Goal: Information Seeking & Learning: Learn about a topic

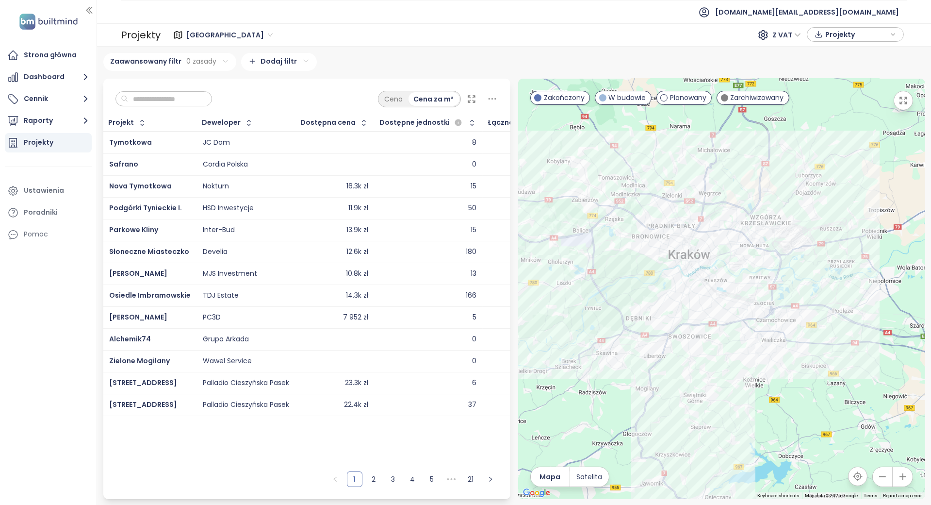
click at [207, 95] on input "text" at bounding box center [167, 99] width 79 height 15
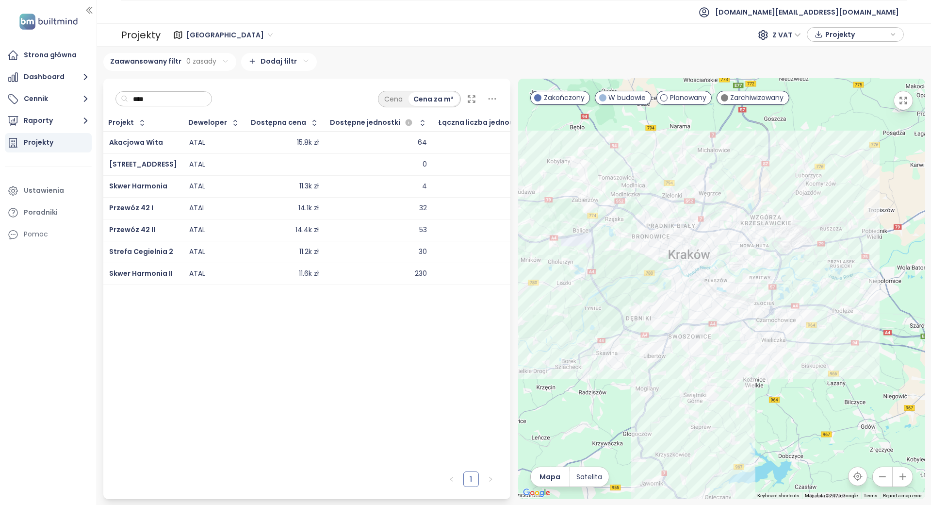
click at [199, 103] on input "****" at bounding box center [167, 99] width 79 height 15
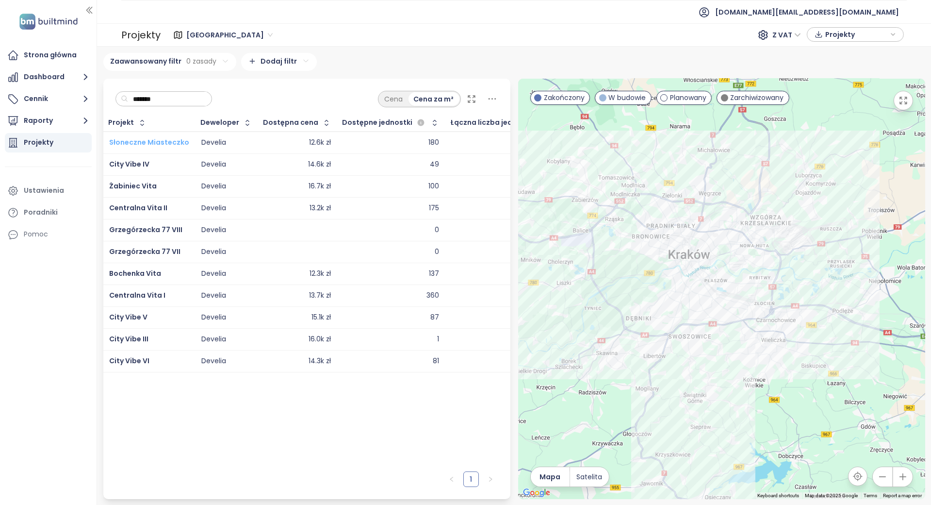
type input "*******"
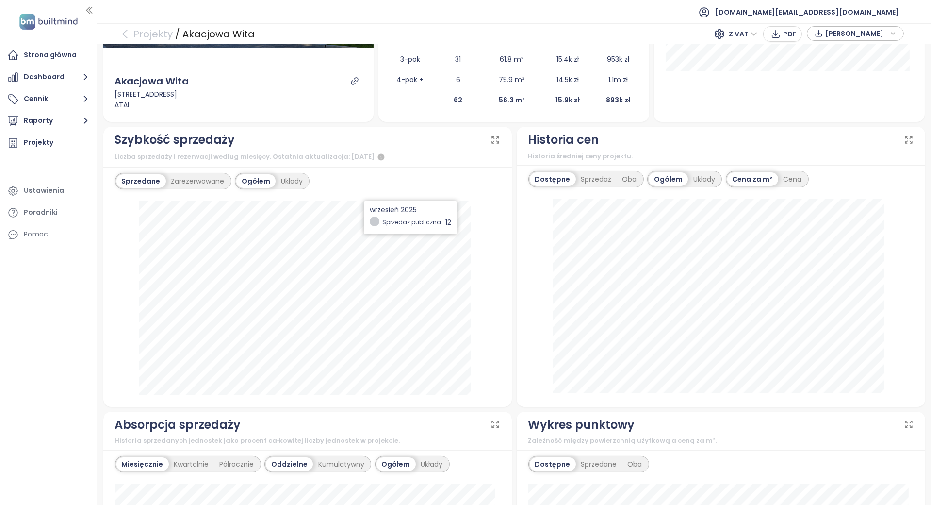
scroll to position [194, 0]
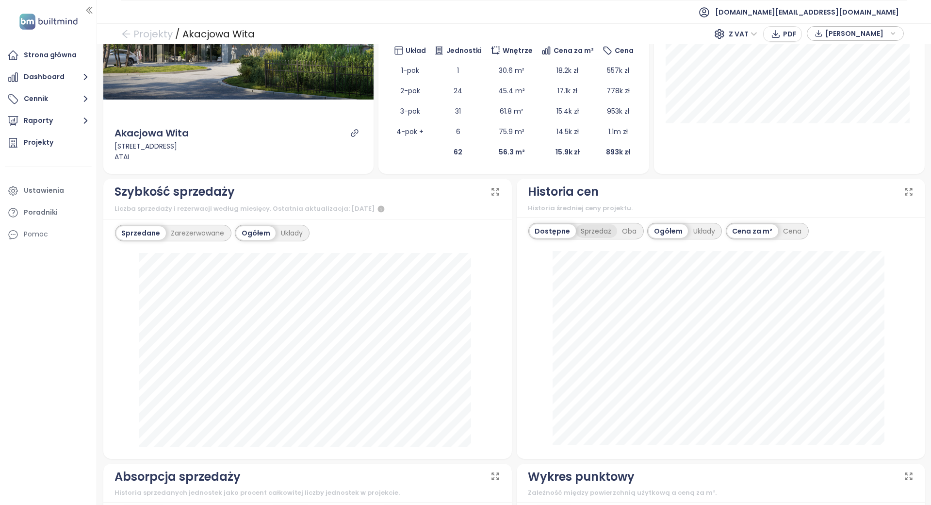
click at [576, 231] on div "Sprzedaż" at bounding box center [596, 231] width 41 height 14
click at [618, 231] on div "Oba" at bounding box center [630, 231] width 25 height 14
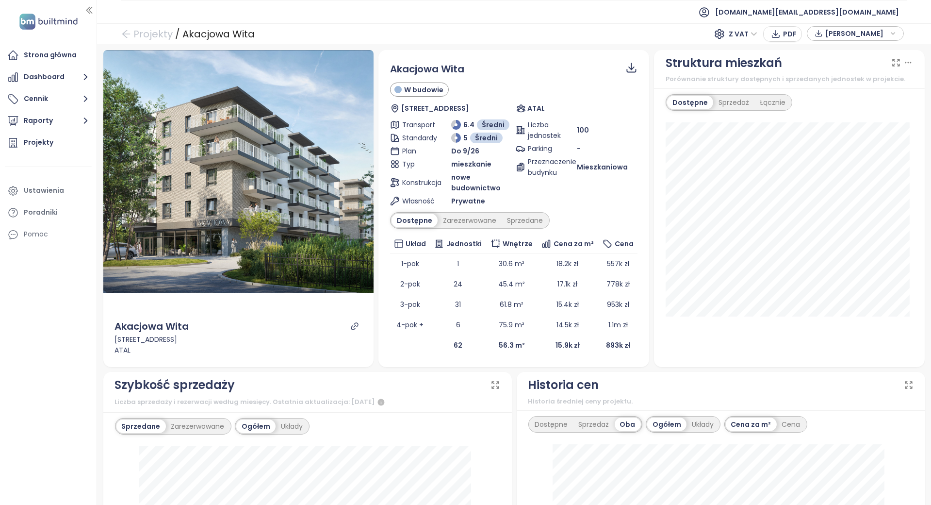
scroll to position [0, 0]
click at [574, 215] on div "Dostępne Zarezerwowane Sprzedane" at bounding box center [513, 221] width 247 height 16
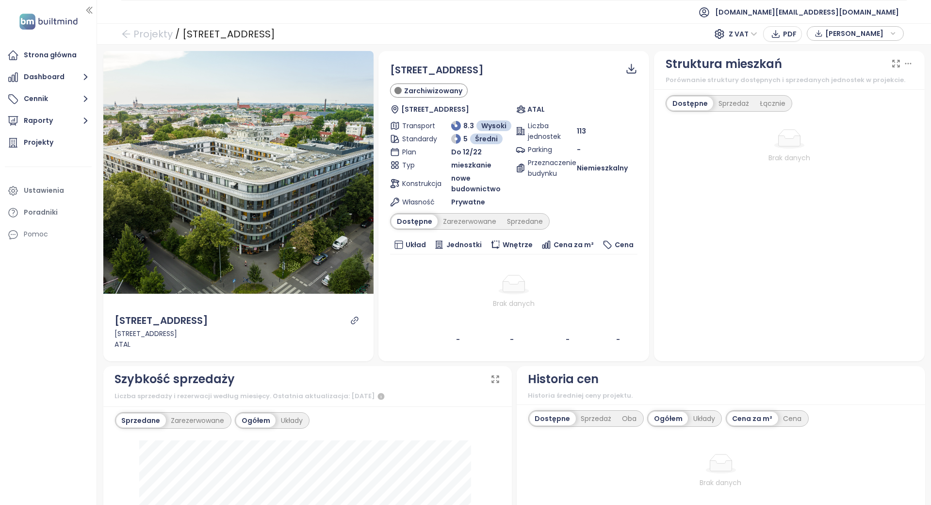
click at [443, 289] on div at bounding box center [514, 284] width 240 height 19
click at [460, 220] on div "Zarezerwowane" at bounding box center [470, 221] width 64 height 14
click at [515, 216] on div "Sprzedane" at bounding box center [527, 221] width 47 height 14
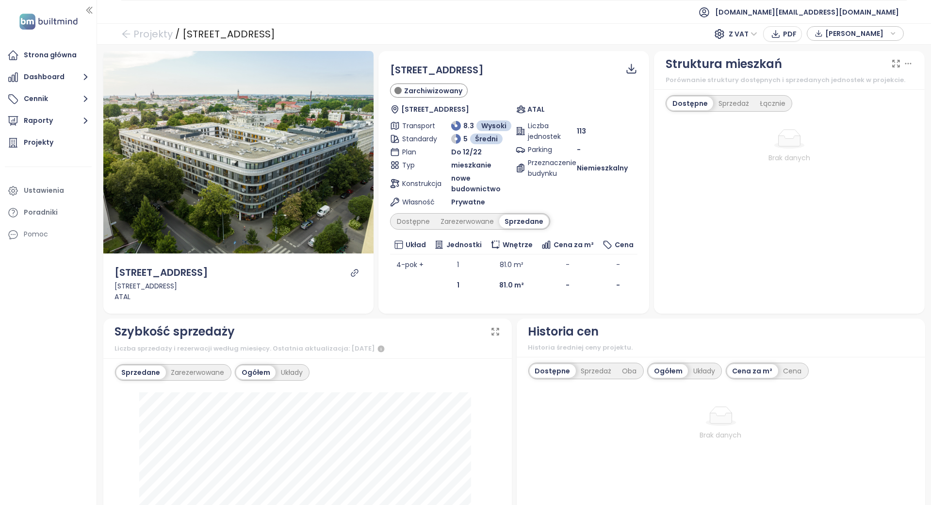
click at [514, 332] on div "Historia cen Historia średniej ceny projektu. Dostępne Sprzedaż Oba Ogółem Ukła…" at bounding box center [720, 458] width 413 height 280
click at [505, 341] on div "Szybkość sprzedaży Liczba sprzedaży i rezerwacji według miesięcy. Ostatnia aktu…" at bounding box center [307, 338] width 408 height 41
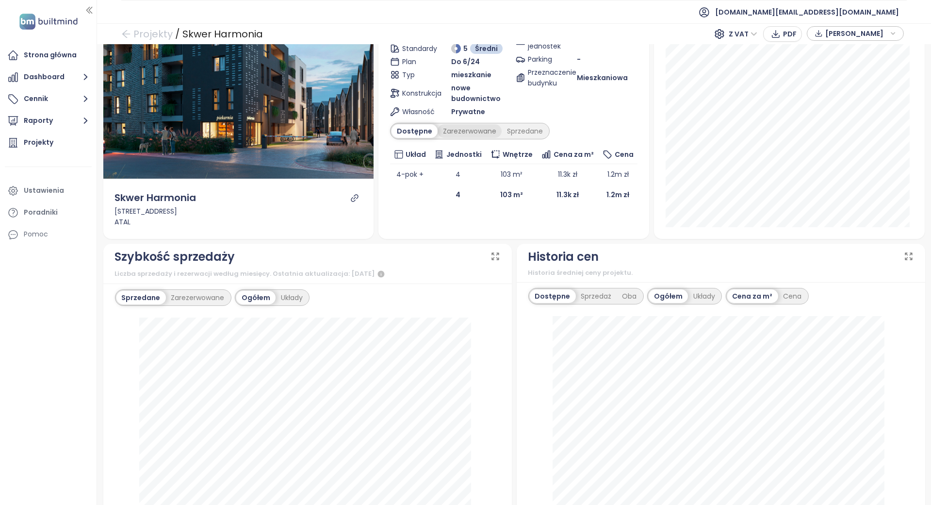
scroll to position [129, 0]
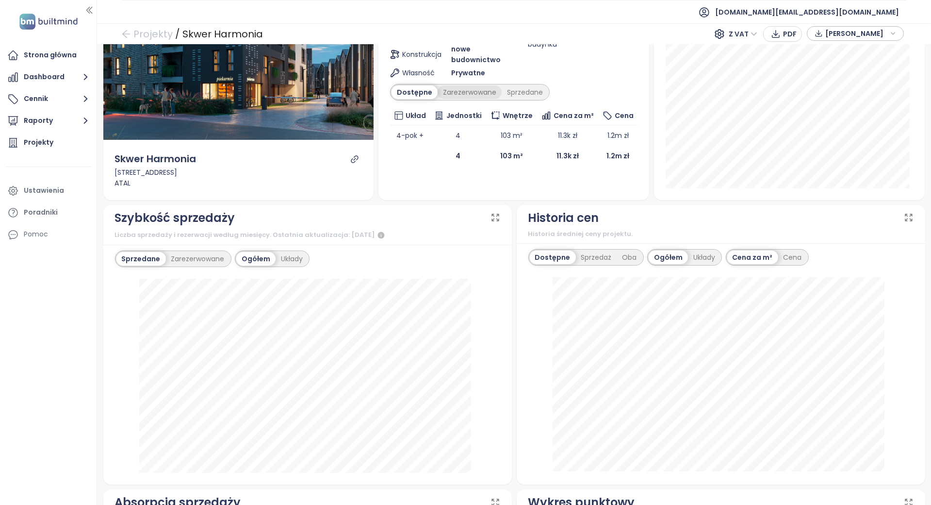
click at [471, 95] on div "Zarezerwowane" at bounding box center [470, 92] width 64 height 14
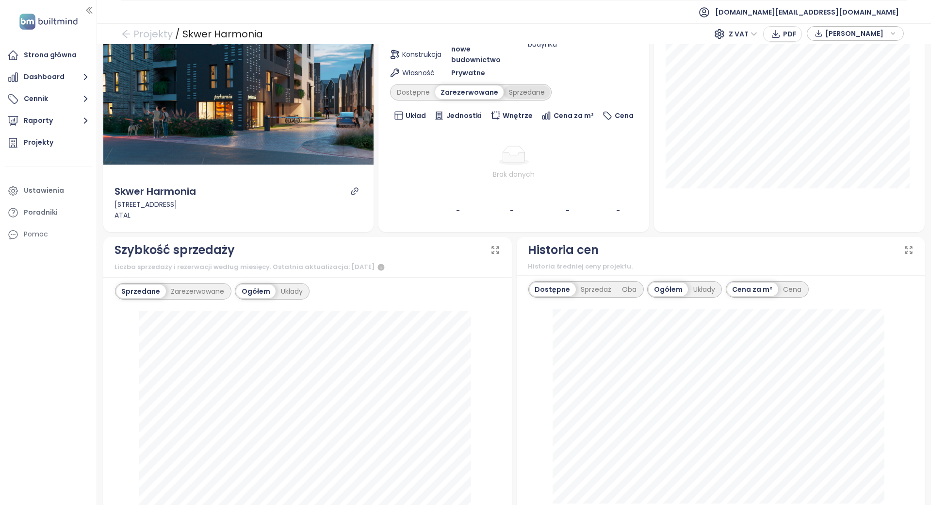
click at [520, 89] on div "Sprzedane" at bounding box center [527, 92] width 47 height 14
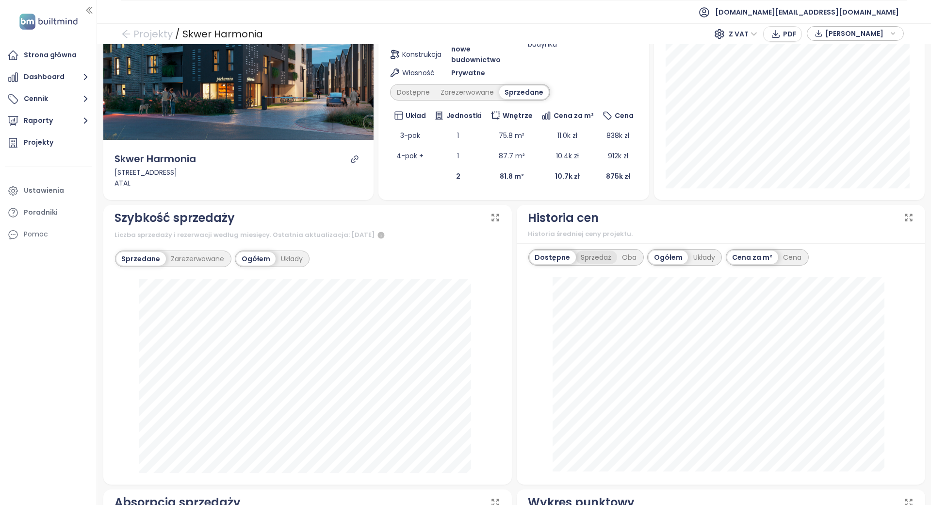
click at [598, 258] on div "Sprzedaż" at bounding box center [596, 257] width 41 height 14
click at [619, 253] on div "Oba" at bounding box center [630, 257] width 25 height 14
click at [550, 254] on div "Dostępne" at bounding box center [552, 257] width 44 height 14
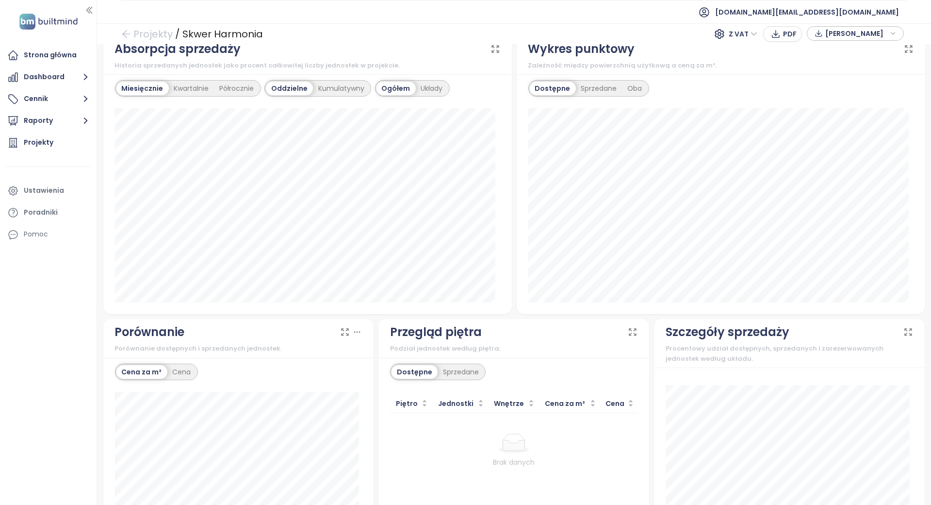
scroll to position [679, 0]
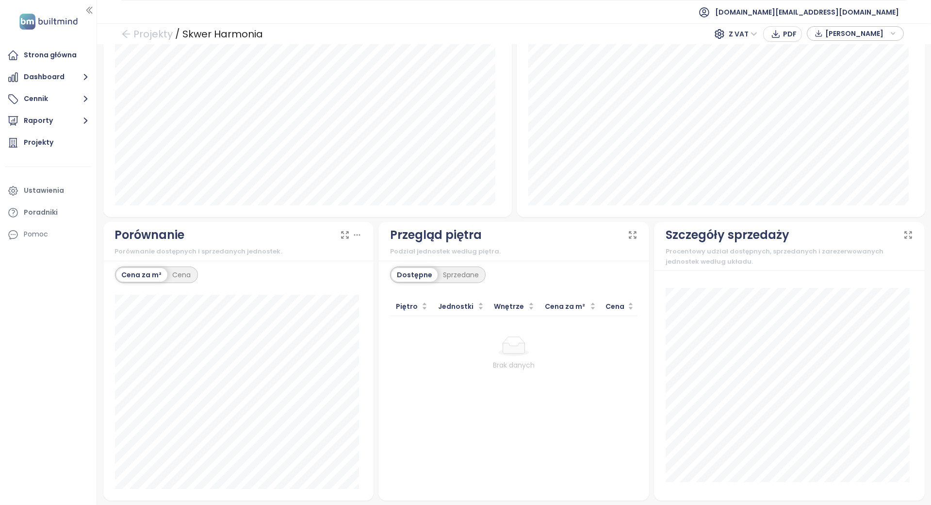
click at [481, 351] on div at bounding box center [514, 345] width 240 height 19
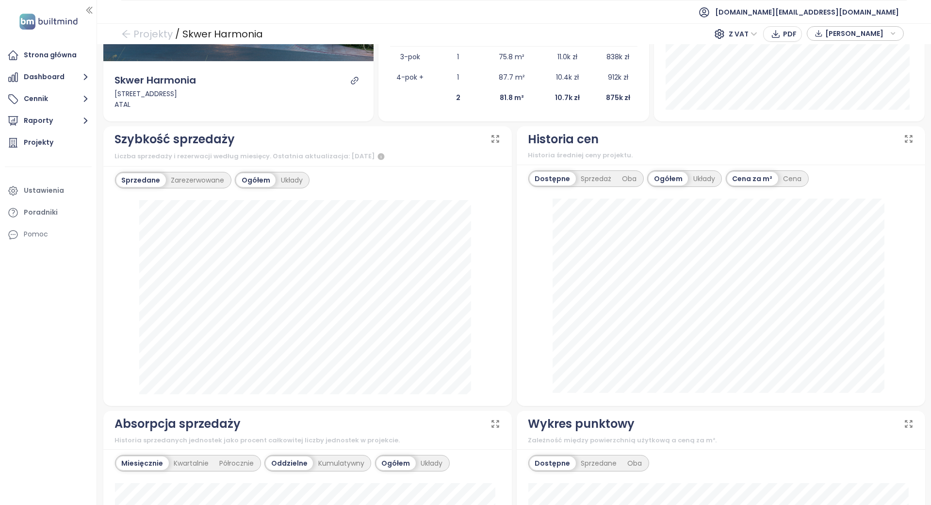
scroll to position [0, 0]
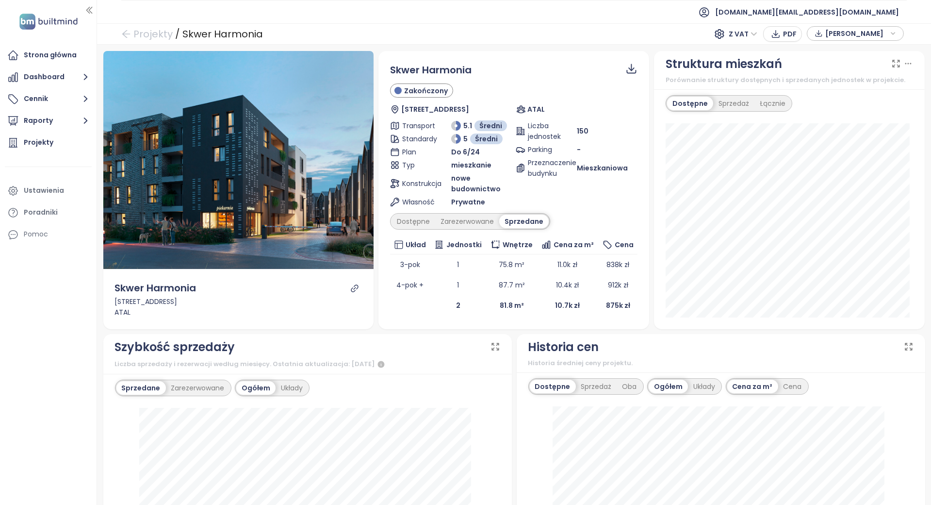
click at [507, 334] on div "Szybkość sprzedaży Liczba sprzedaży i rezerwacji według miesięcy. Ostatnia aktu…" at bounding box center [307, 474] width 413 height 280
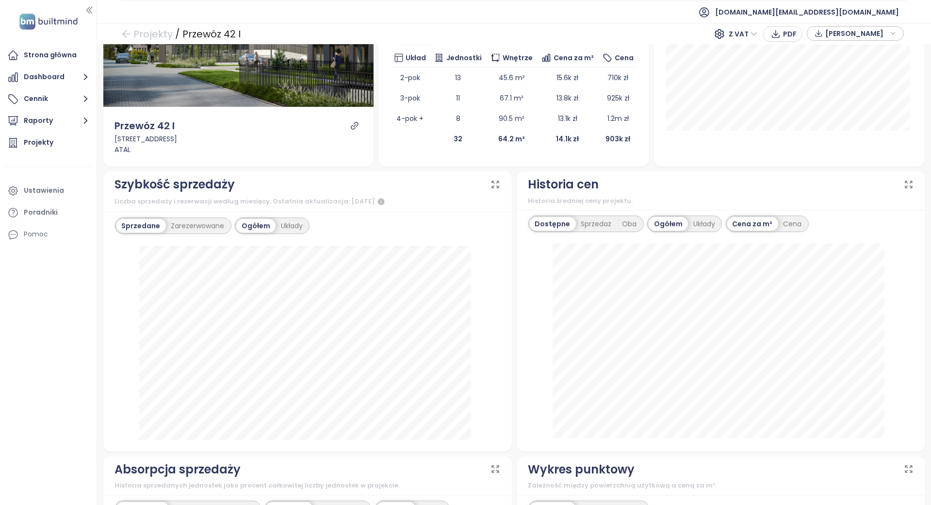
scroll to position [186, 0]
click at [190, 226] on div "Zarezerwowane" at bounding box center [198, 226] width 64 height 14
click at [147, 221] on div "Sprzedane" at bounding box center [139, 226] width 47 height 14
click at [183, 226] on div "Zarezerwowane" at bounding box center [198, 226] width 64 height 14
click at [147, 221] on div "Sprzedane" at bounding box center [139, 226] width 47 height 14
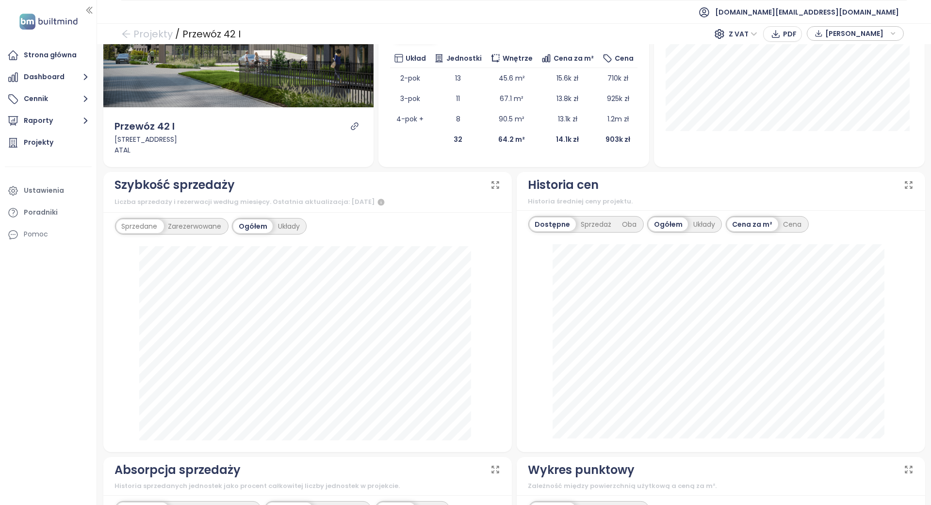
scroll to position [0, 0]
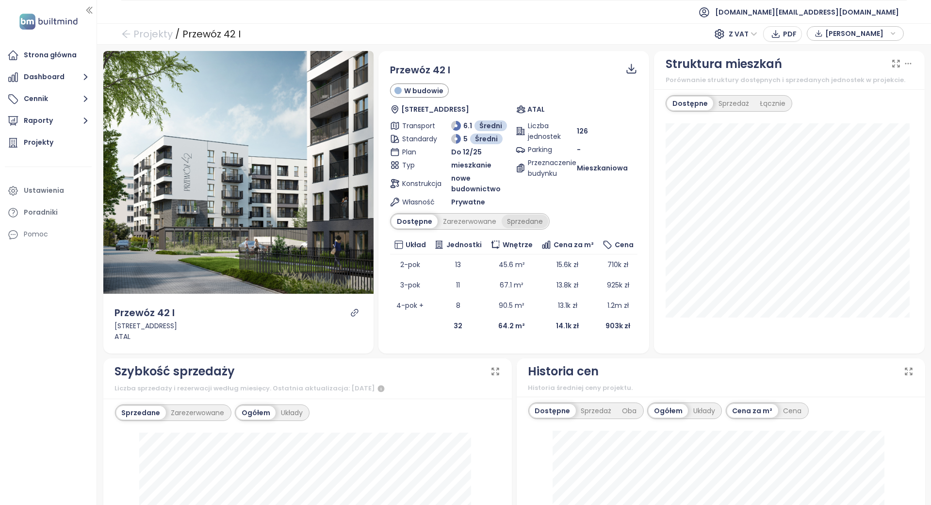
click at [520, 222] on div "Sprzedane" at bounding box center [525, 221] width 47 height 14
click at [452, 224] on div "Zarezerwowane" at bounding box center [467, 221] width 64 height 14
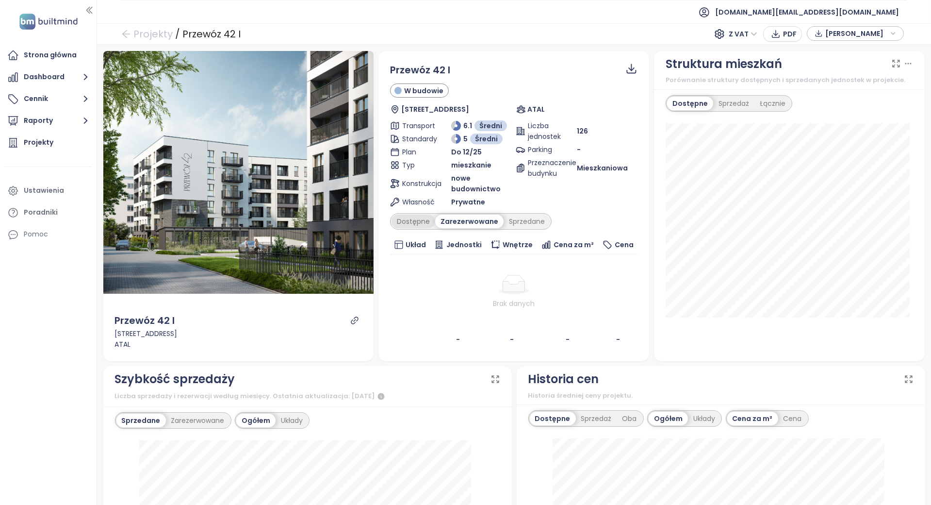
click at [408, 220] on div "Dostępne" at bounding box center [414, 221] width 44 height 14
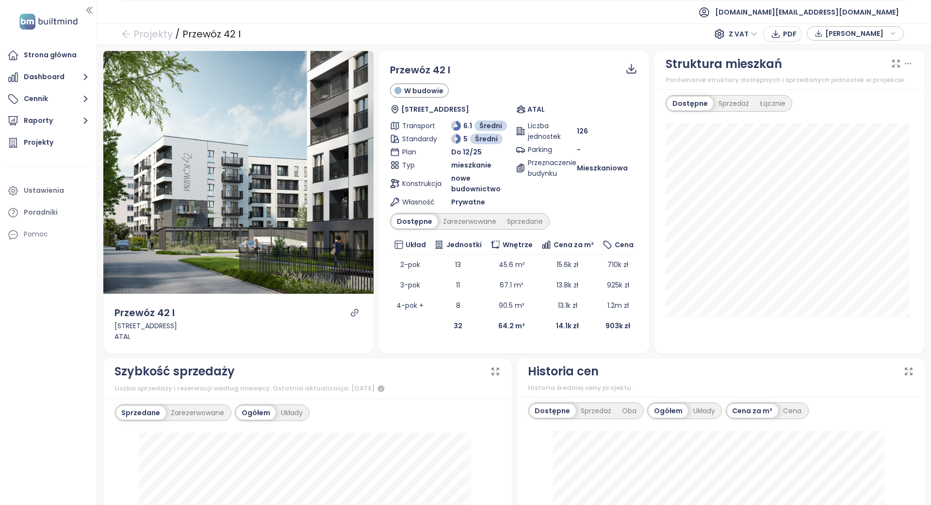
click at [517, 385] on div "Historia cen Historia średniej ceny projektu." at bounding box center [721, 377] width 408 height 39
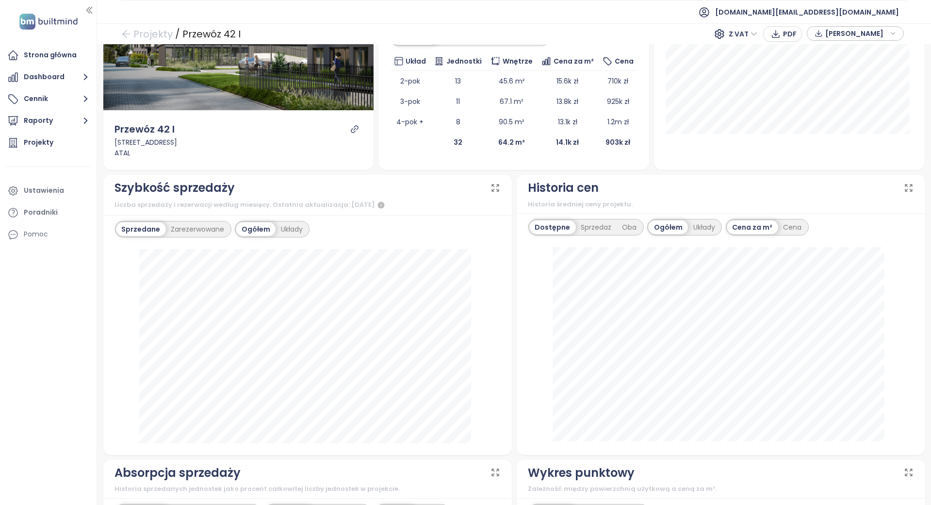
scroll to position [259, 0]
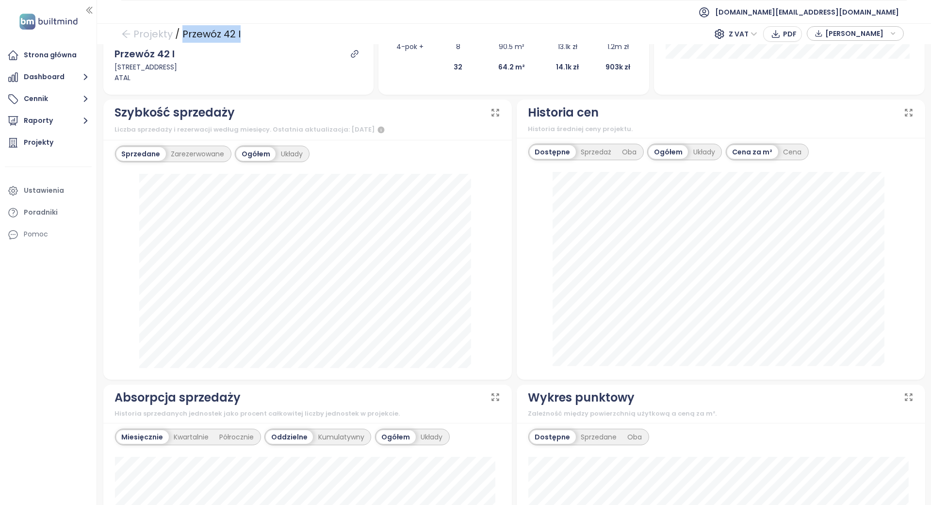
drag, startPoint x: 249, startPoint y: 31, endPoint x: 180, endPoint y: 35, distance: 68.5
click at [180, 35] on div "Projekty / Przewóz 42 I Z VAT PDF Dane rynkowe" at bounding box center [514, 33] width 834 height 21
copy div "Przewóz 42 I"
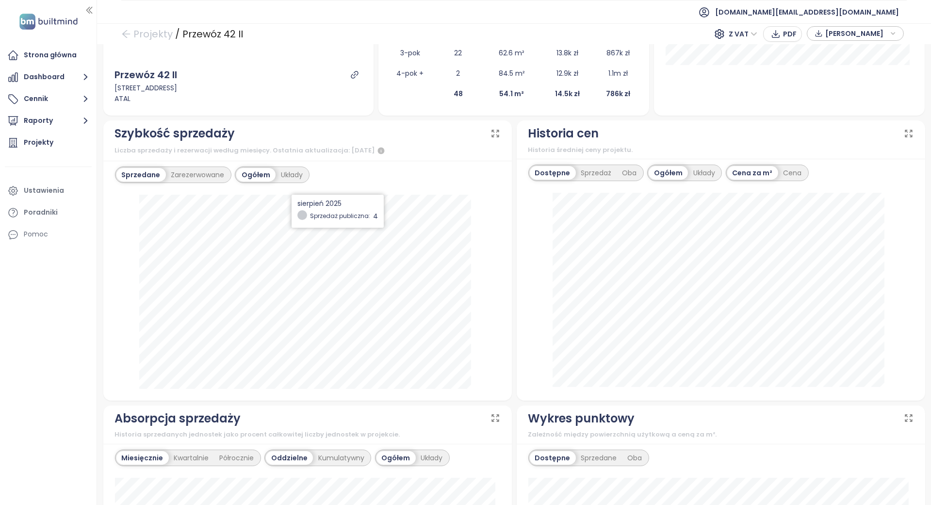
scroll to position [388, 0]
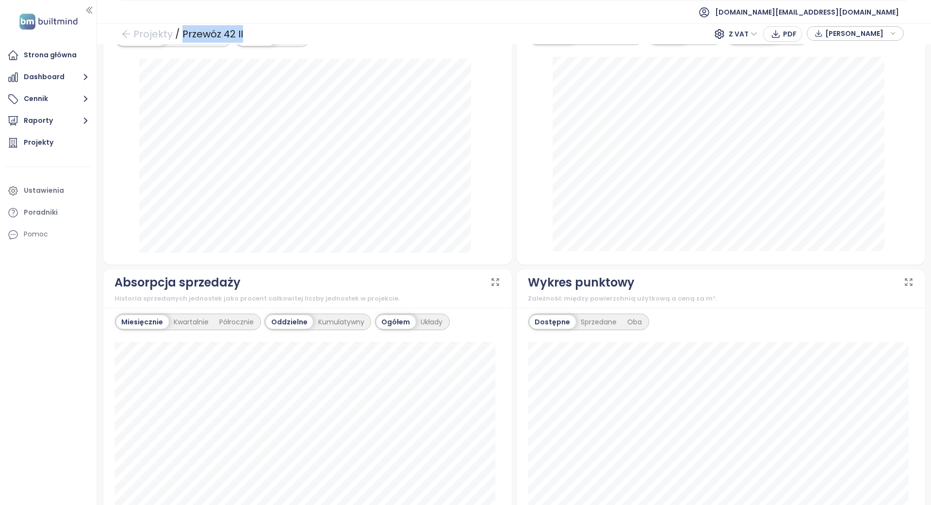
drag, startPoint x: 242, startPoint y: 34, endPoint x: 182, endPoint y: 29, distance: 59.9
click at [182, 29] on div "Projekty / Przewóz 42 II Z VAT PDF Dane rynkowe" at bounding box center [514, 33] width 834 height 21
copy div "Przewóz 42 II"
click at [517, 236] on div "Dostępne Sprzedaż Oba Ogółem Układy Cena za m² Cena [DATE] dostępne: 14 590 zł" at bounding box center [721, 144] width 408 height 242
click at [508, 236] on div "Szybkość sprzedaży Liczba sprzedaży i rezerwacji według miesięcy. Ostatnia aktu…" at bounding box center [307, 124] width 413 height 280
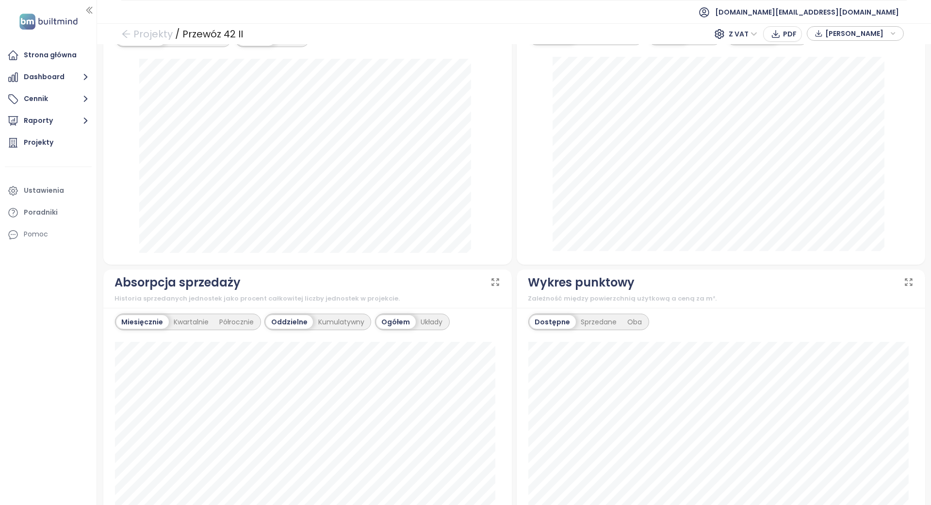
scroll to position [0, 0]
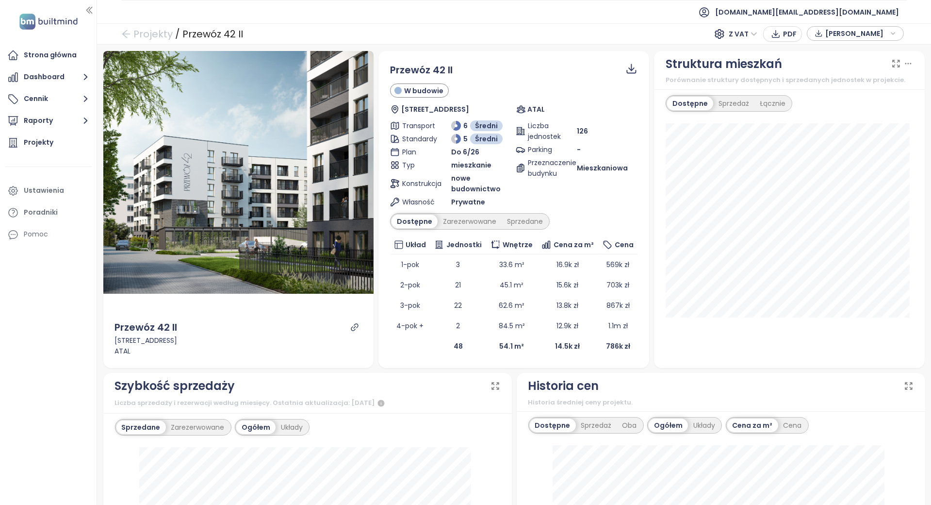
click at [518, 182] on div "Liczba jednostek 126 Parking - Przeznaczenie budynku Mieszkaniowa" at bounding box center [577, 163] width 122 height 87
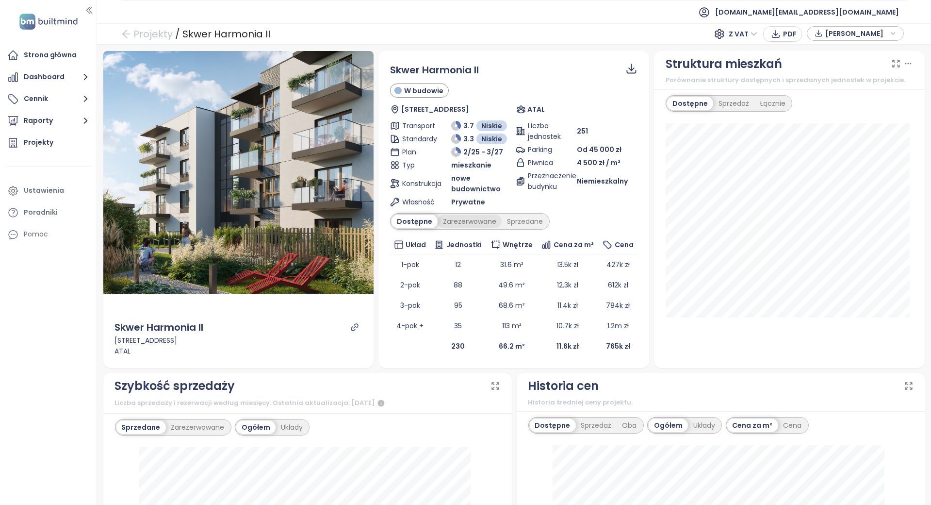
click at [478, 216] on div "Zarezerwowane" at bounding box center [470, 221] width 64 height 14
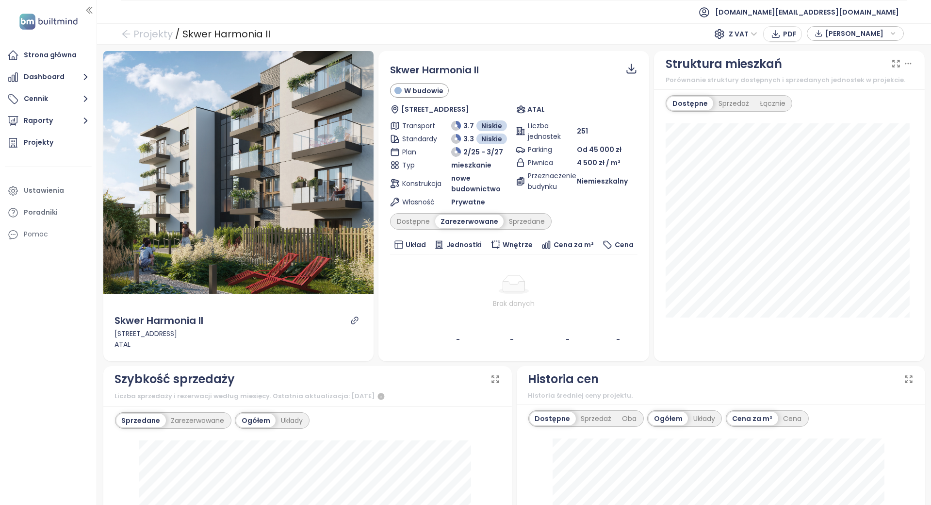
click at [519, 216] on div "Sprzedane" at bounding box center [527, 221] width 47 height 14
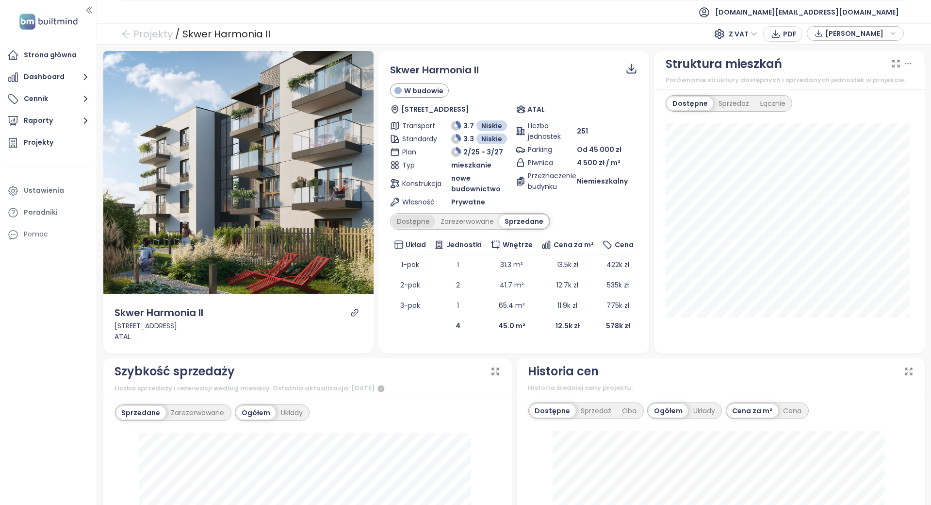
click at [410, 220] on div "Dostępne" at bounding box center [414, 221] width 44 height 14
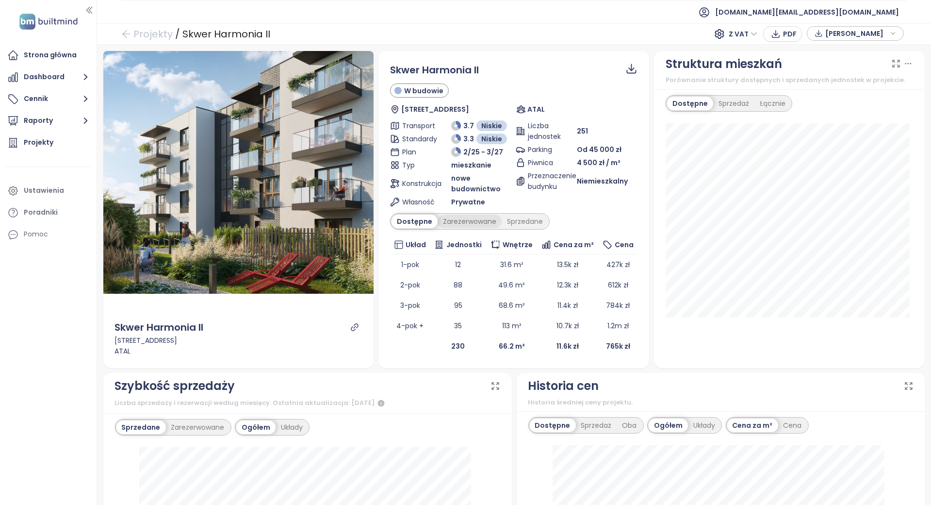
click at [483, 220] on div "Zarezerwowane" at bounding box center [470, 221] width 64 height 14
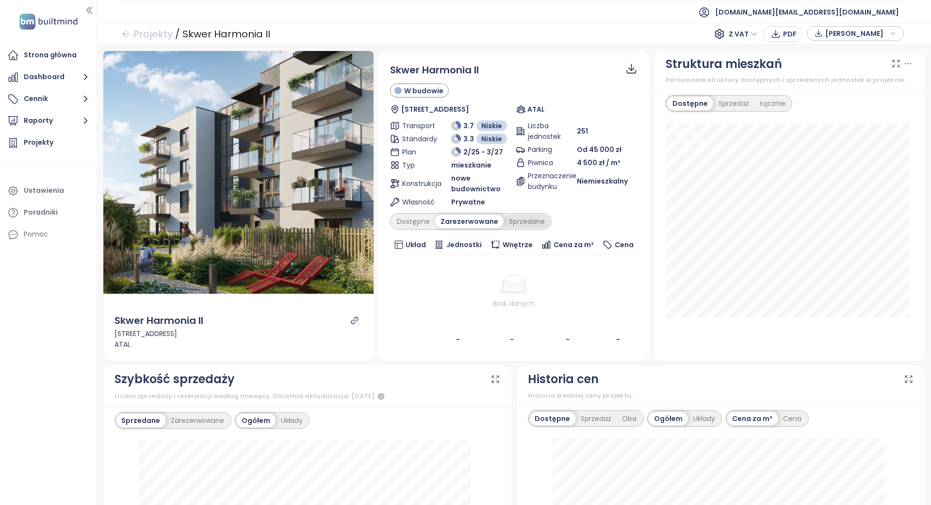
click at [512, 221] on div "Sprzedane" at bounding box center [527, 221] width 47 height 14
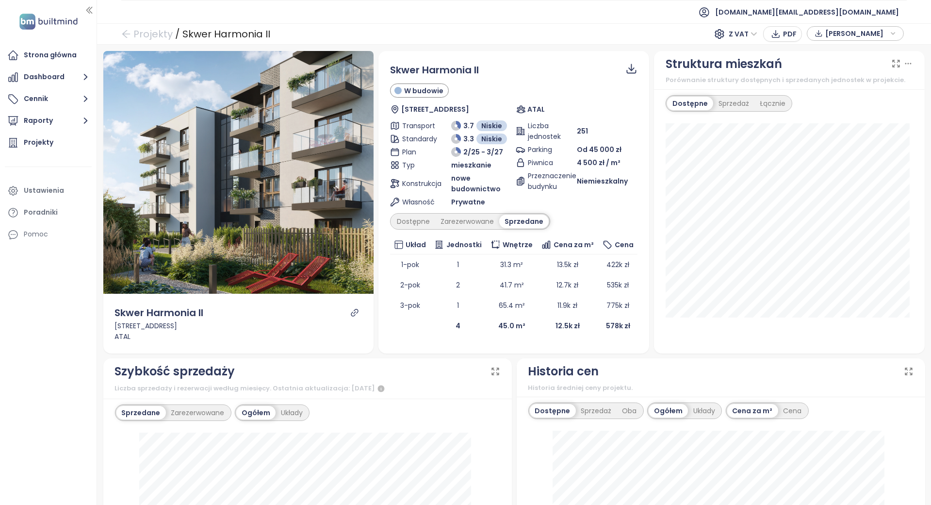
scroll to position [65, 0]
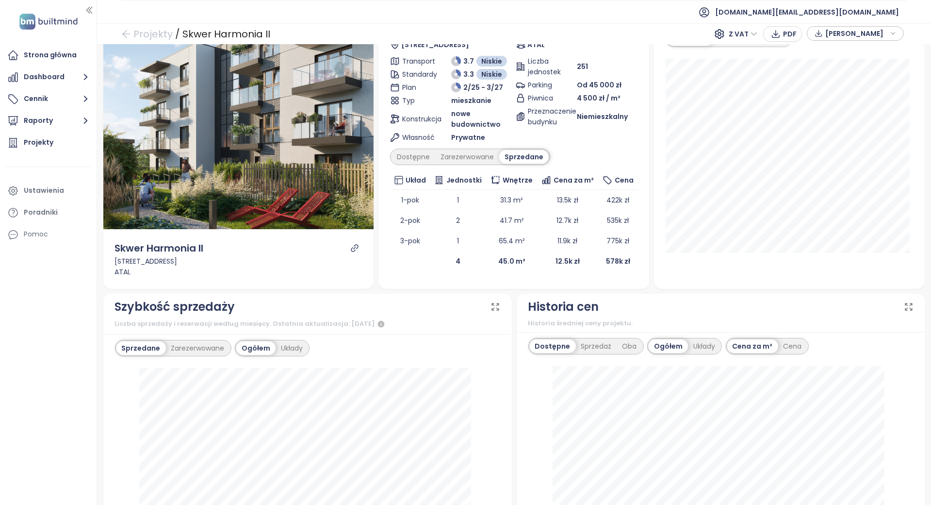
click at [508, 294] on div "Szybkość sprzedaży Liczba sprzedaży i rezerwacji według miesięcy. Ostatnia aktu…" at bounding box center [307, 434] width 413 height 280
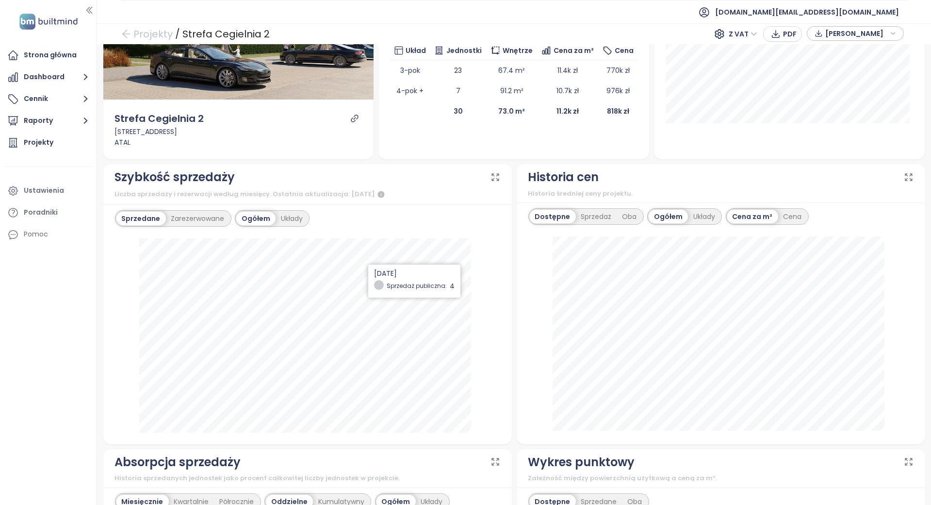
scroll to position [323, 0]
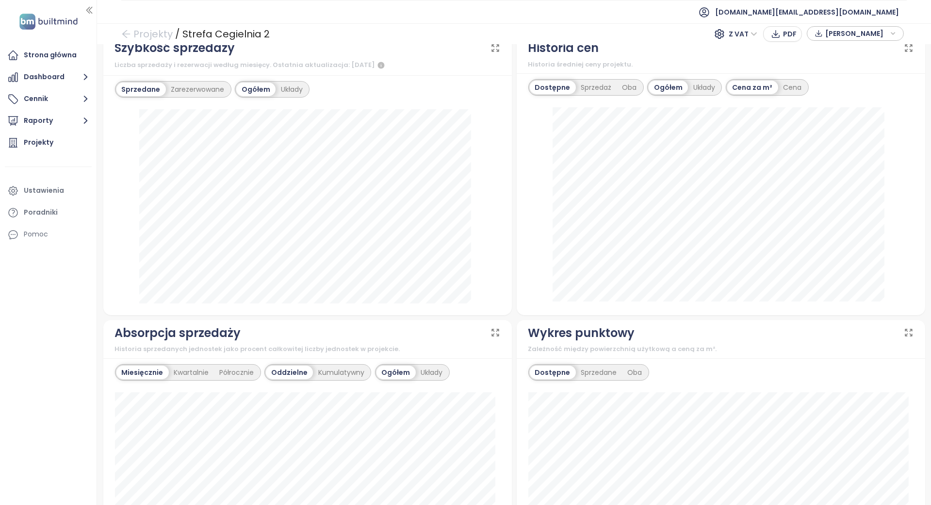
click at [506, 206] on div "Sprzedane Zarezerwowane Ogółem Układy marzec 2025 Sprzedaż publiczna: 4" at bounding box center [307, 195] width 408 height 240
click at [517, 205] on div "Dostępne Sprzedaż Oba Ogółem Układy Cena za m² Cena 15 lutego 2025 dostępne: 10…" at bounding box center [721, 194] width 408 height 242
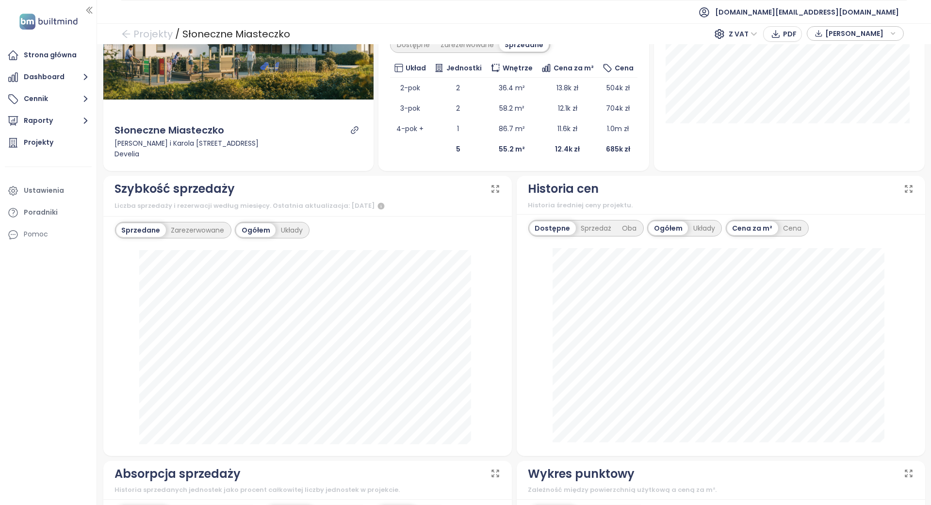
scroll to position [259, 0]
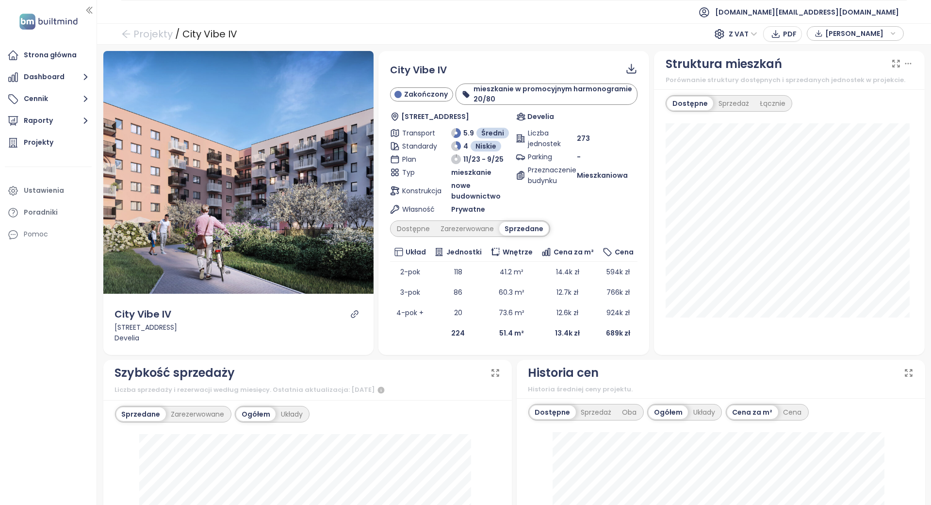
scroll to position [194, 0]
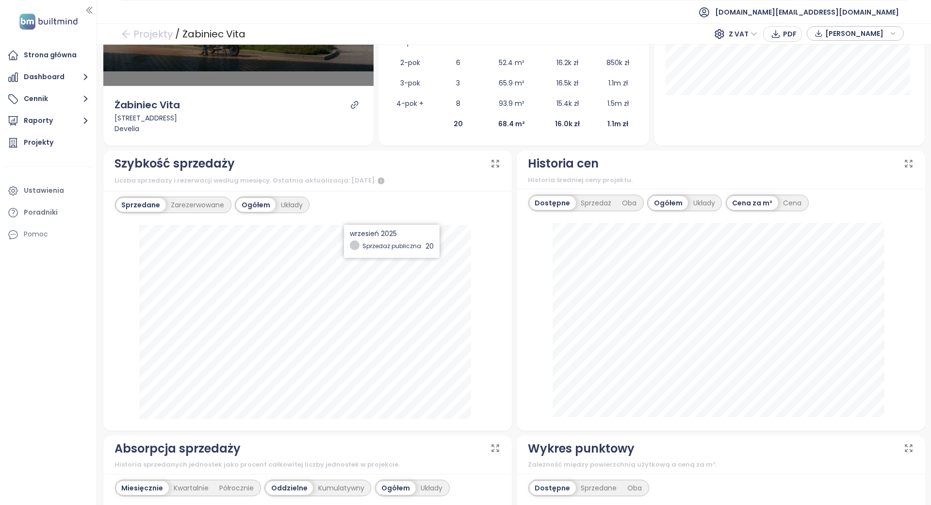
scroll to position [259, 0]
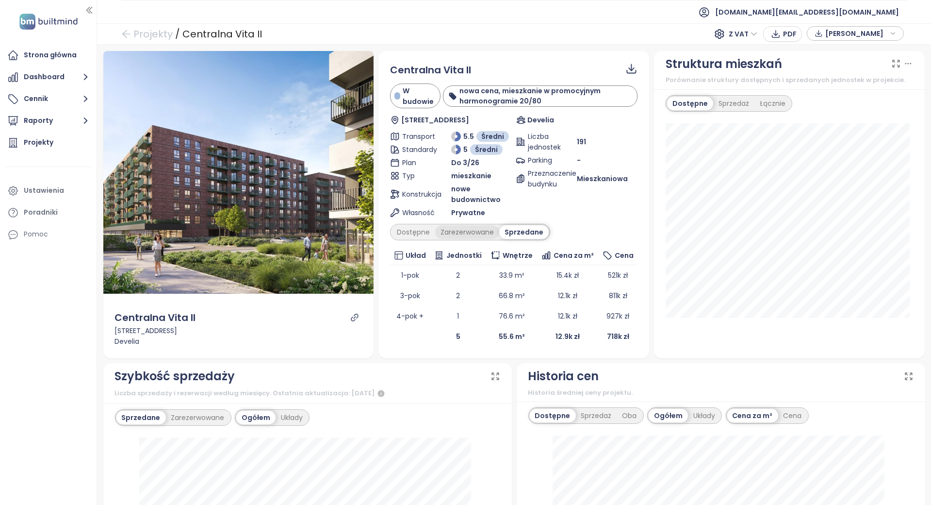
click at [447, 237] on div "Zarezerwowane" at bounding box center [467, 232] width 64 height 14
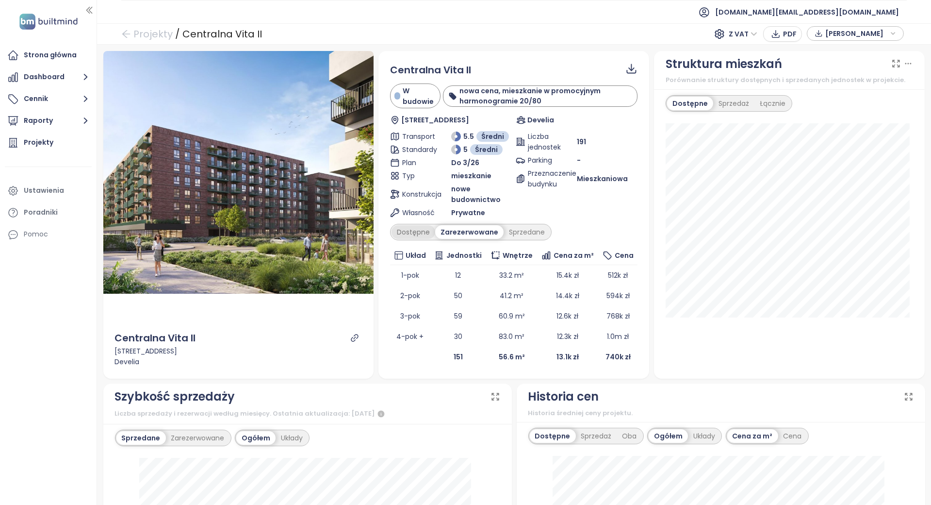
click at [410, 230] on div "Dostępne" at bounding box center [414, 232] width 44 height 14
click at [530, 230] on div "Sprzedane" at bounding box center [525, 232] width 47 height 14
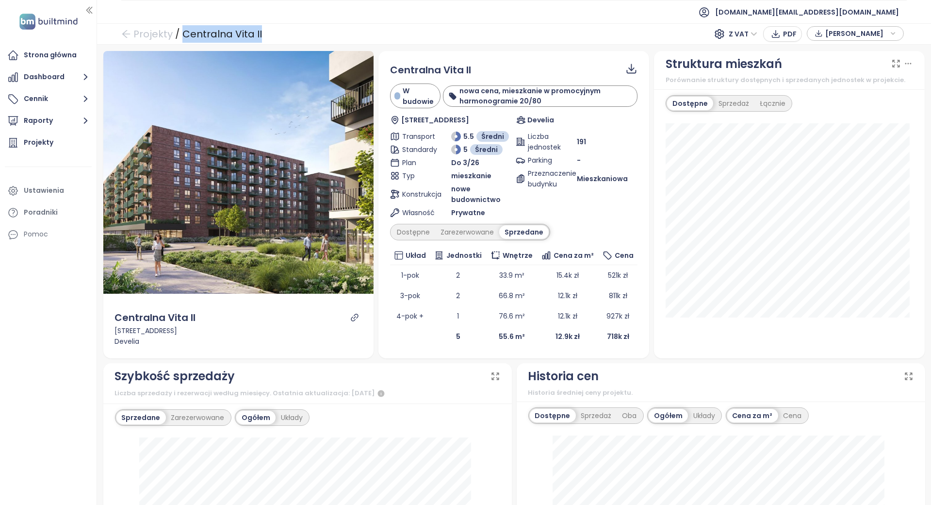
drag, startPoint x: 278, startPoint y: 31, endPoint x: 180, endPoint y: 36, distance: 98.1
click at [180, 36] on div "Projekty / Centralna Vita II Z VAT PDF [PERSON_NAME]" at bounding box center [514, 33] width 834 height 21
copy div "Centralna Vita II"
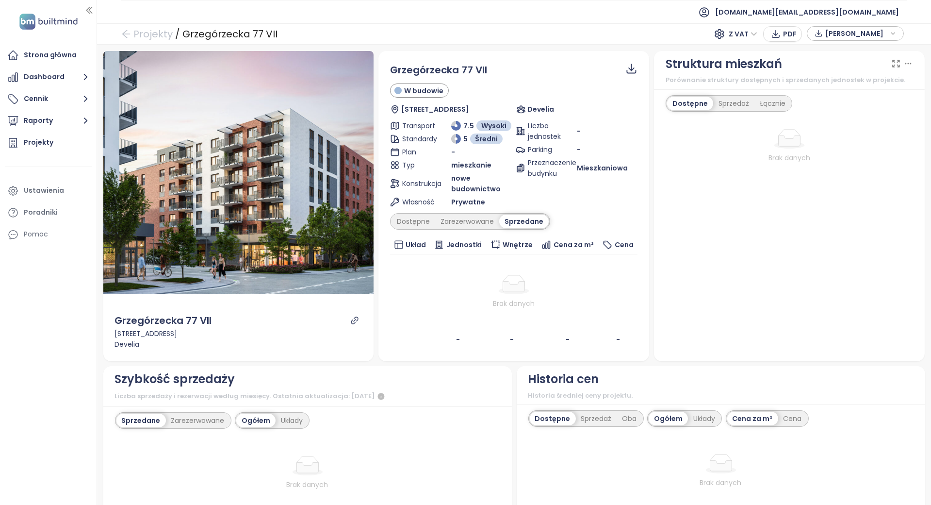
click at [441, 228] on div "Dostępne Zarezerwowane Sprzedane" at bounding box center [470, 221] width 160 height 16
click at [437, 216] on div "Zarezerwowane" at bounding box center [467, 221] width 64 height 14
click at [428, 217] on div "Dostępne" at bounding box center [414, 221] width 44 height 14
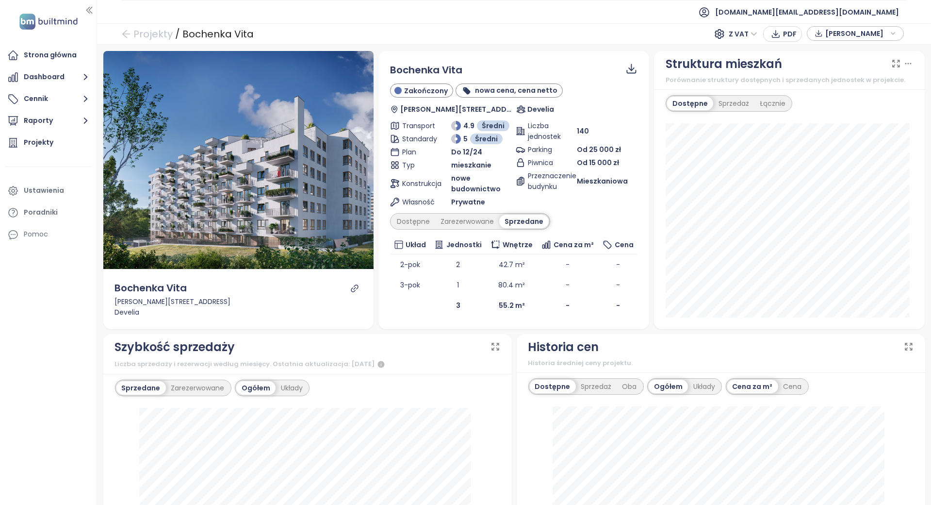
scroll to position [129, 0]
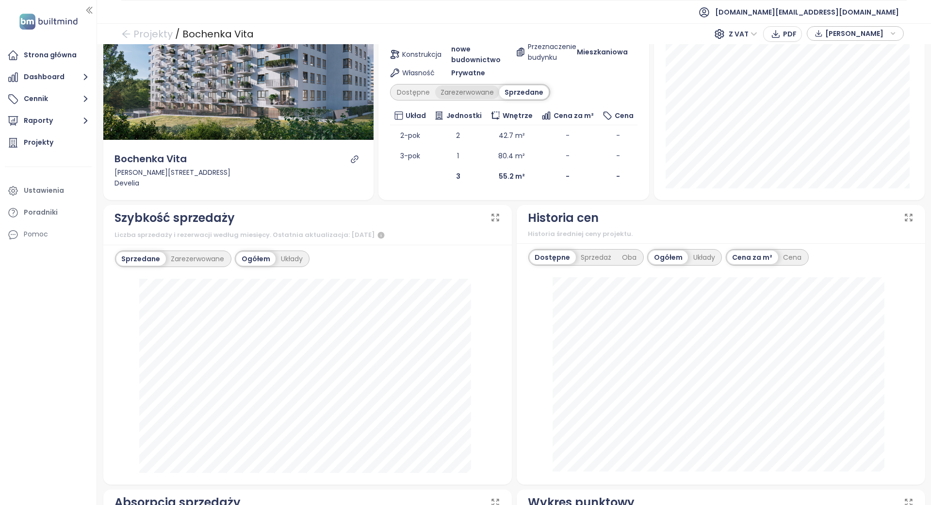
click at [450, 91] on div "Zarezerwowane" at bounding box center [467, 92] width 64 height 14
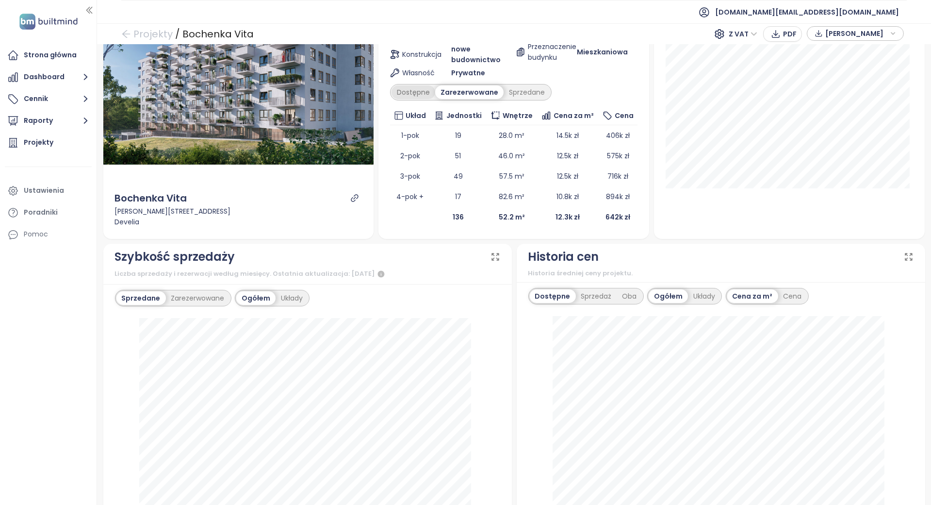
click at [408, 86] on div "Dostępne" at bounding box center [414, 92] width 44 height 14
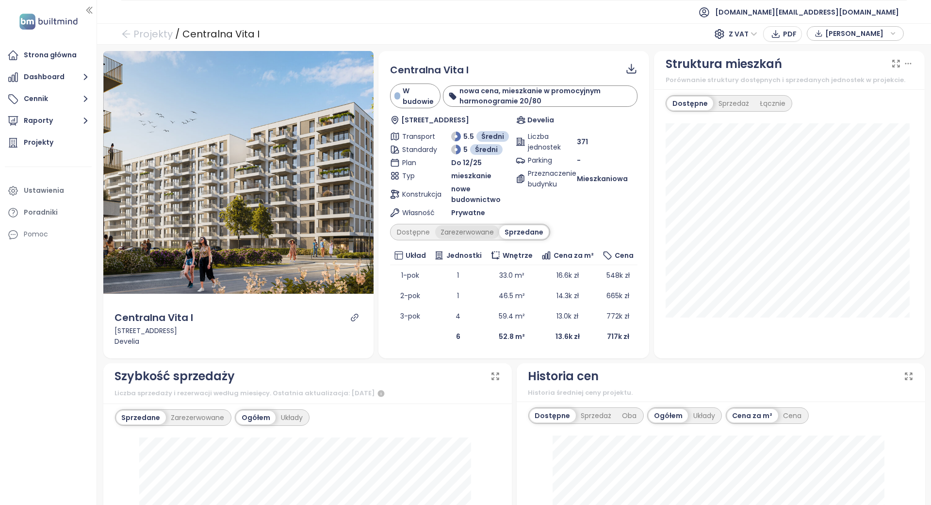
click at [456, 227] on div "Zarezerwowane" at bounding box center [467, 232] width 64 height 14
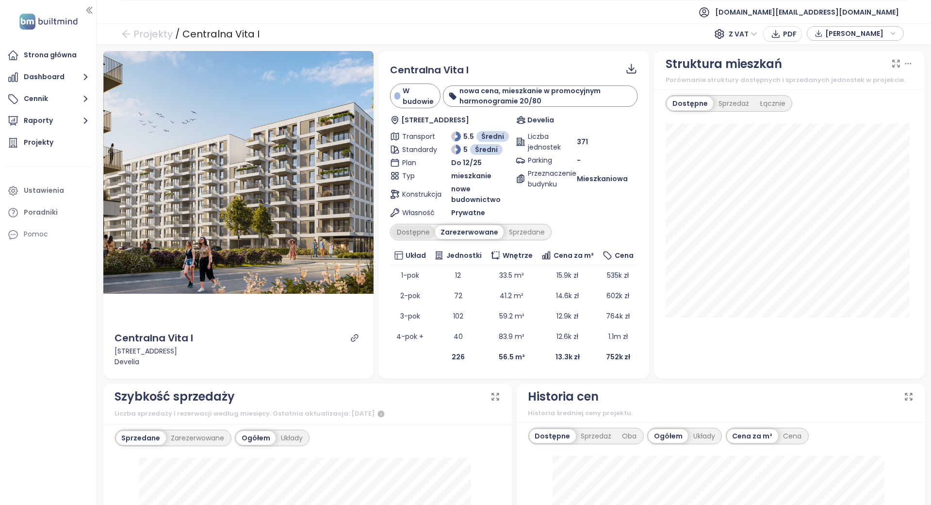
click at [394, 229] on div "Dostępne" at bounding box center [414, 232] width 44 height 14
click at [445, 232] on div "Zarezerwowane" at bounding box center [470, 232] width 64 height 14
drag, startPoint x: 252, startPoint y: 35, endPoint x: 183, endPoint y: 34, distance: 68.9
click at [183, 34] on div "Centralna Vita I" at bounding box center [220, 33] width 77 height 17
copy div "Centralna Vita"
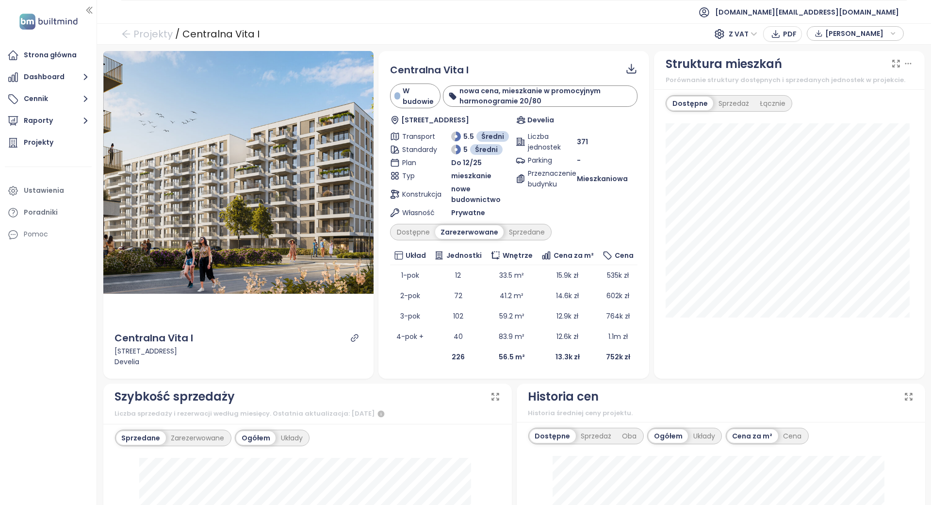
click at [263, 30] on div "Projekty / Centralna Vita I Z VAT PDF Dane rynkowe" at bounding box center [514, 33] width 834 height 21
click at [430, 355] on td "226" at bounding box center [458, 356] width 56 height 20
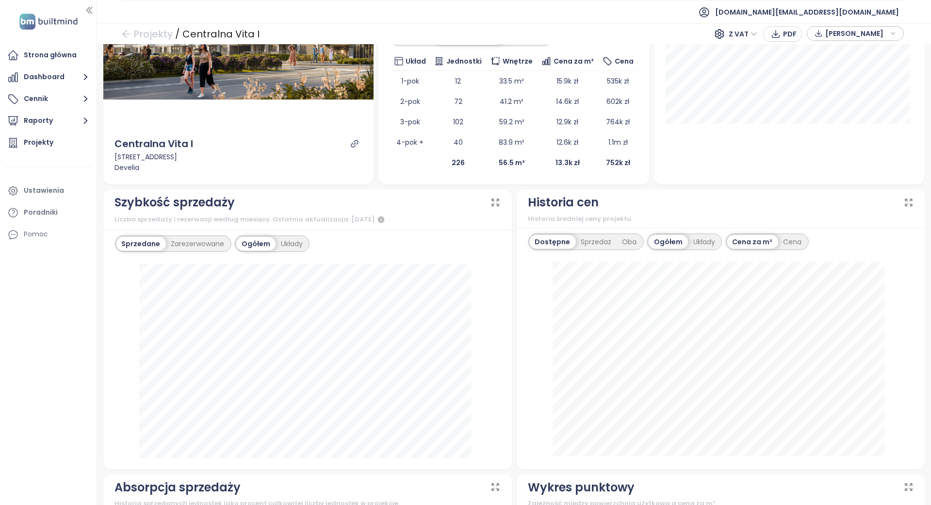
click at [143, 249] on div "Sprzedane Zarezerwowane" at bounding box center [173, 243] width 116 height 16
click at [146, 245] on div "Sprzedane" at bounding box center [140, 244] width 49 height 14
click at [344, 230] on div "Sprzedane Zarezerwowane Ogółem Układy wrzesień 2025 Sprzedaż publiczna: 6" at bounding box center [307, 349] width 408 height 240
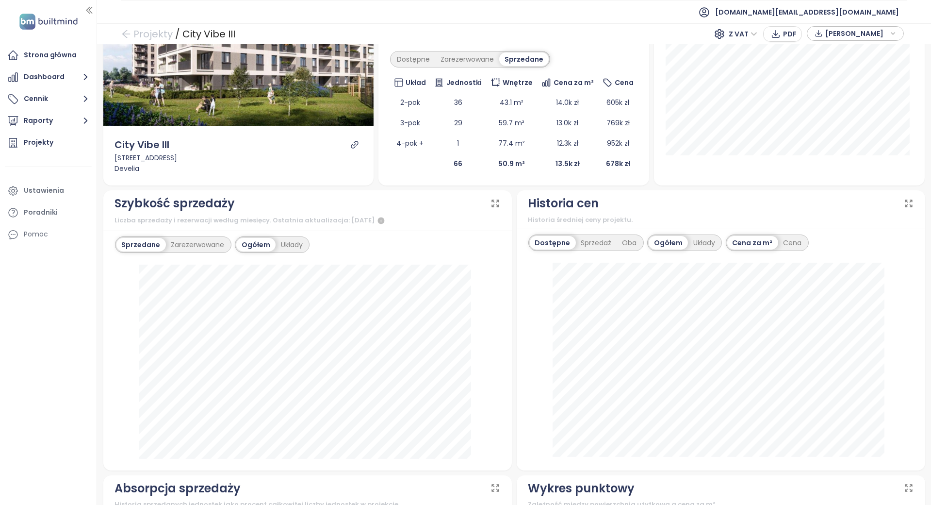
scroll to position [259, 0]
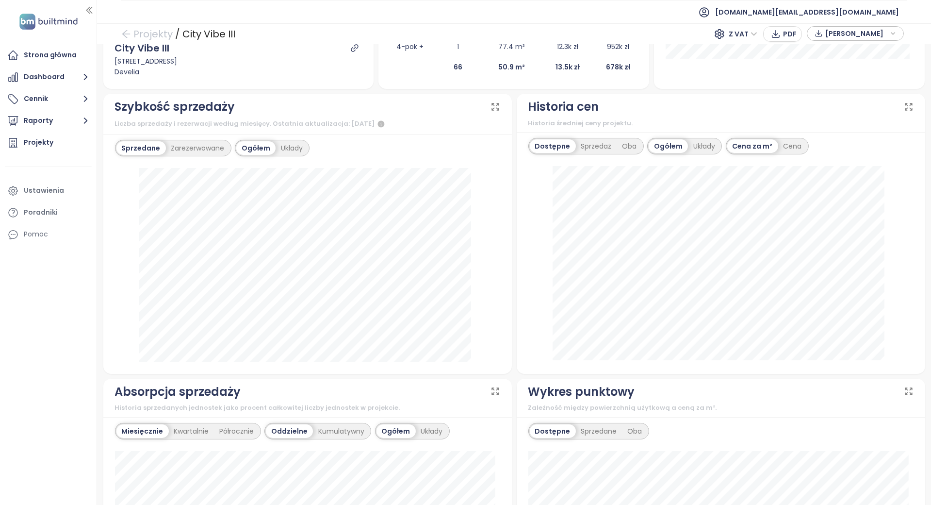
click at [483, 238] on div "[DATE] Sprzedaż publiczna: 2" at bounding box center [307, 265] width 385 height 194
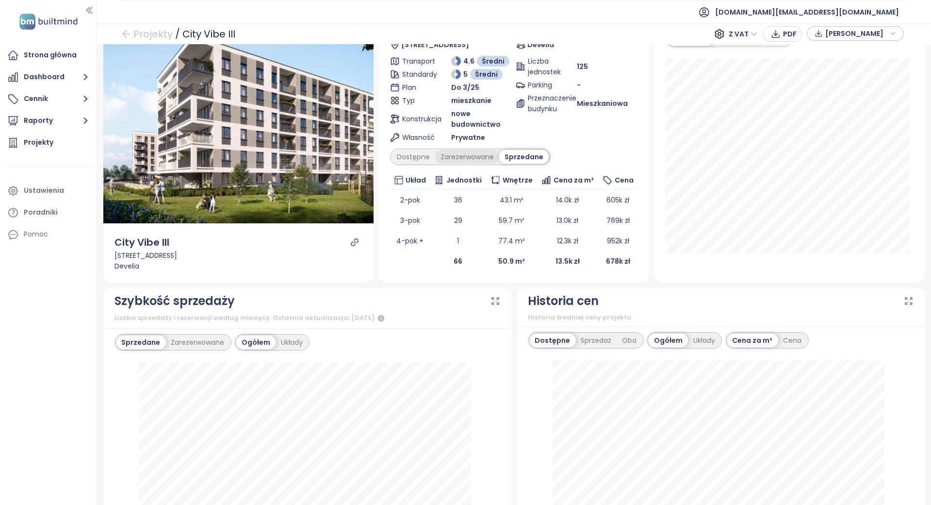
click at [437, 155] on div "Zarezerwowane" at bounding box center [467, 157] width 64 height 14
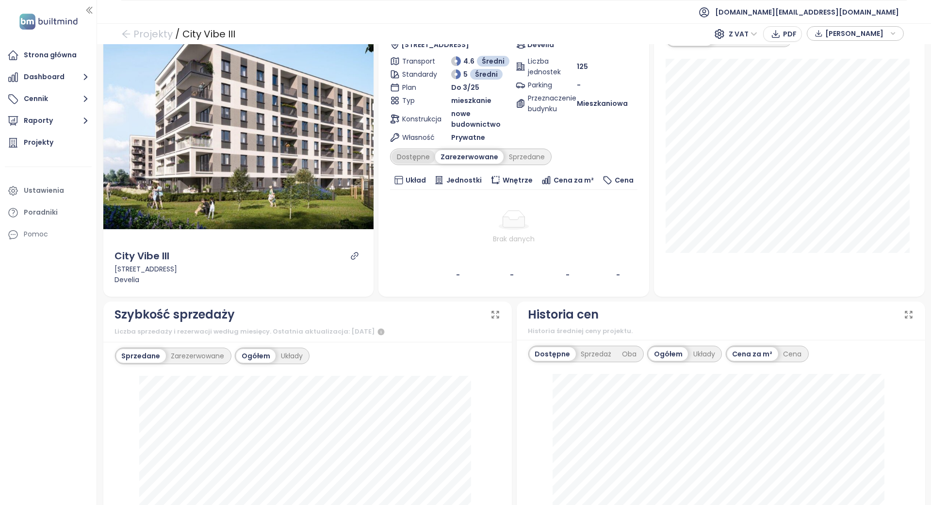
click at [425, 155] on div "Dostępne" at bounding box center [414, 157] width 44 height 14
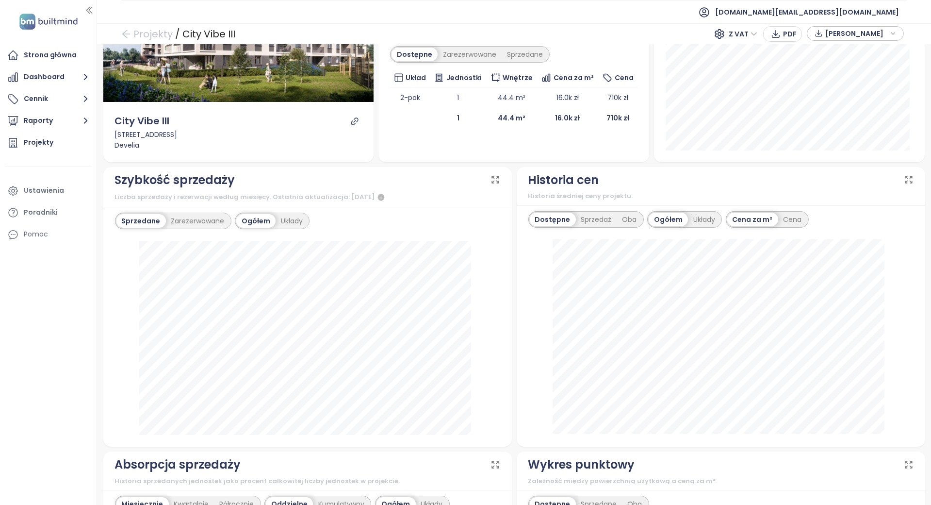
scroll to position [259, 0]
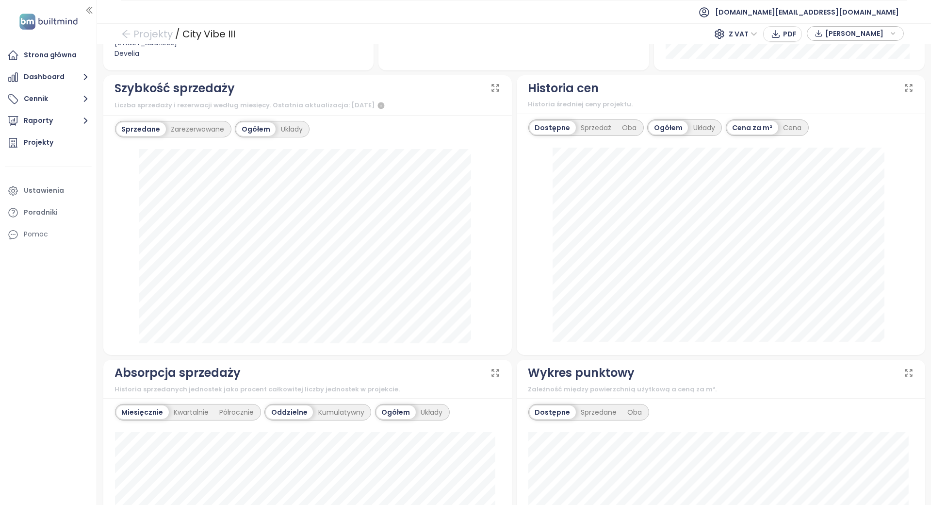
click at [473, 245] on div at bounding box center [307, 246] width 385 height 194
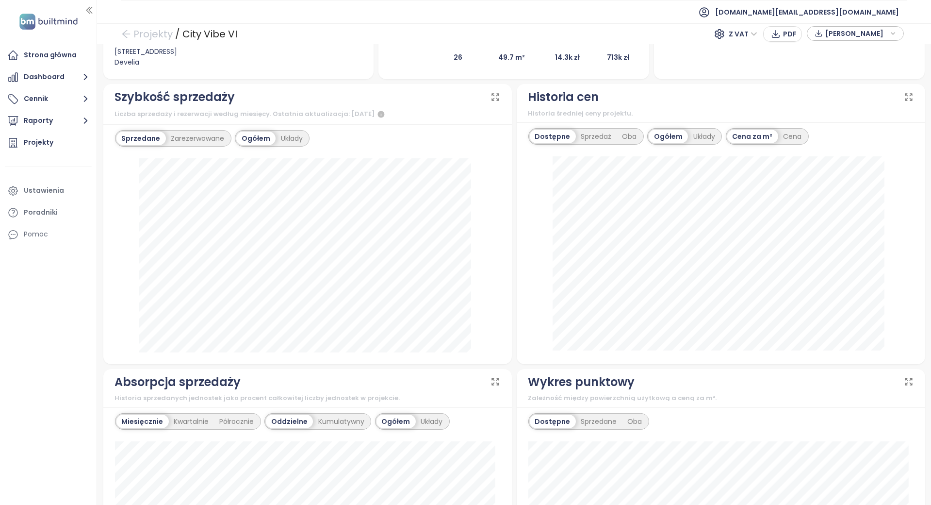
scroll to position [259, 0]
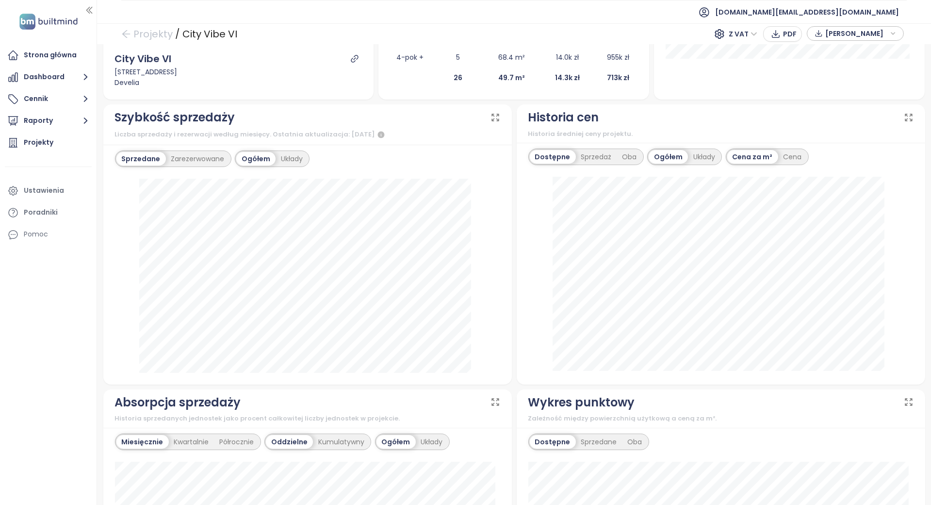
click at [517, 209] on div "Dostępne Sprzedaż Oba Ogółem Układy Cena za m² Cena 15 września 2025 dostępne: …" at bounding box center [721, 264] width 408 height 242
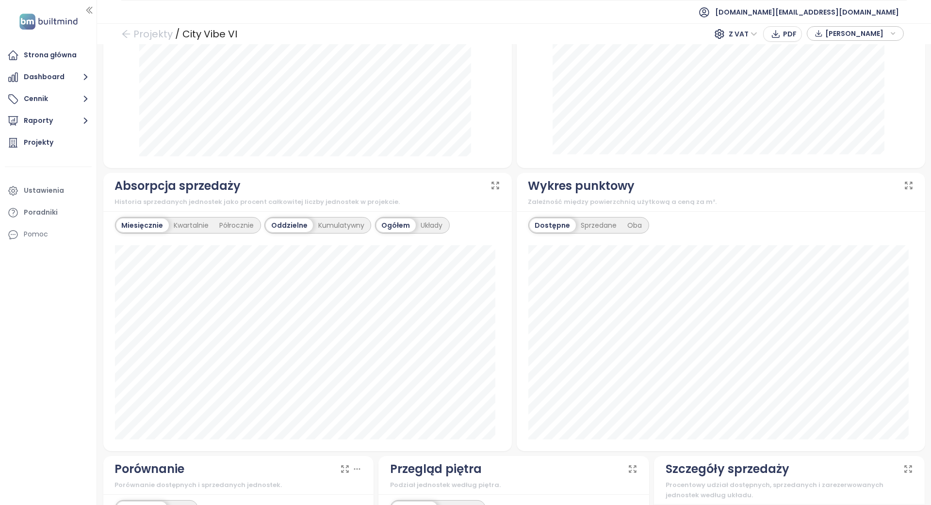
scroll to position [191, 0]
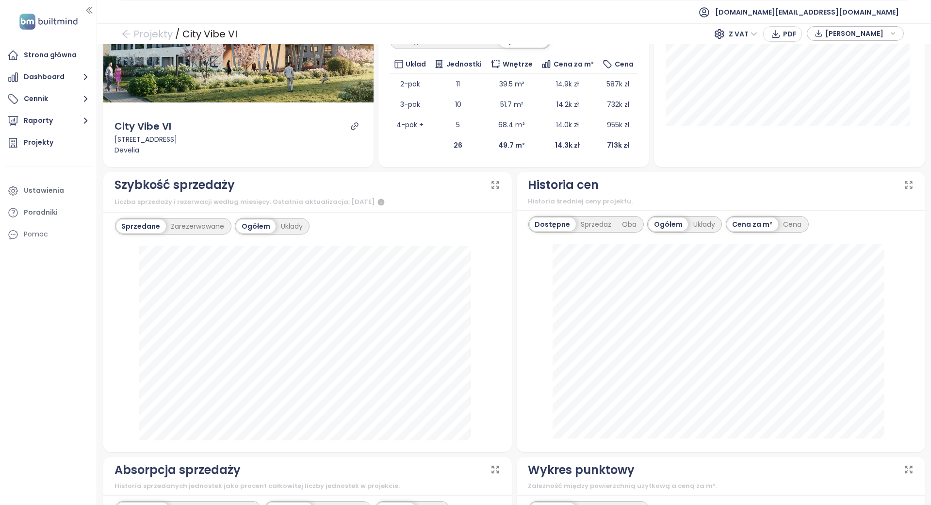
click at [507, 245] on div "Sprzedane Zarezerwowane Ogółem Układy wrzesień 2025 Sprzedaż publiczna: 26" at bounding box center [307, 332] width 408 height 240
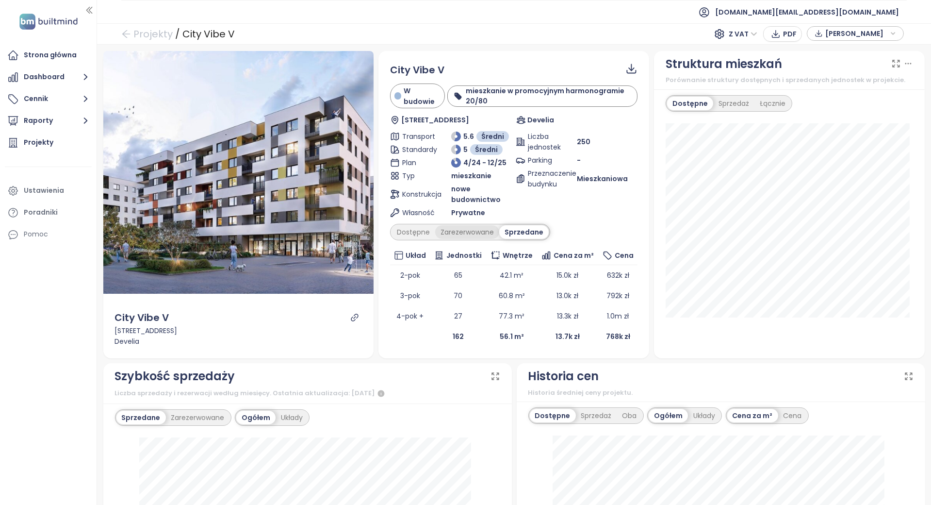
click at [454, 234] on div "Zarezerwowane" at bounding box center [467, 232] width 64 height 14
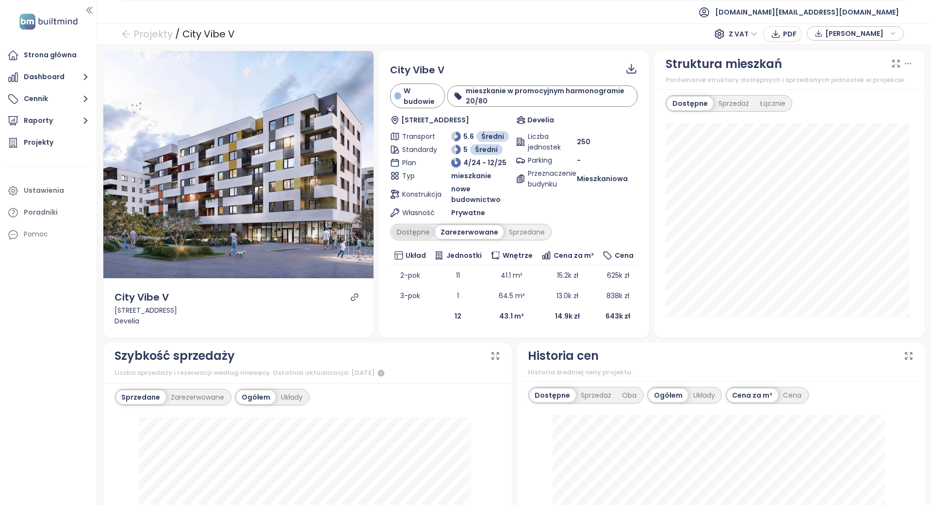
click at [429, 235] on div "Dostępne" at bounding box center [414, 232] width 44 height 14
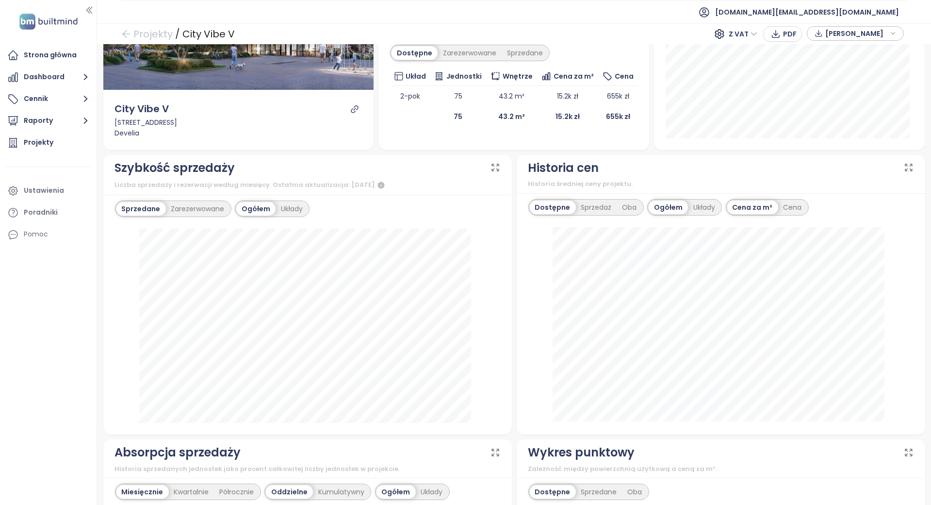
scroll to position [259, 0]
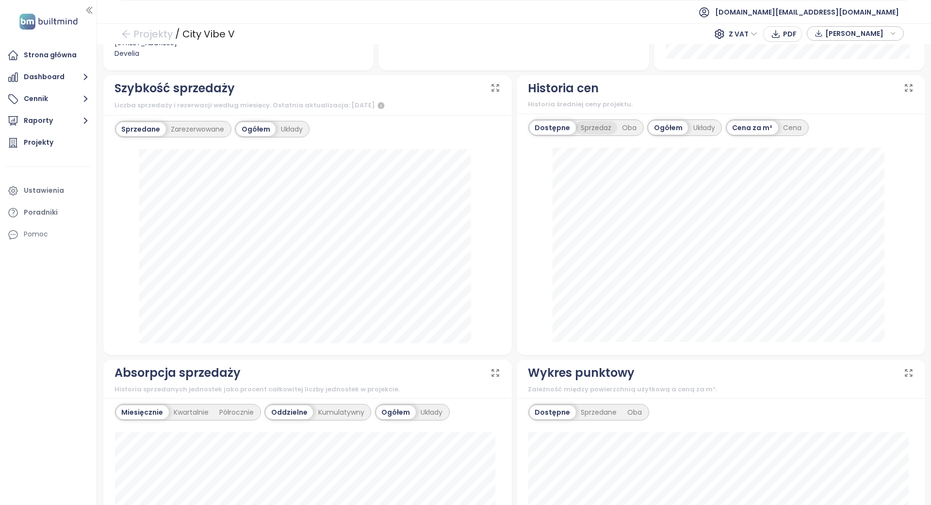
click at [600, 127] on div "Sprzedaż" at bounding box center [596, 128] width 41 height 14
click at [479, 238] on div "[DATE] Sprzedaż publiczna: 36" at bounding box center [307, 246] width 385 height 194
click at [475, 241] on div "[DATE] Sprzedaż publiczna: 36" at bounding box center [307, 246] width 385 height 194
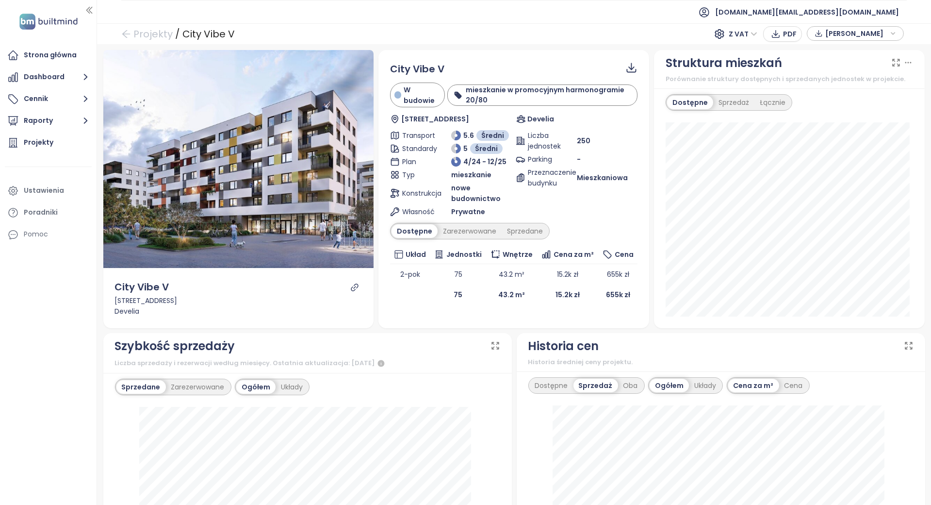
scroll to position [0, 0]
click at [571, 219] on div "City Vibe V W budowie mieszkanie w promocyjnym harmonogramie 20/80 [STREET_ADDR…" at bounding box center [513, 184] width 247 height 243
click at [562, 224] on div "Dostępne Zarezerwowane Sprzedane" at bounding box center [513, 232] width 247 height 16
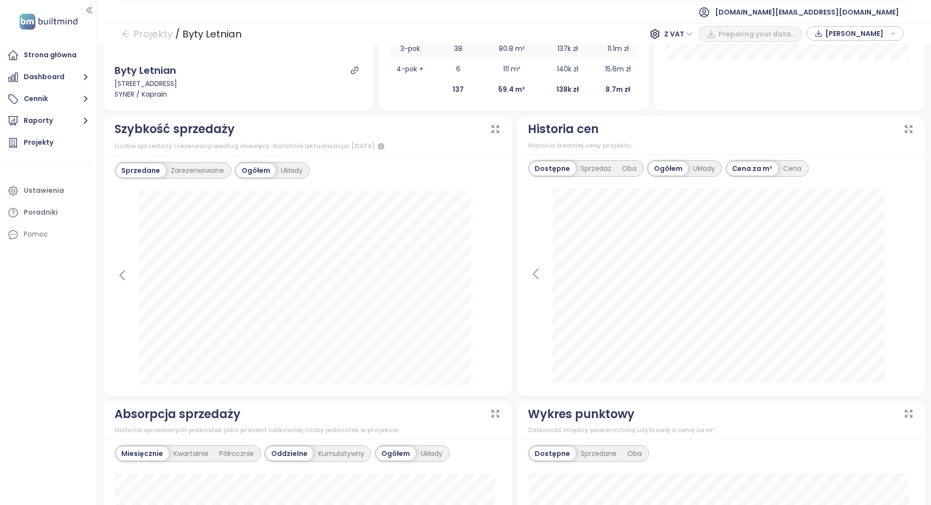
scroll to position [259, 0]
click at [600, 163] on div "Sprzedaż" at bounding box center [596, 167] width 41 height 14
click at [617, 158] on div "Dostępne Sprzedaż Oba" at bounding box center [586, 166] width 116 height 16
click at [618, 163] on div "Oba" at bounding box center [630, 167] width 25 height 14
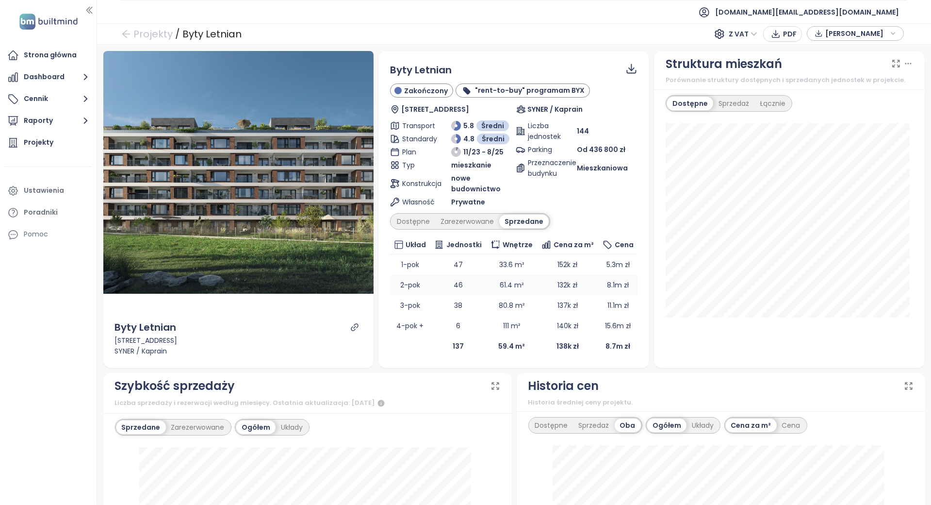
scroll to position [65, 0]
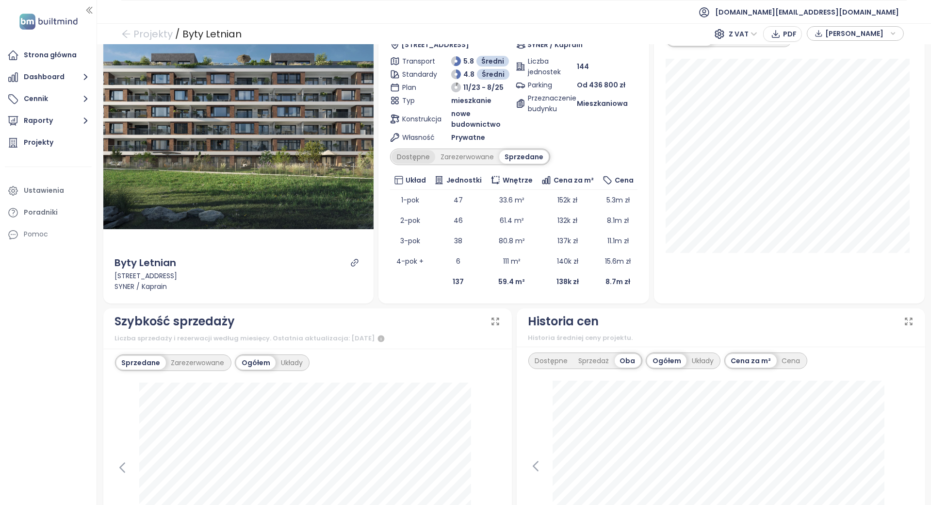
click at [417, 151] on div "Dostępne" at bounding box center [414, 157] width 44 height 14
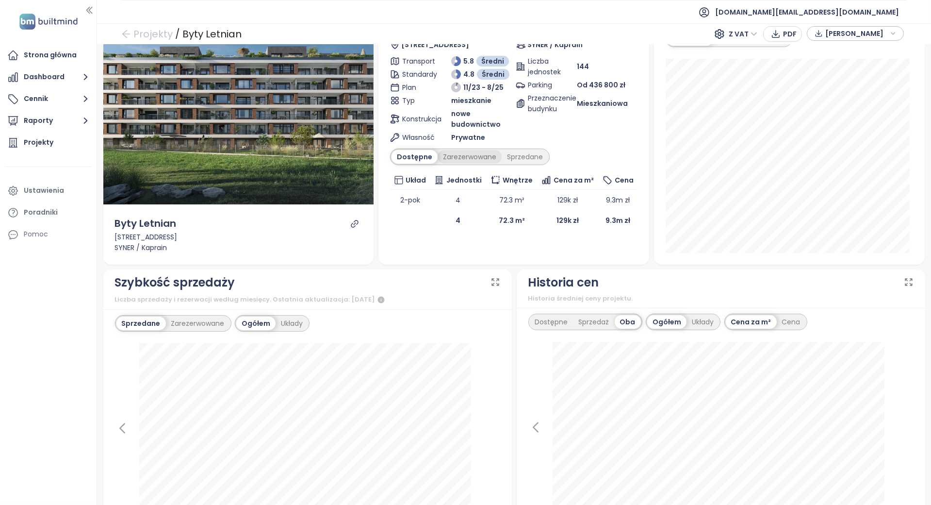
click at [454, 155] on div "Zarezerwowane" at bounding box center [470, 157] width 64 height 14
click at [527, 154] on div "Sprzedane" at bounding box center [527, 157] width 47 height 14
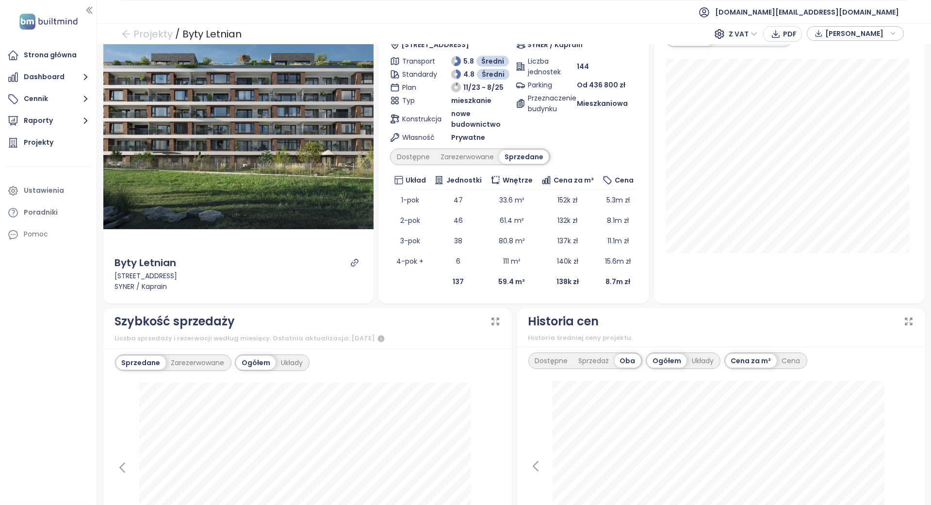
click at [404, 165] on div "Byty Letnian Zakończony "rent-to-buy" programam BYX Tupolevova 663, 199 00 [GEO…" at bounding box center [513, 145] width 247 height 294
click at [445, 158] on div "Zarezerwowane" at bounding box center [467, 157] width 64 height 14
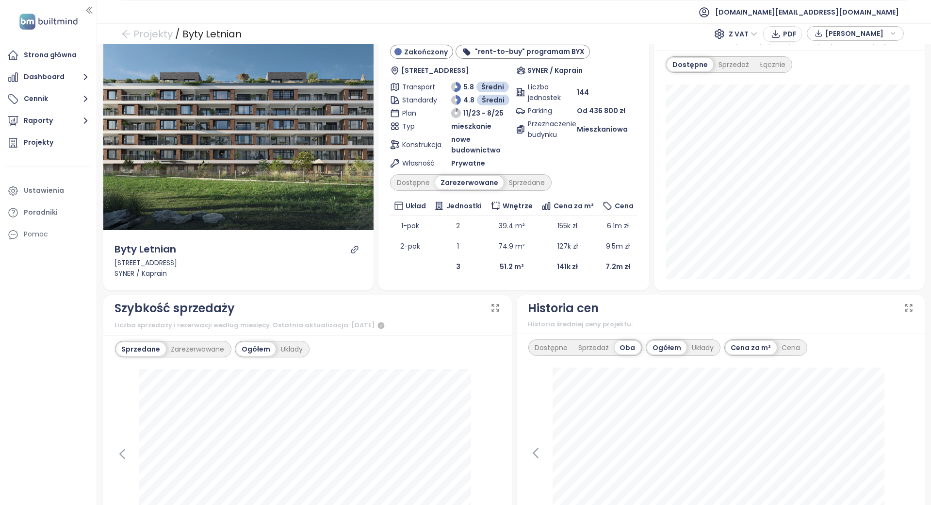
scroll to position [0, 0]
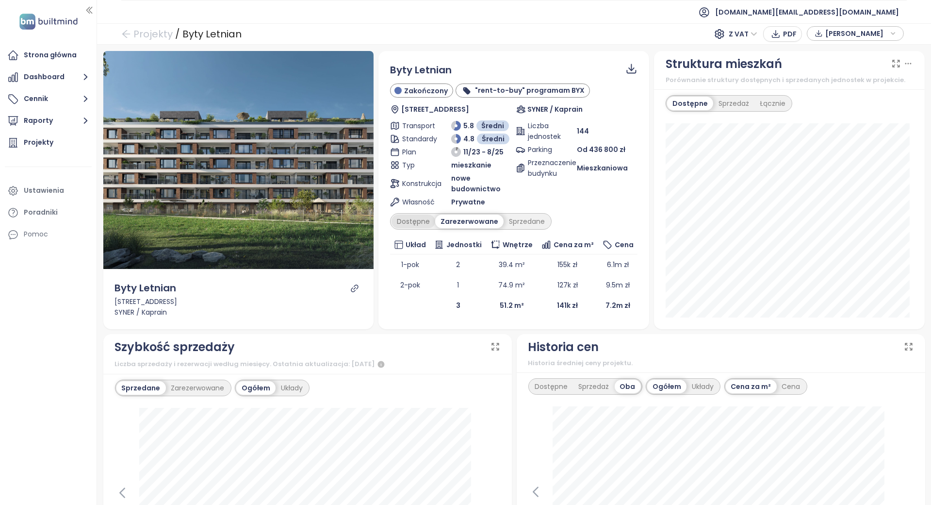
click at [427, 217] on div "Dostępne" at bounding box center [414, 221] width 44 height 14
click at [484, 222] on div "Zarezerwowane" at bounding box center [470, 221] width 64 height 14
click at [422, 220] on div "Dostępne" at bounding box center [414, 221] width 44 height 14
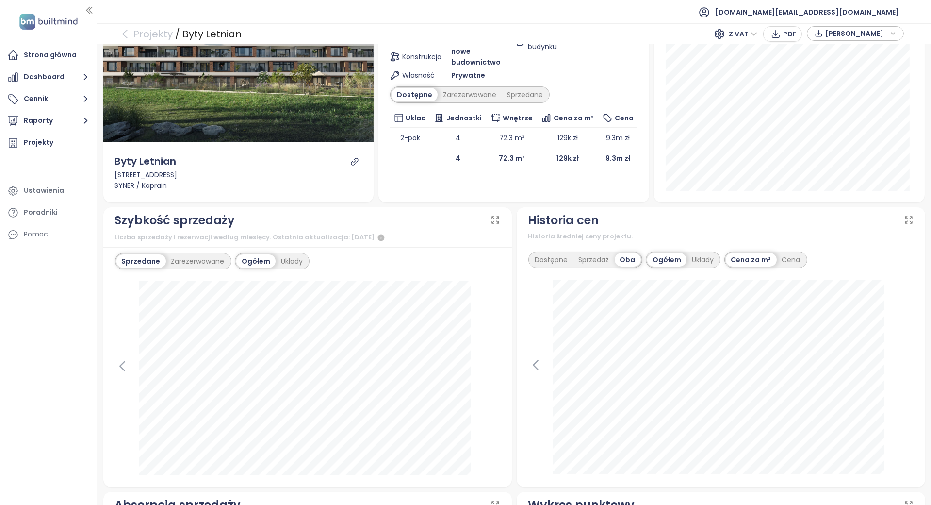
scroll to position [129, 0]
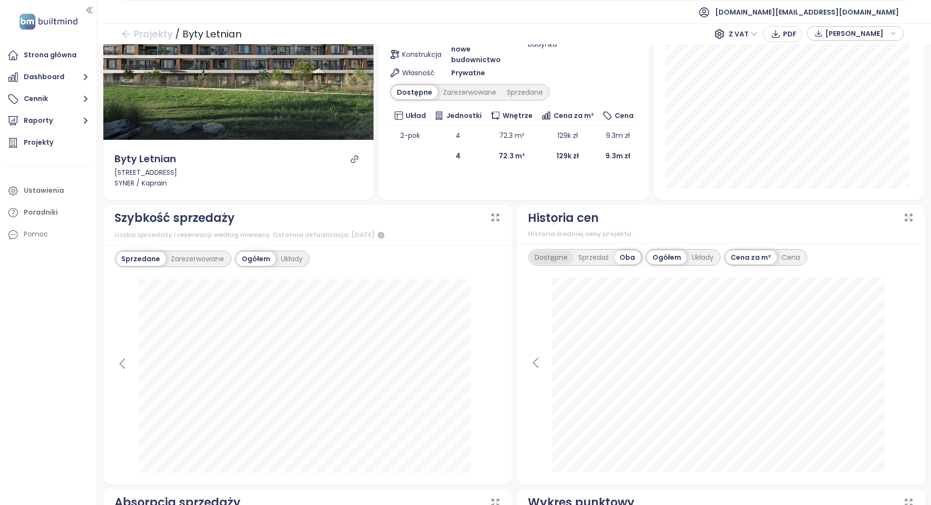
click at [530, 252] on div "Dostępne" at bounding box center [552, 257] width 44 height 14
click at [517, 261] on div "Dostępne Sprzedaż Oba Ogółem Układy Cena za m² Cena" at bounding box center [721, 364] width 408 height 242
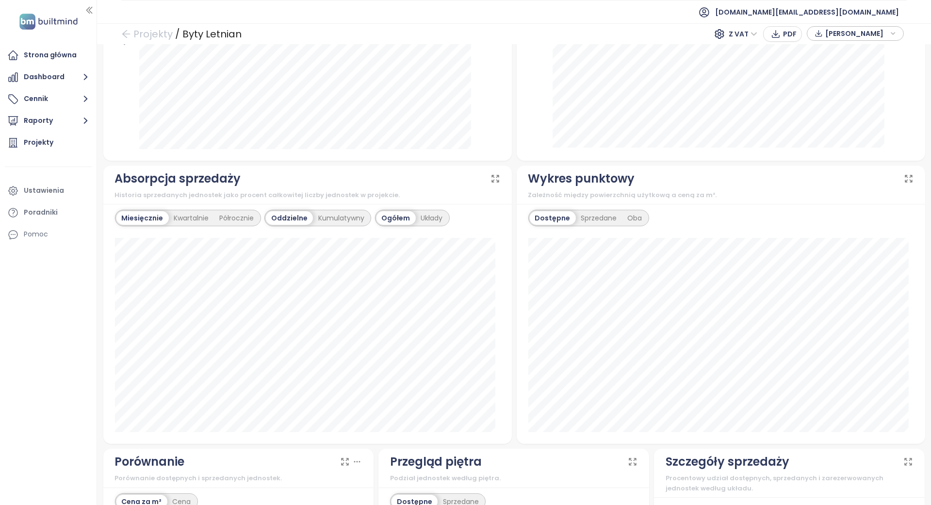
scroll to position [679, 0]
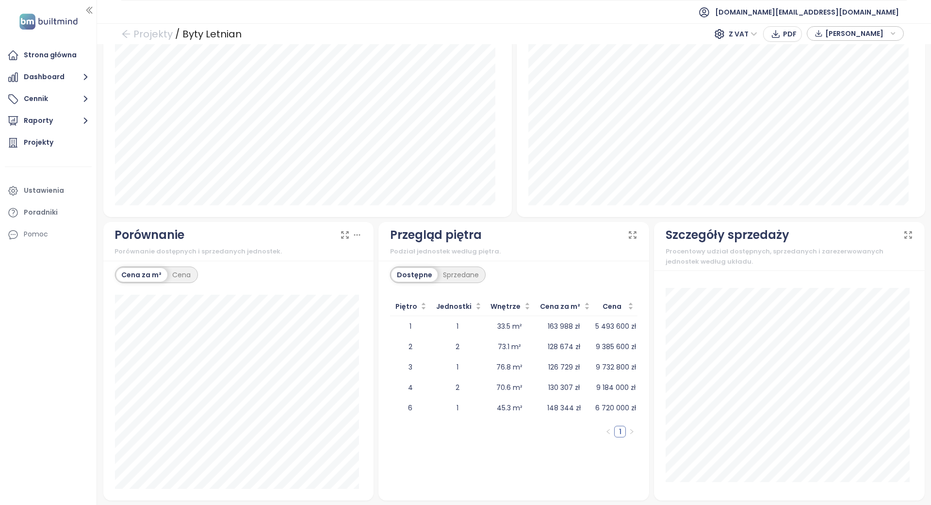
click at [492, 238] on div "Przegląd piętra" at bounding box center [513, 235] width 247 height 18
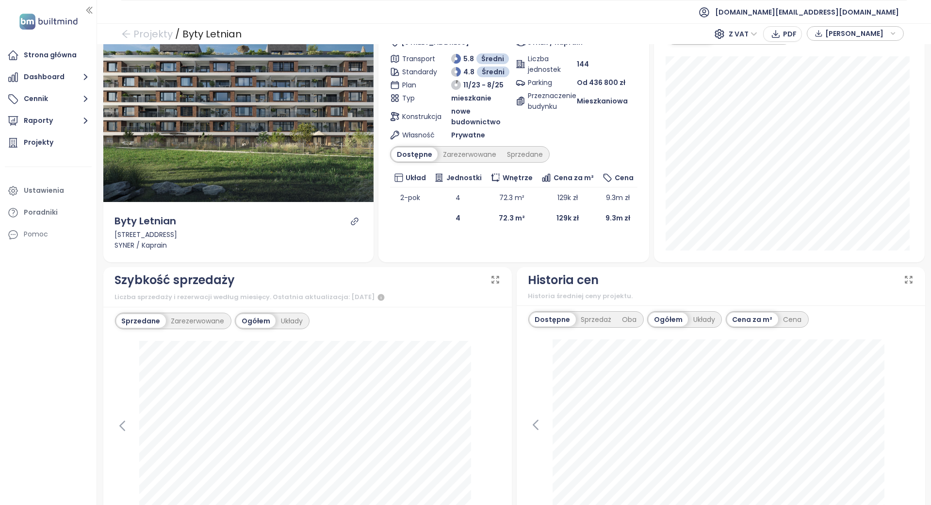
scroll to position [0, 0]
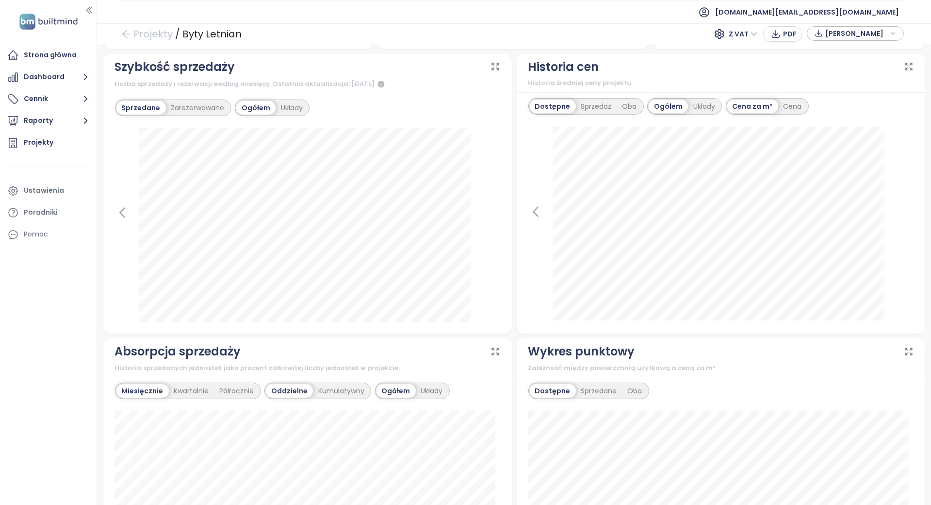
scroll to position [283, 0]
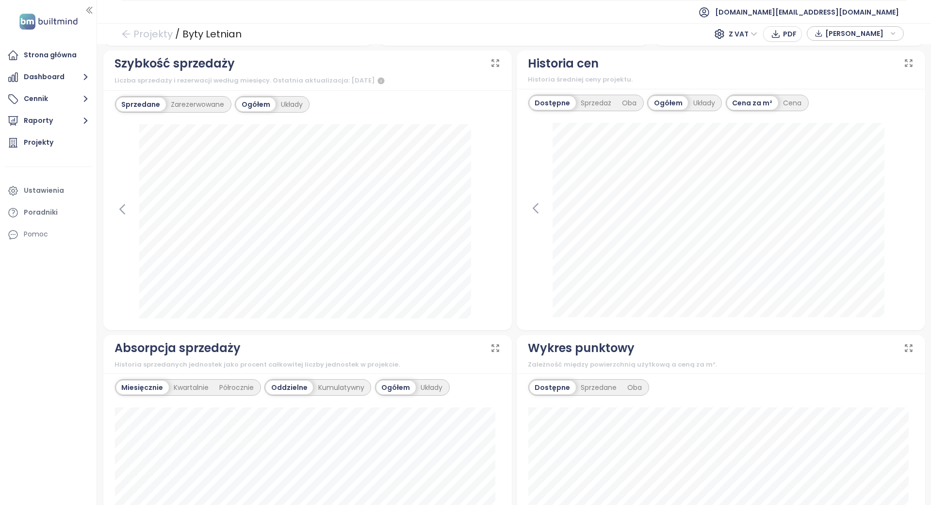
click at [517, 329] on div "Dostępne Sprzedaż Oba Ogółem Układy Cena za m² Cena 8 września 2025 dostępne: 1…" at bounding box center [721, 210] width 408 height 242
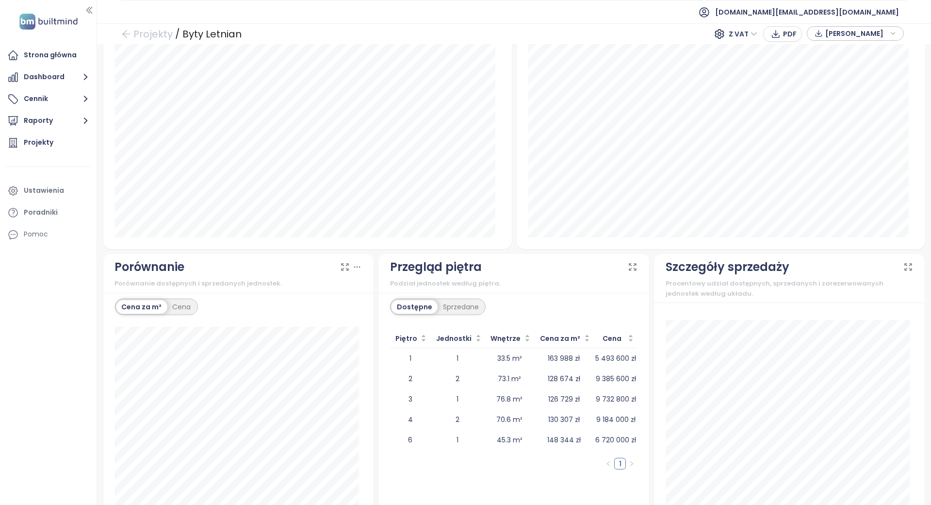
scroll to position [679, 0]
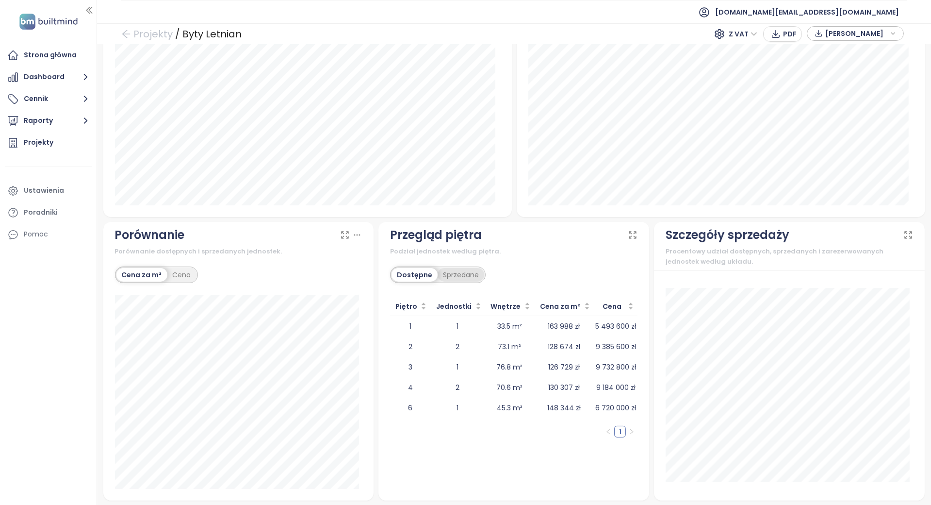
click at [454, 268] on div "Sprzedane" at bounding box center [461, 275] width 47 height 14
click at [413, 275] on div "Dostępne" at bounding box center [414, 275] width 44 height 14
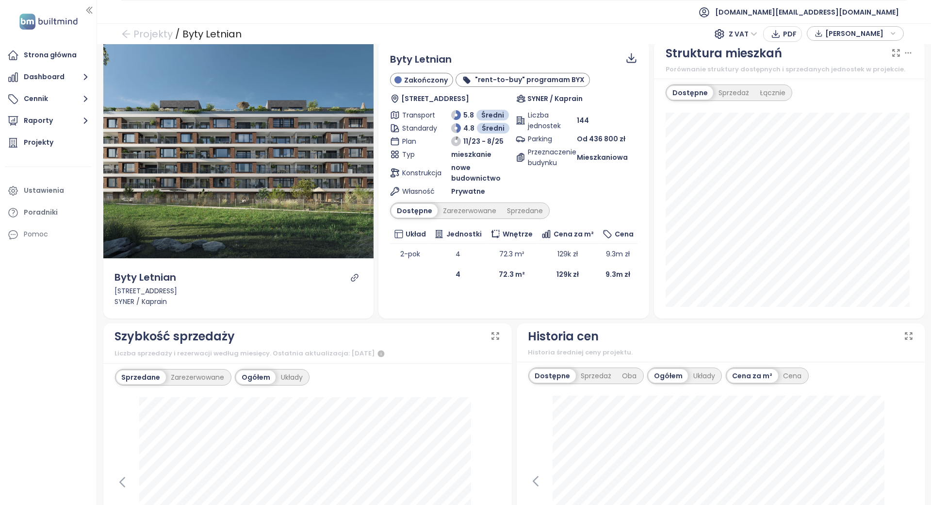
scroll to position [0, 0]
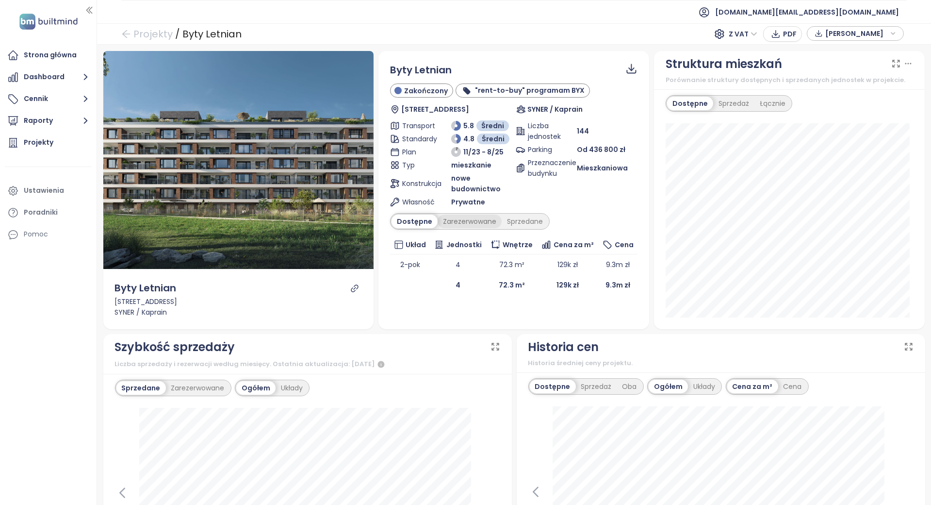
click at [459, 214] on div "Zarezerwowane" at bounding box center [470, 221] width 64 height 14
click at [504, 215] on div "Sprzedane" at bounding box center [527, 221] width 47 height 14
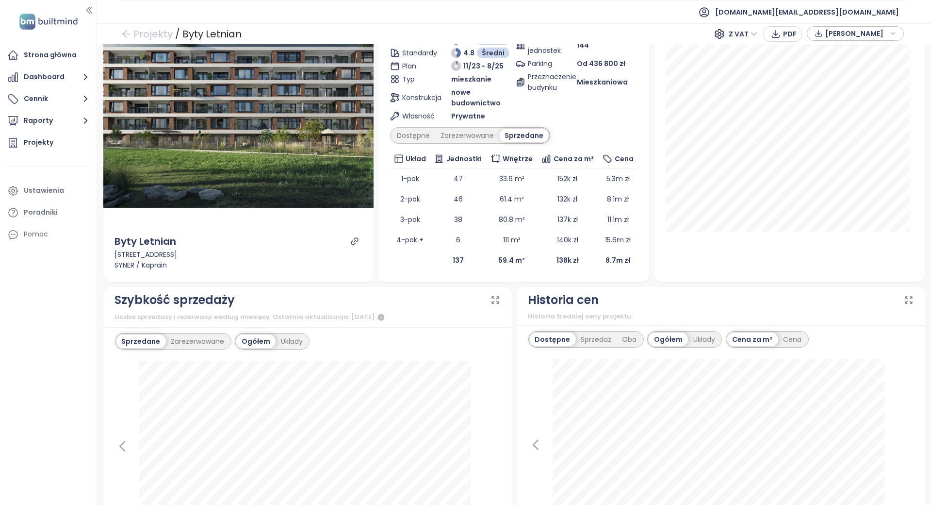
scroll to position [259, 0]
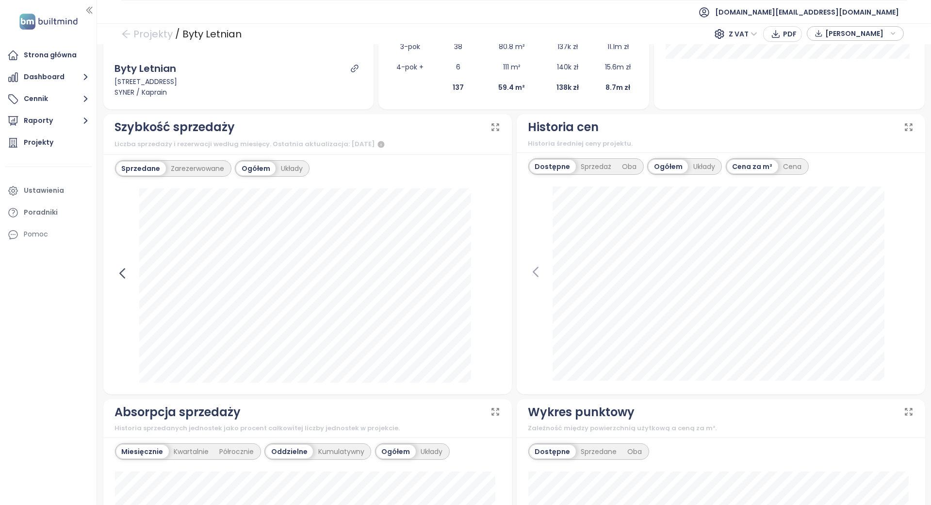
click at [124, 277] on icon at bounding box center [122, 272] width 4 height 9
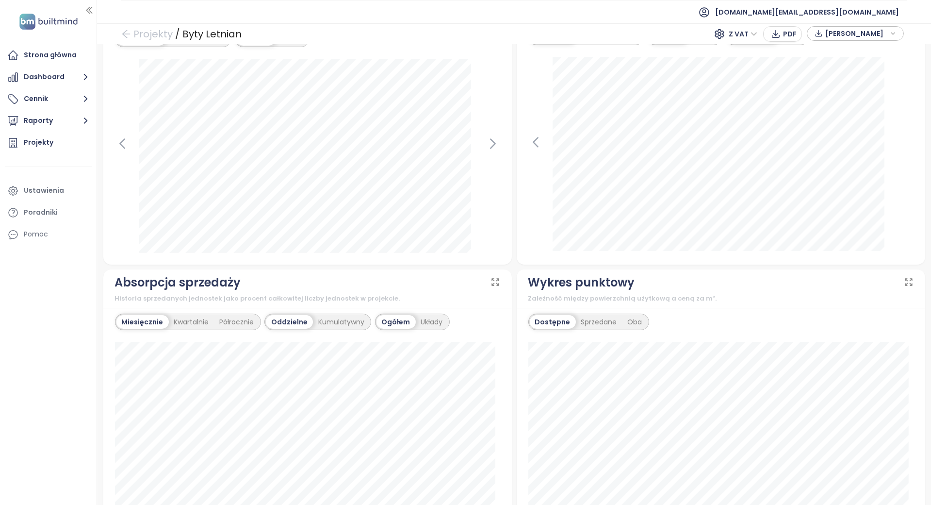
scroll to position [323, 0]
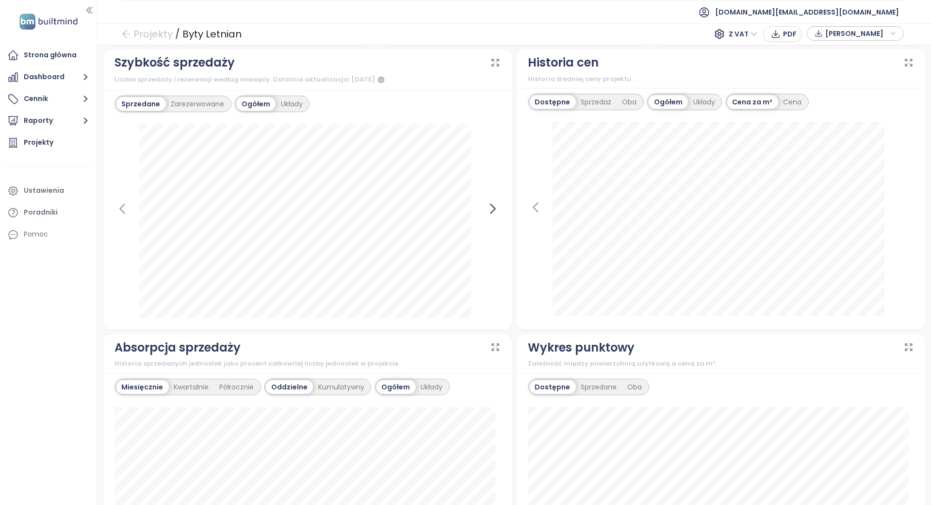
click at [486, 209] on icon at bounding box center [493, 208] width 15 height 15
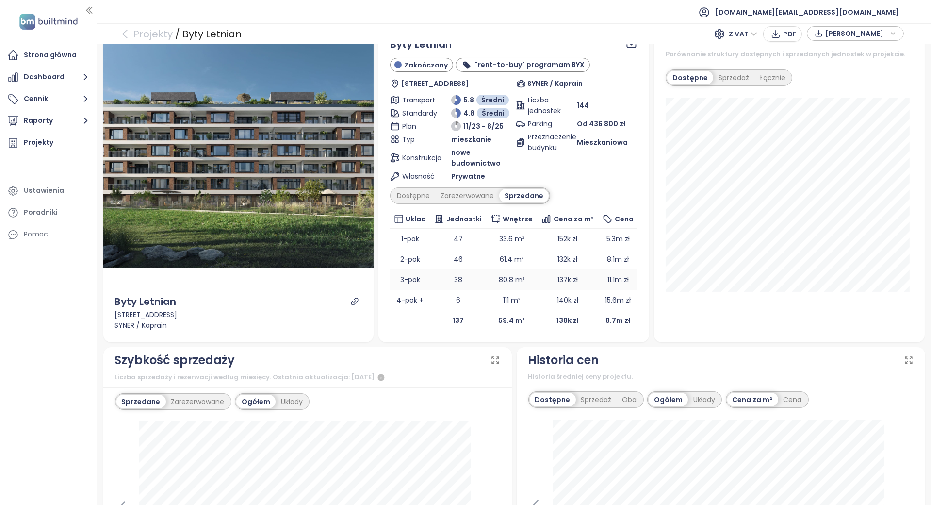
scroll to position [0, 0]
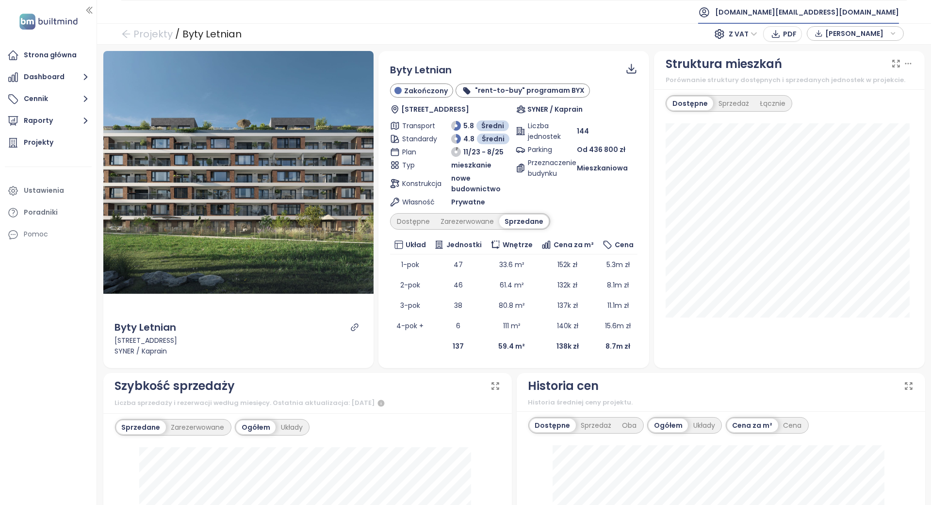
click at [842, 0] on span "[DOMAIN_NAME][EMAIL_ADDRESS][DOMAIN_NAME]" at bounding box center [807, 11] width 184 height 23
click at [841, 34] on span "Wyloguj się" at bounding box center [831, 39] width 38 height 10
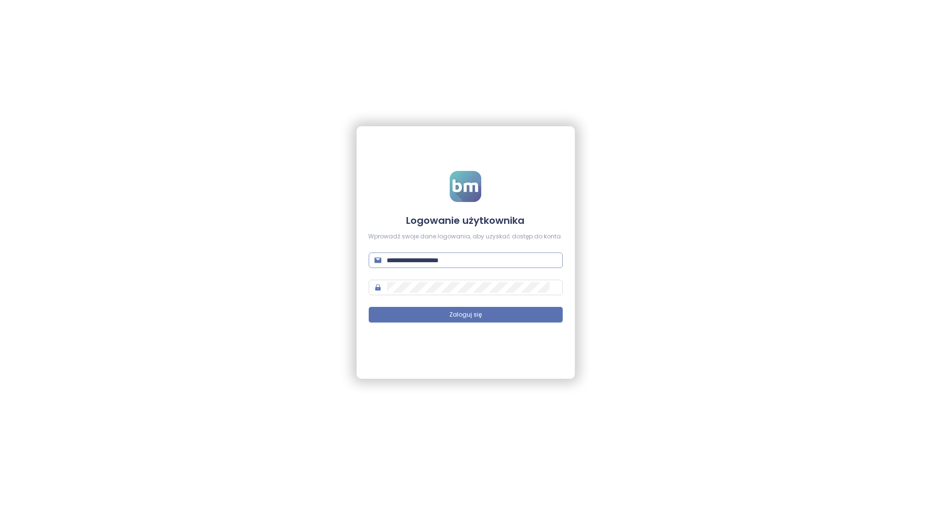
click at [490, 262] on input "**********" at bounding box center [472, 260] width 170 height 11
type input "**********"
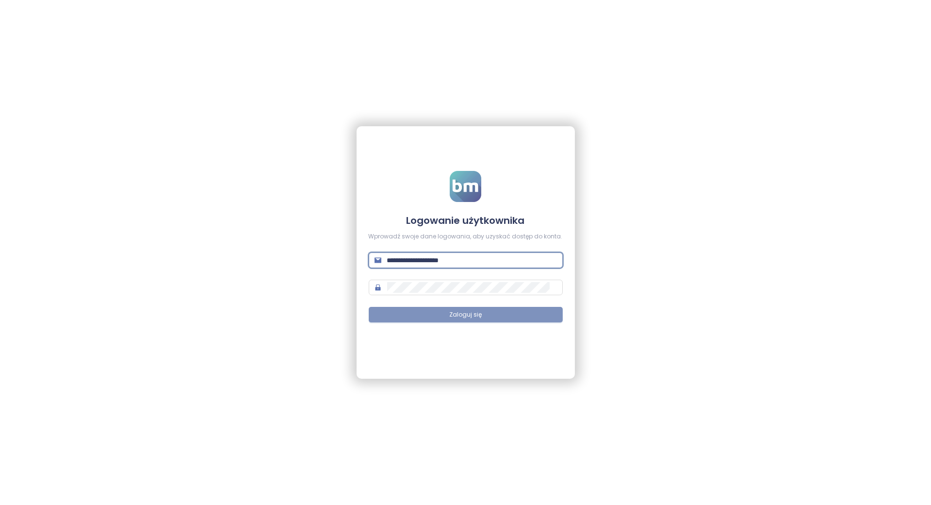
click at [460, 311] on span "Zaloguj się" at bounding box center [465, 314] width 33 height 9
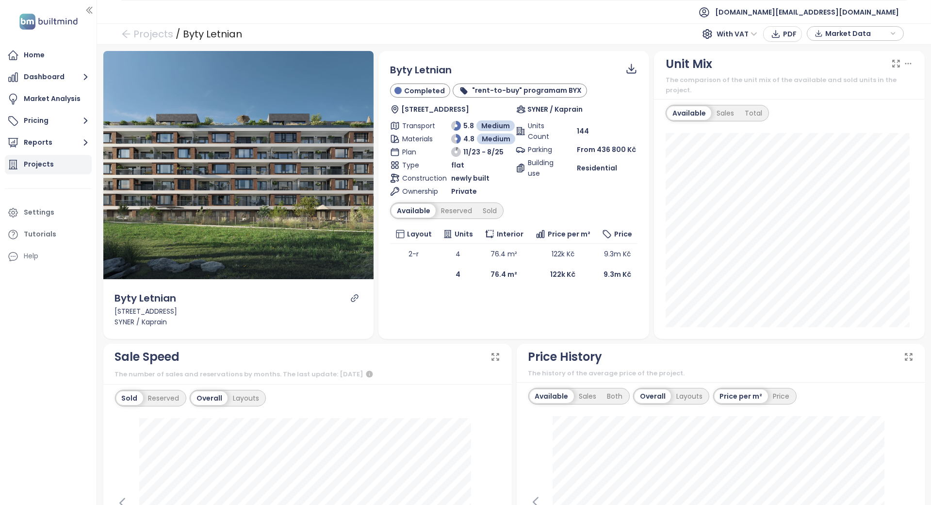
click at [56, 164] on div "Projects" at bounding box center [48, 164] width 87 height 19
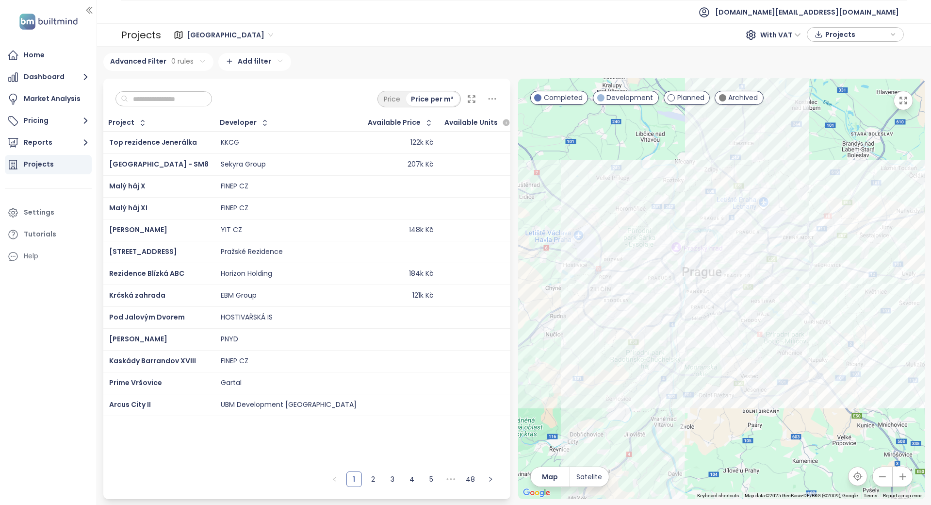
click at [205, 98] on input "text" at bounding box center [167, 99] width 79 height 15
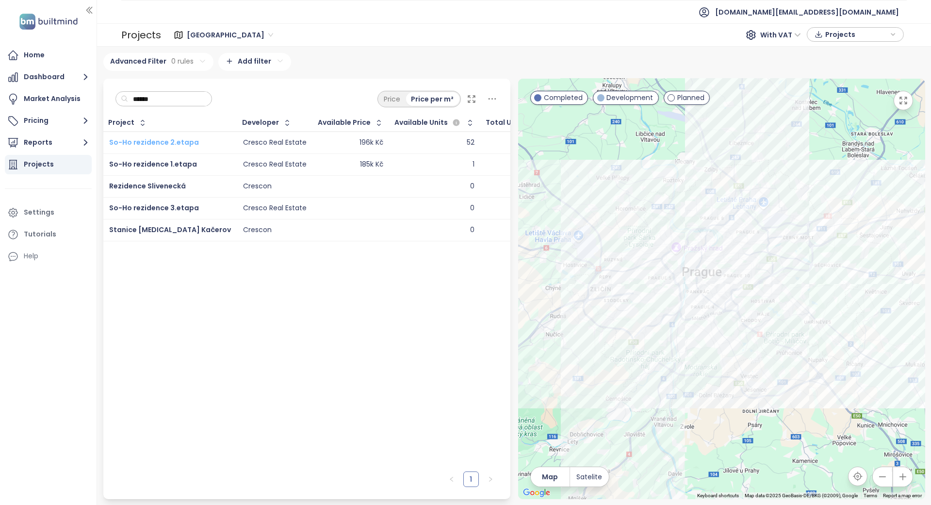
type input "******"
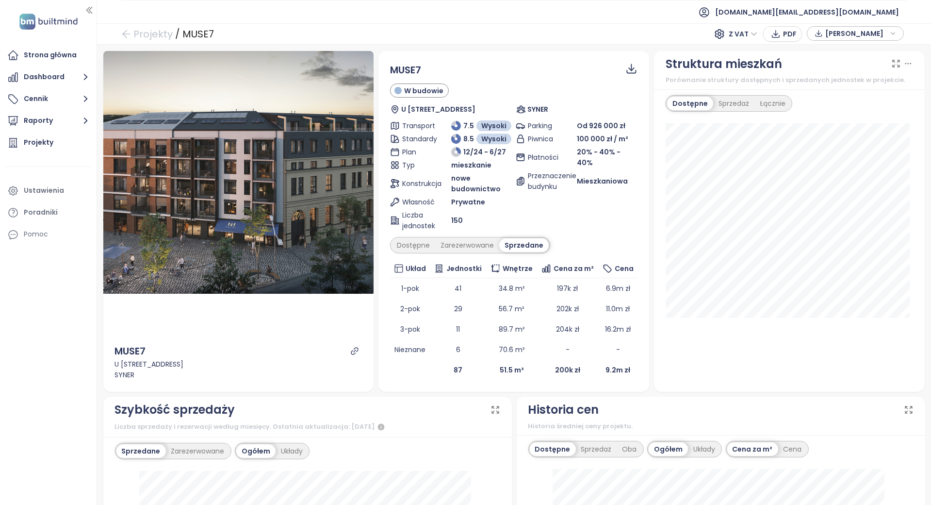
click at [71, 328] on div "Strona główna Dashboard Cennik Raporty Projekty Ustawienia Poradniki Pomoc" at bounding box center [48, 252] width 97 height 505
click at [460, 245] on div "Zarezerwowane" at bounding box center [467, 245] width 64 height 14
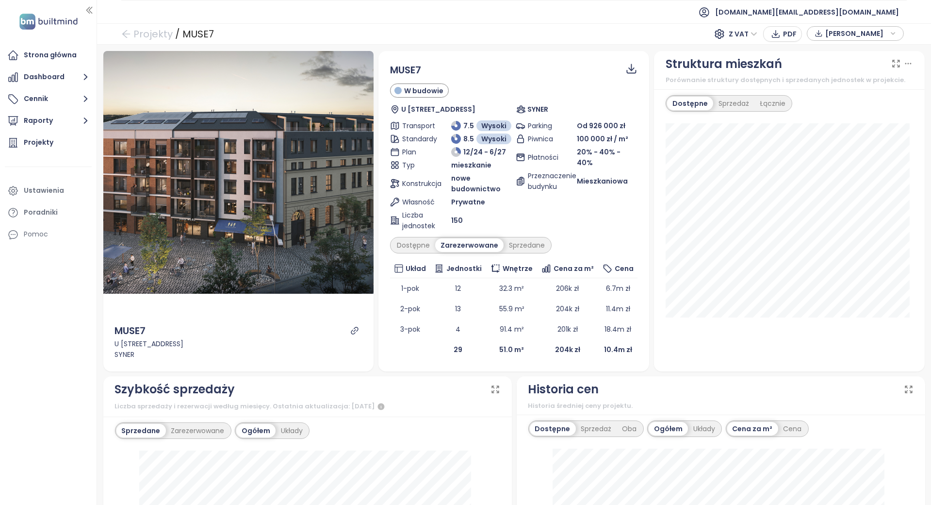
click at [438, 243] on div "Zarezerwowane" at bounding box center [469, 245] width 68 height 14
click at [420, 244] on div "Dostępne" at bounding box center [414, 245] width 44 height 14
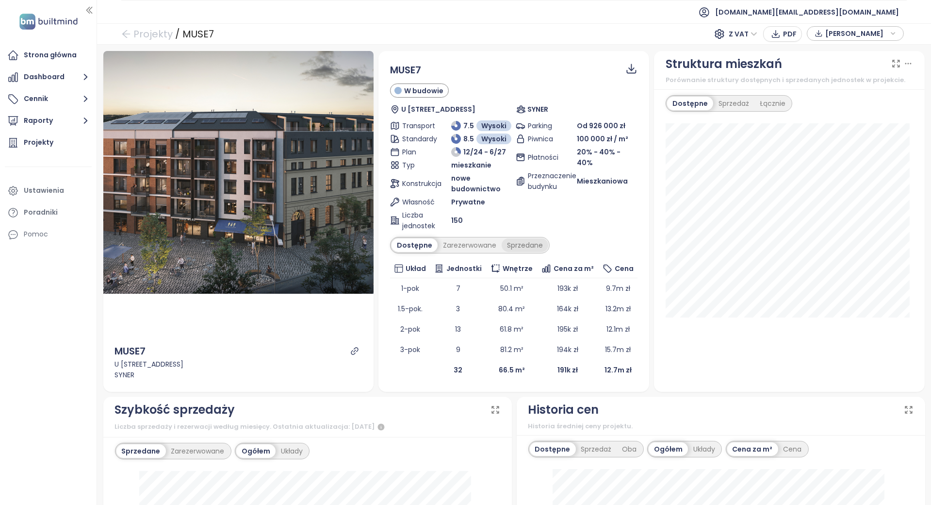
click at [542, 240] on div "Sprzedane" at bounding box center [525, 245] width 47 height 14
click at [458, 241] on div "Zarezerwowane" at bounding box center [467, 245] width 64 height 14
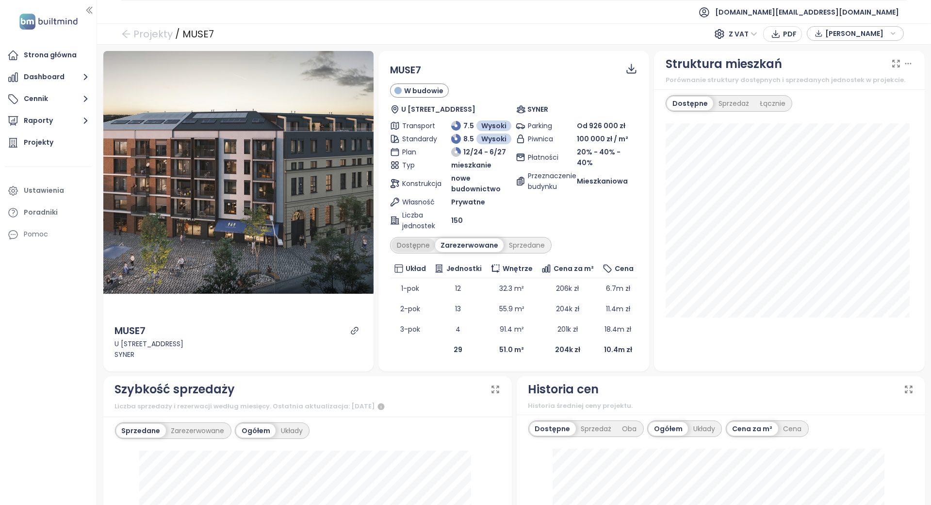
click at [408, 243] on div "Dostępne" at bounding box center [414, 245] width 44 height 14
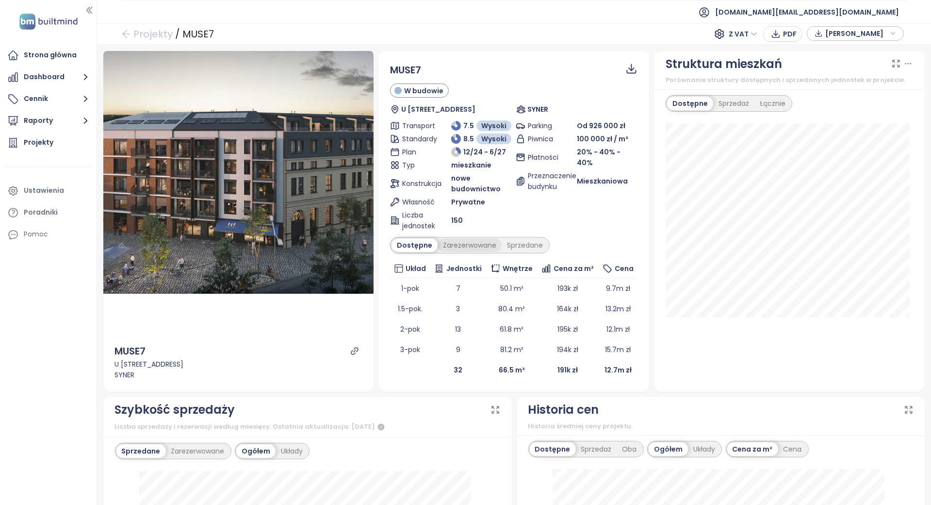
click at [454, 242] on div "Zarezerwowane" at bounding box center [470, 245] width 64 height 14
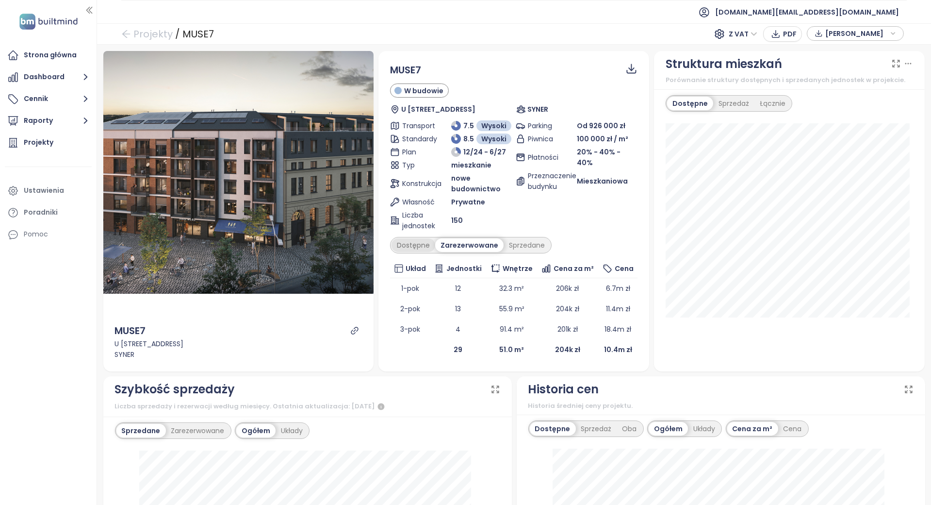
click at [420, 239] on div "Dostępne" at bounding box center [414, 245] width 44 height 14
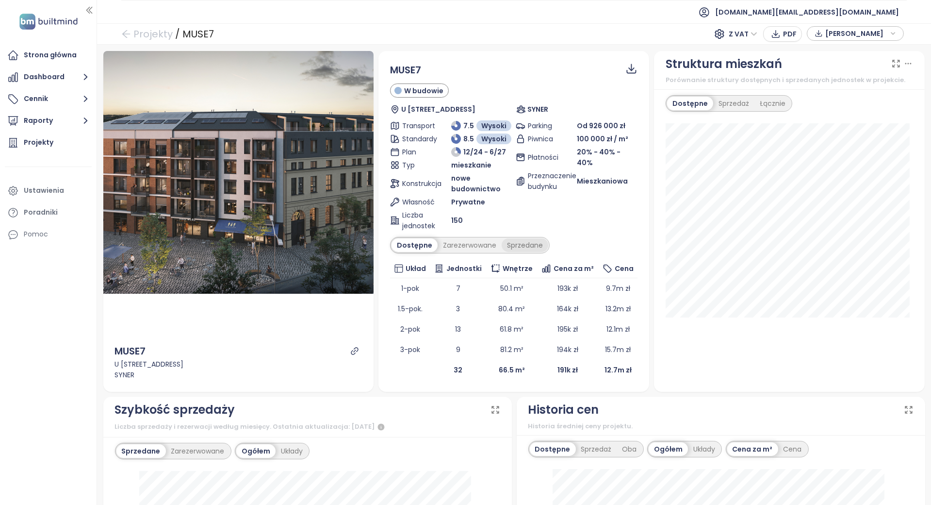
click at [502, 248] on div "Sprzedane" at bounding box center [525, 245] width 47 height 14
click at [350, 350] on icon "link" at bounding box center [354, 350] width 9 height 9
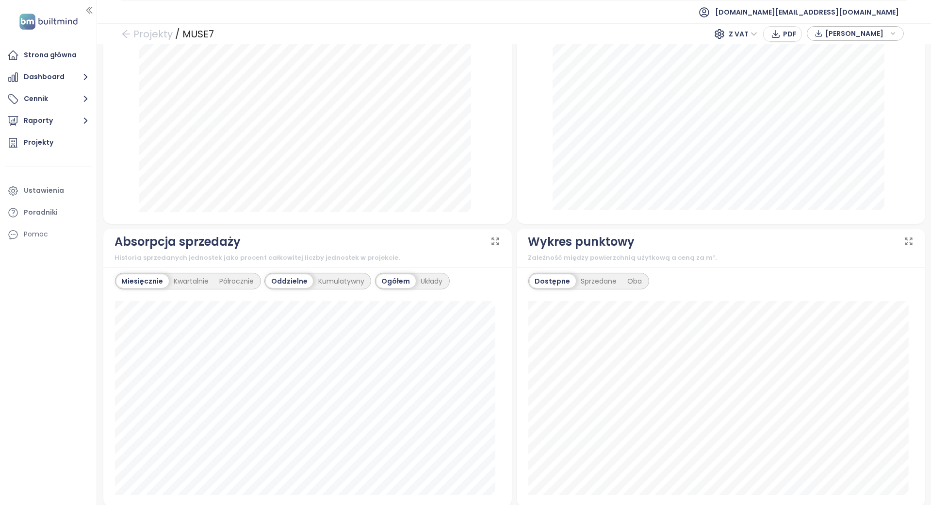
scroll to position [742, 0]
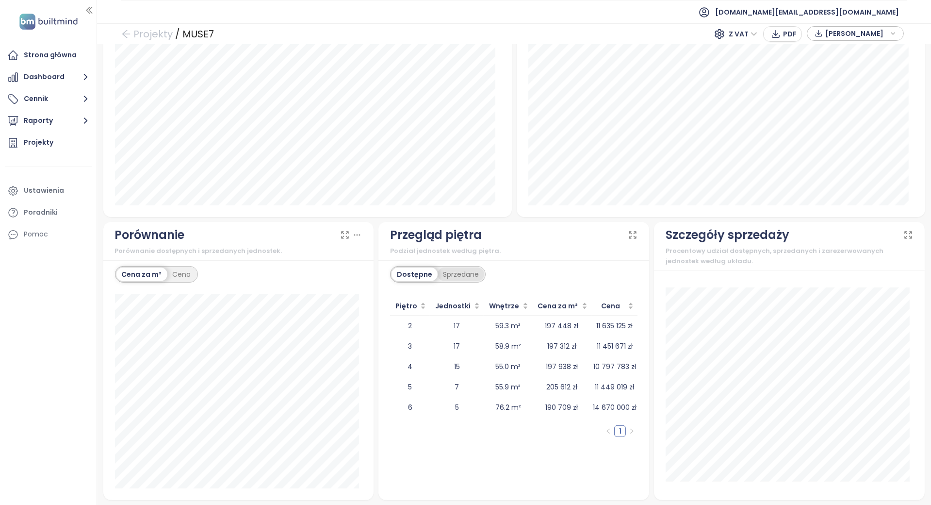
click at [450, 267] on div "Sprzedane" at bounding box center [461, 274] width 47 height 14
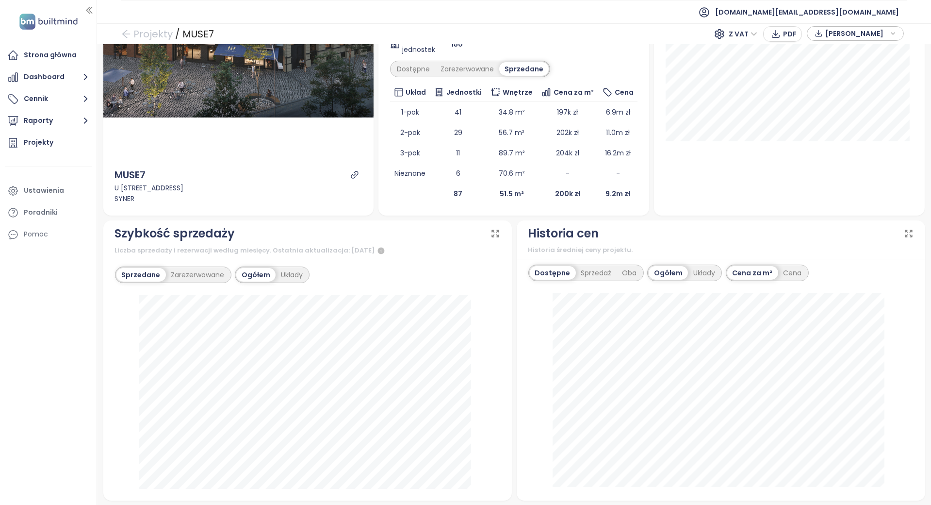
scroll to position [96, 0]
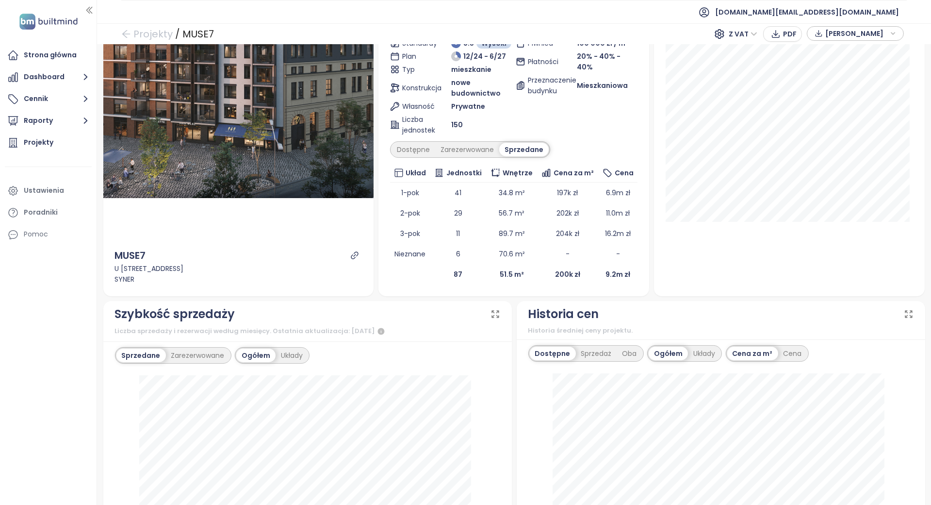
click at [599, 343] on div "Dostępne Sprzedaż Oba Ogółem Układy Cena za m² Cena" at bounding box center [721, 460] width 408 height 242
click at [599, 354] on div "Sprzedaż" at bounding box center [596, 353] width 41 height 14
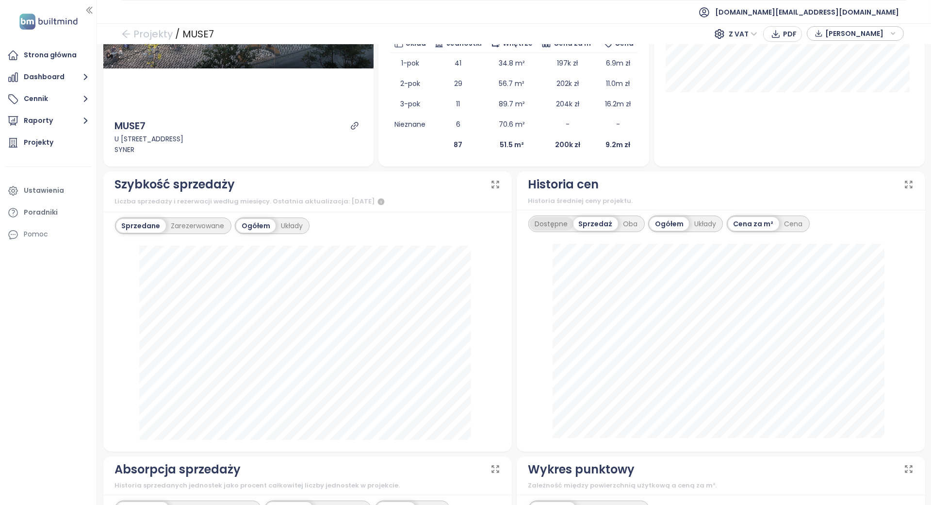
click at [558, 228] on div "Dostępne" at bounding box center [552, 224] width 44 height 14
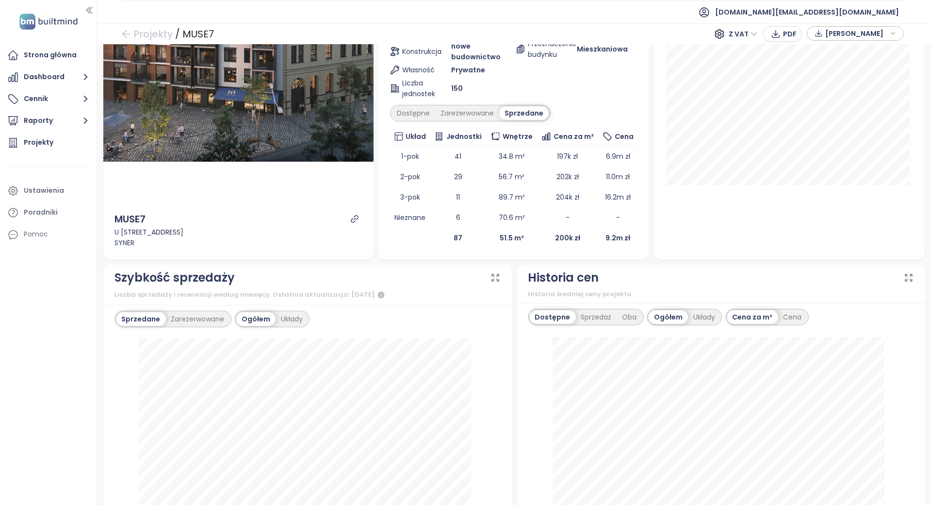
scroll to position [0, 0]
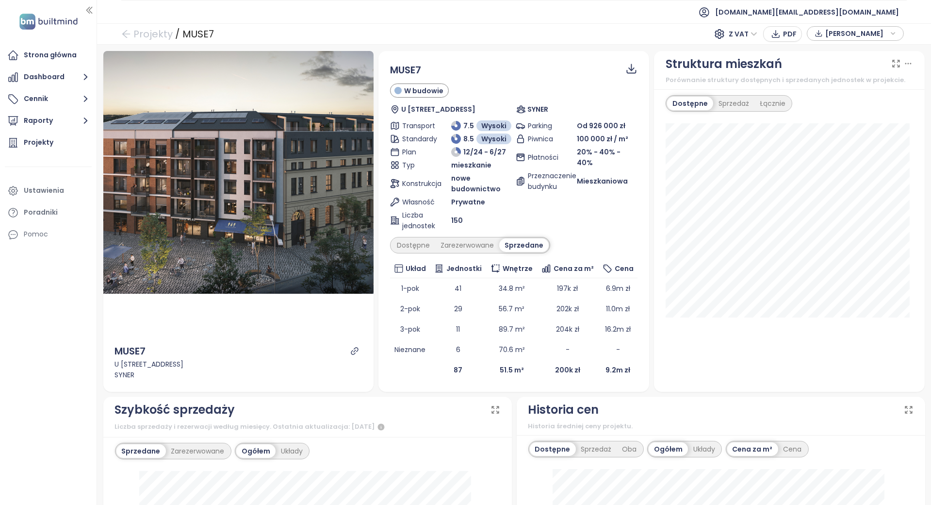
click at [440, 234] on div "MUSE7 W budowie U Papírny 318/3, 170 00 Praha 7-Holešovice, Czechia SYNER Trans…" at bounding box center [513, 221] width 247 height 317
click at [438, 240] on div "Zarezerwowane" at bounding box center [467, 245] width 64 height 14
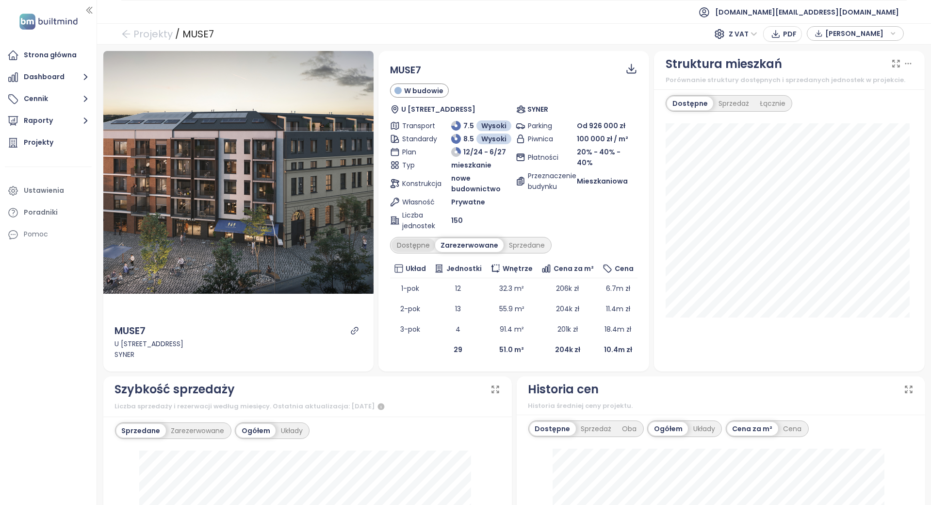
click at [421, 244] on div "Dostępne" at bounding box center [414, 245] width 44 height 14
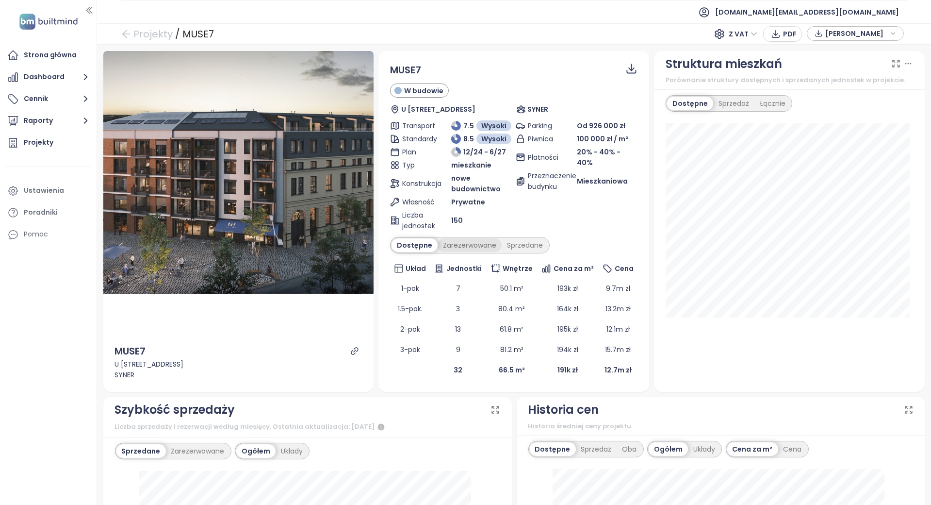
click at [471, 245] on div "Zarezerwowane" at bounding box center [470, 245] width 64 height 14
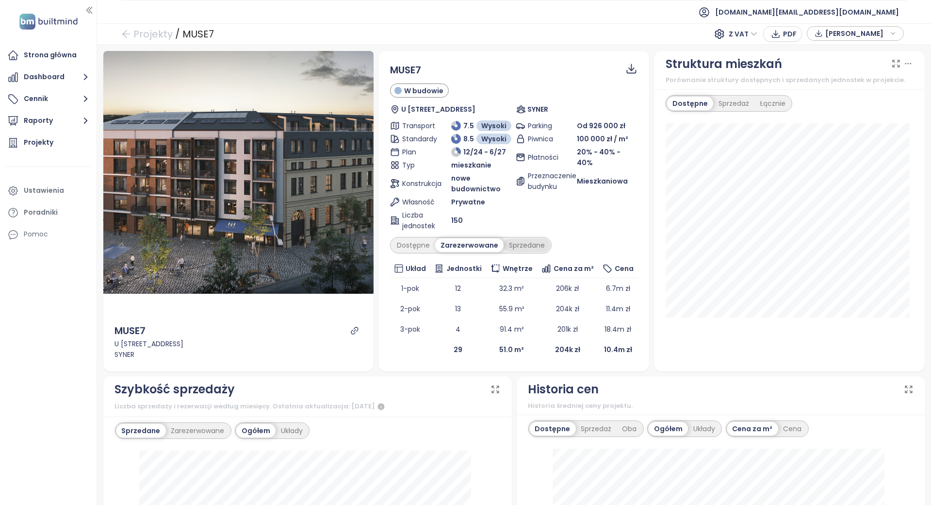
click at [504, 245] on div "Sprzedane" at bounding box center [527, 245] width 47 height 14
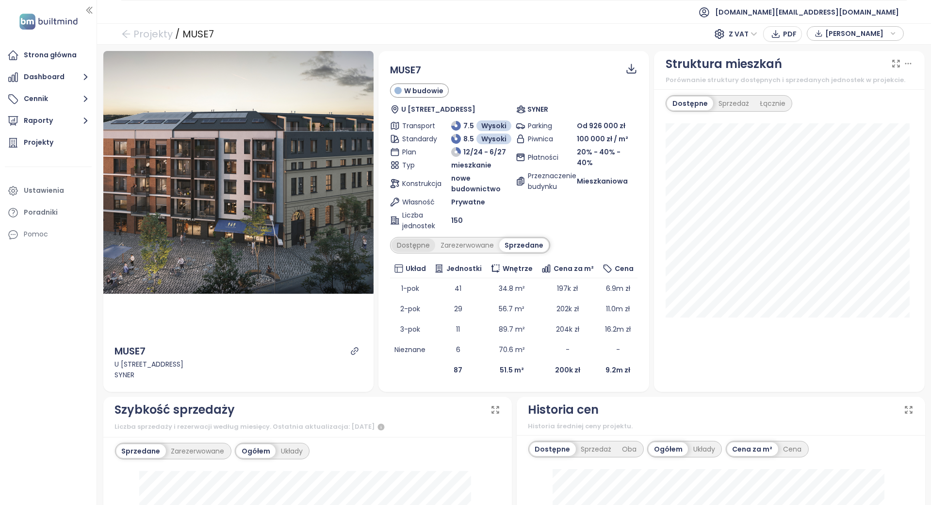
click at [421, 241] on div "Dostępne" at bounding box center [414, 245] width 44 height 14
click at [449, 241] on div "Zarezerwowane" at bounding box center [470, 245] width 64 height 14
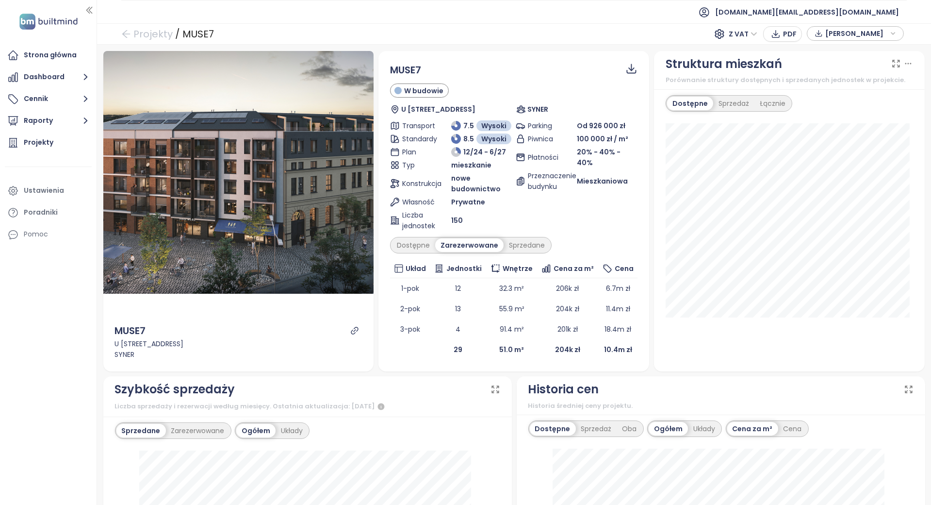
click at [353, 330] on icon "link" at bounding box center [354, 330] width 9 height 9
click at [425, 245] on div "Dostępne" at bounding box center [414, 245] width 44 height 14
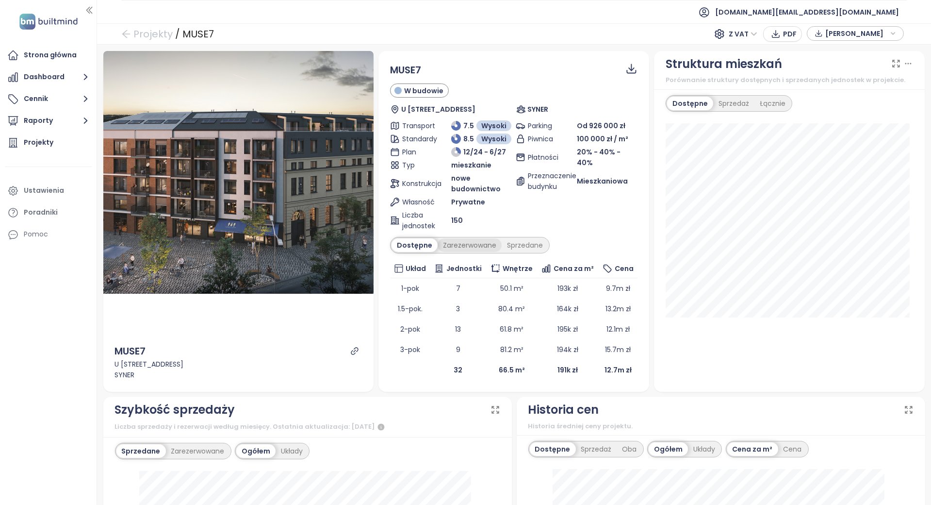
click at [455, 240] on div "Zarezerwowane" at bounding box center [470, 245] width 64 height 14
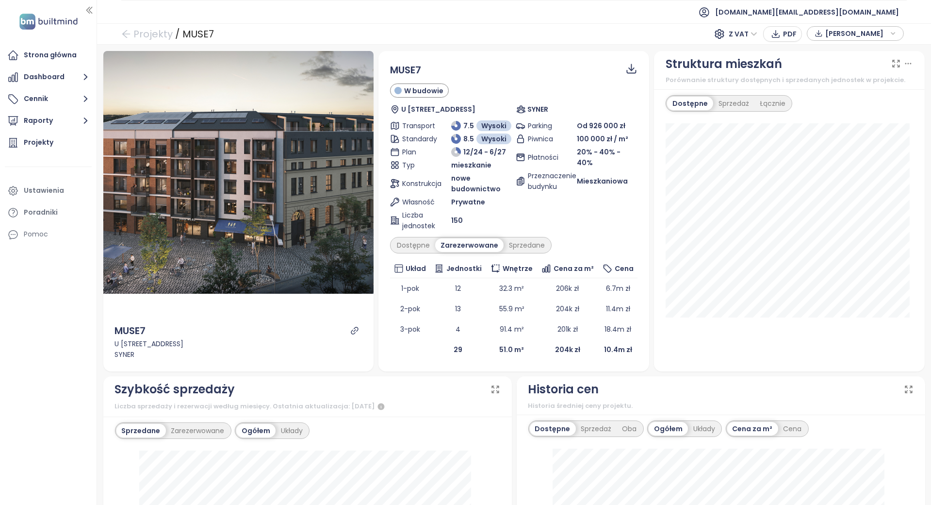
click at [422, 235] on div "MUSE7 W budowie U Papírny 318/3, 170 00 Praha 7-Holešovice, Czechia SYNER Trans…" at bounding box center [513, 211] width 247 height 297
click at [416, 243] on div "Dostępne" at bounding box center [414, 245] width 44 height 14
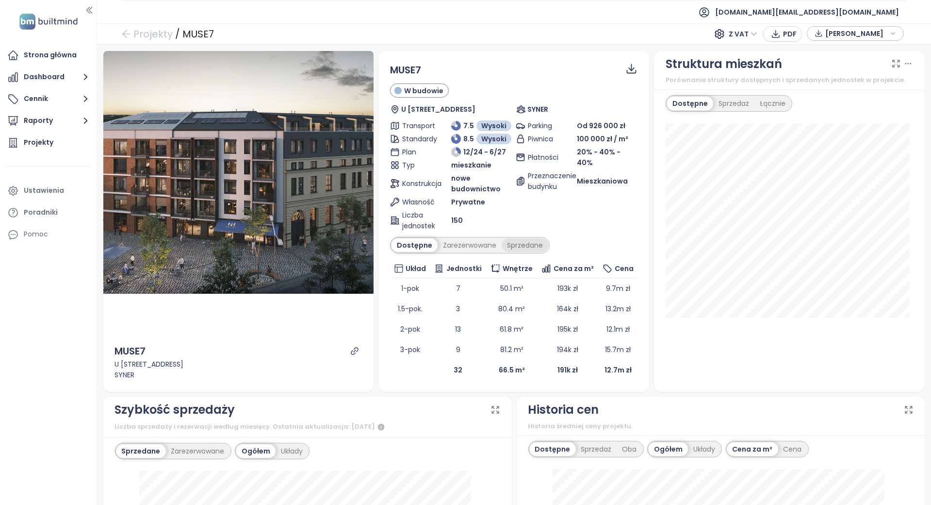
click at [529, 242] on div "Sprzedane" at bounding box center [525, 245] width 47 height 14
click at [561, 212] on div "Parking Od 926 000 zł Piwnica 100 000 zł / m² Płatności 20% - 40% - 40% Przezna…" at bounding box center [577, 175] width 122 height 111
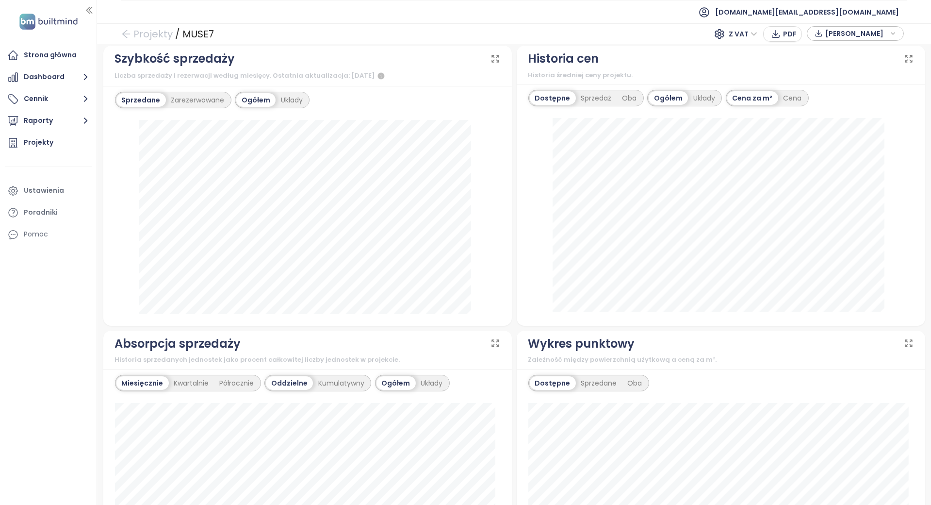
scroll to position [323, 0]
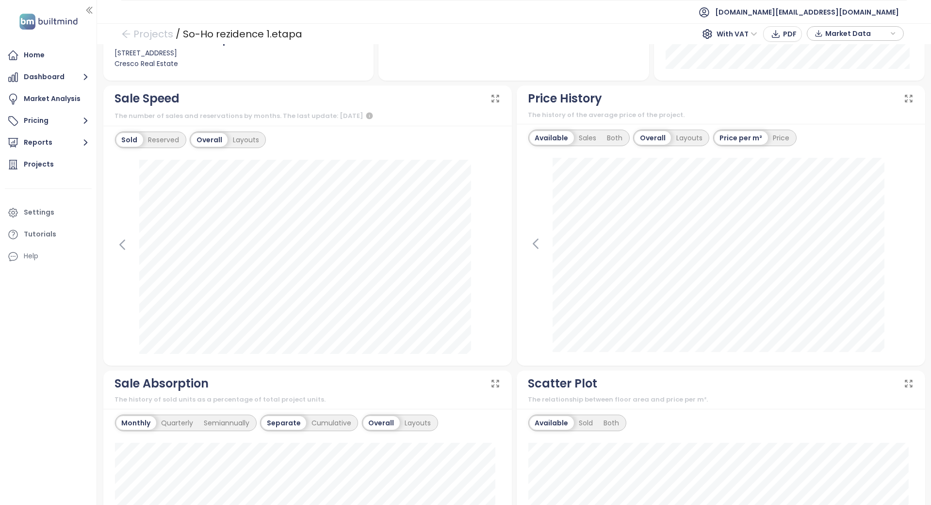
scroll to position [259, 0]
click at [118, 245] on div "[DATE] Public Sales: 2" at bounding box center [307, 256] width 385 height 194
click at [118, 237] on icon at bounding box center [122, 244] width 15 height 15
click at [486, 237] on icon at bounding box center [493, 244] width 15 height 15
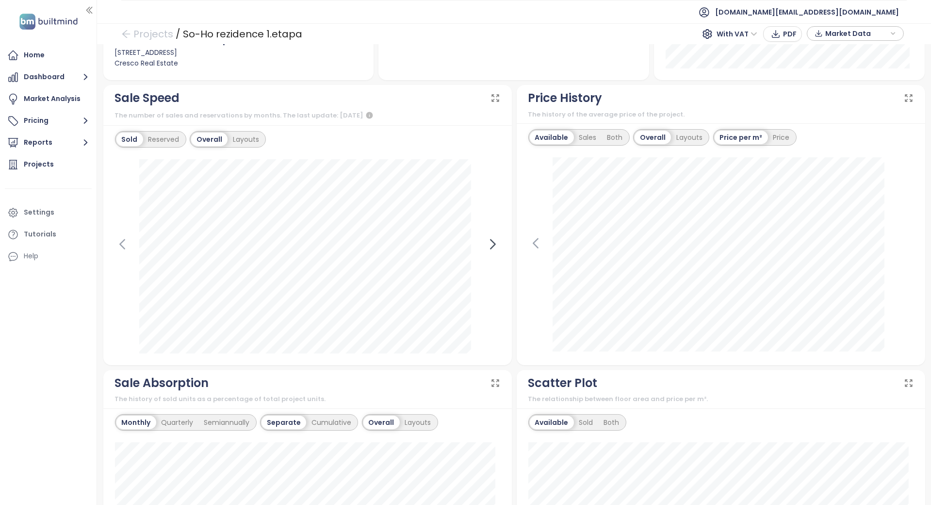
click at [486, 237] on icon at bounding box center [493, 244] width 15 height 15
click at [484, 229] on div at bounding box center [307, 256] width 385 height 194
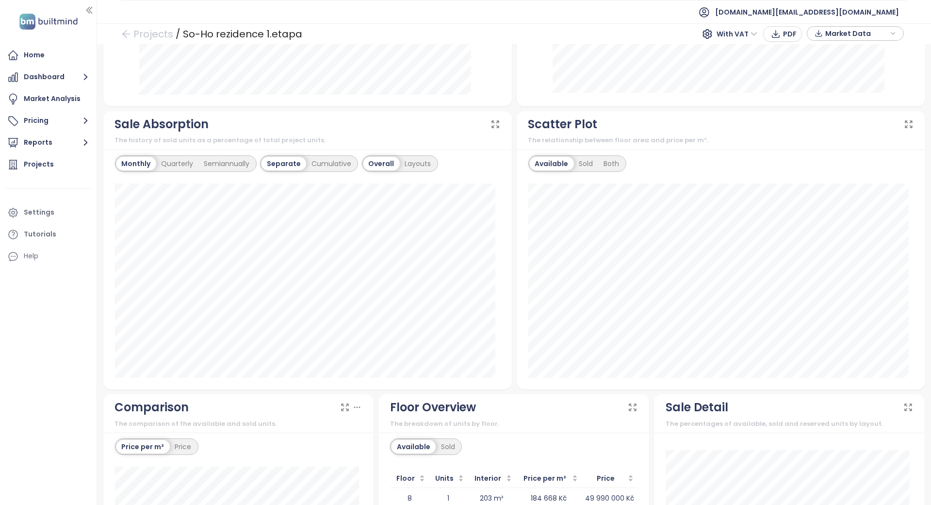
scroll to position [679, 0]
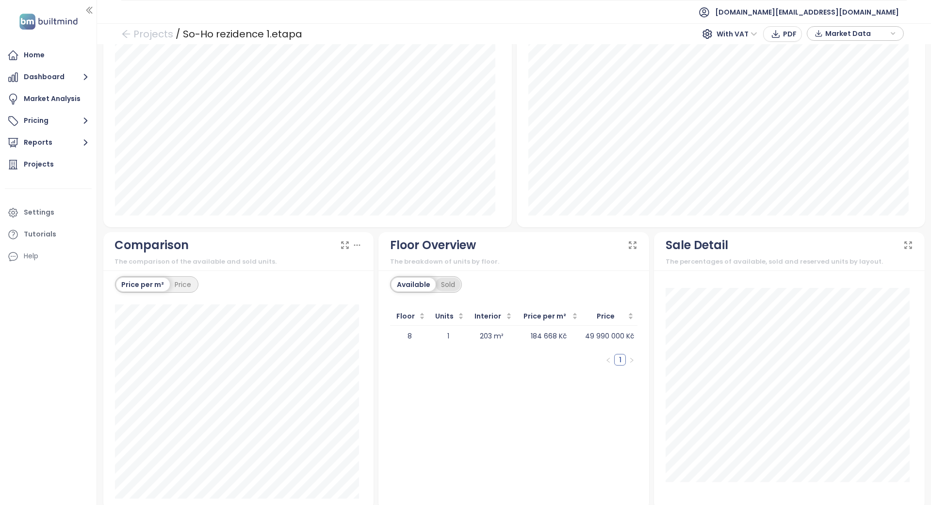
click at [436, 278] on div "Sold" at bounding box center [448, 285] width 25 height 14
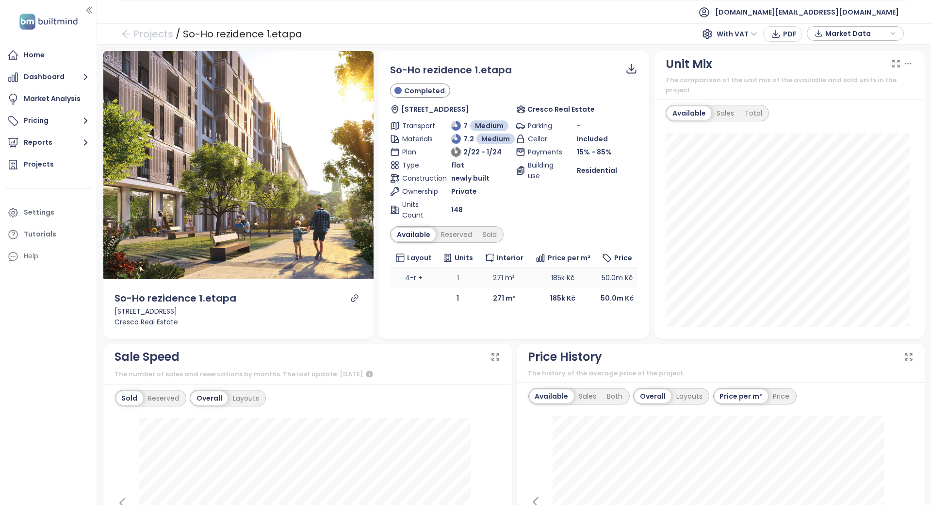
scroll to position [129, 0]
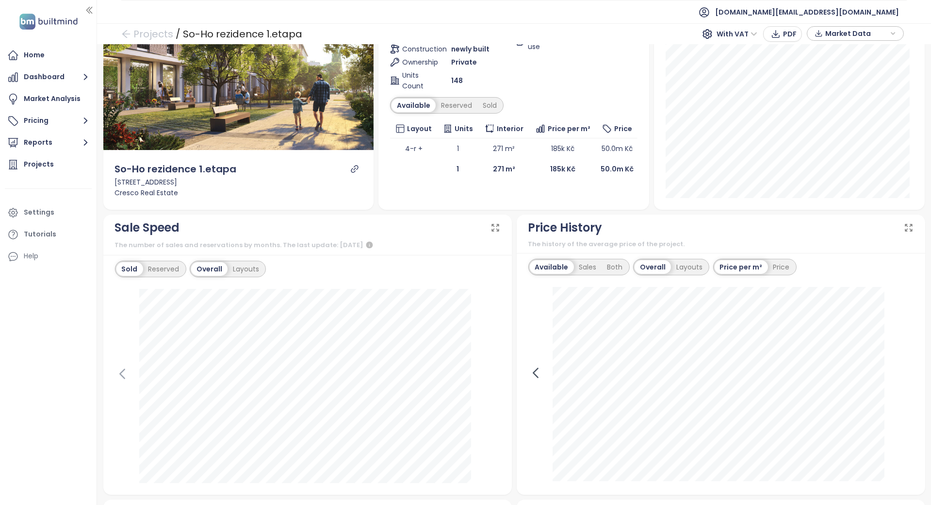
click at [535, 365] on icon at bounding box center [535, 372] width 15 height 15
click at [904, 368] on icon at bounding box center [906, 372] width 4 height 9
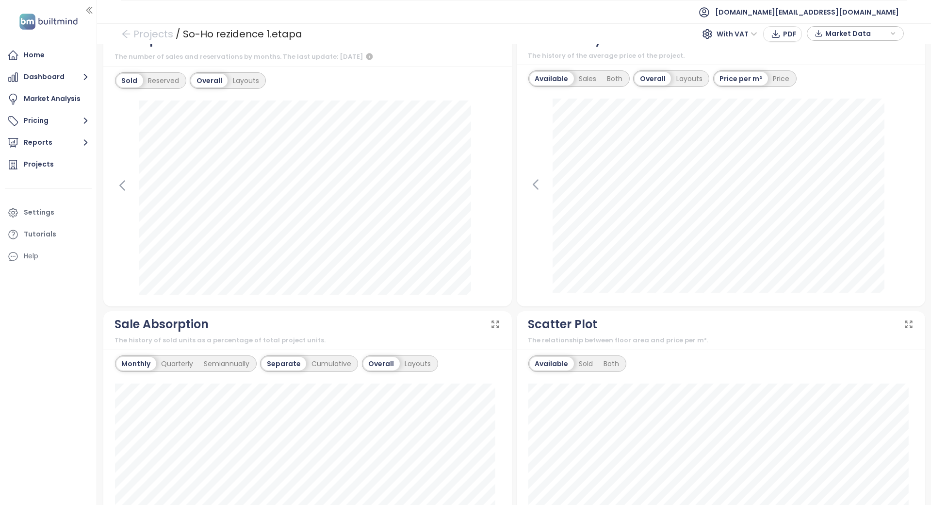
scroll to position [0, 0]
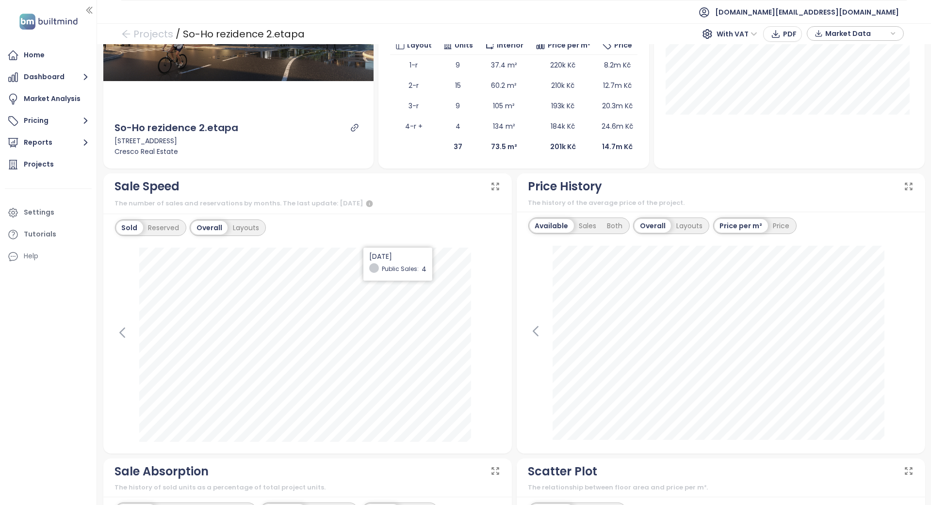
scroll to position [323, 0]
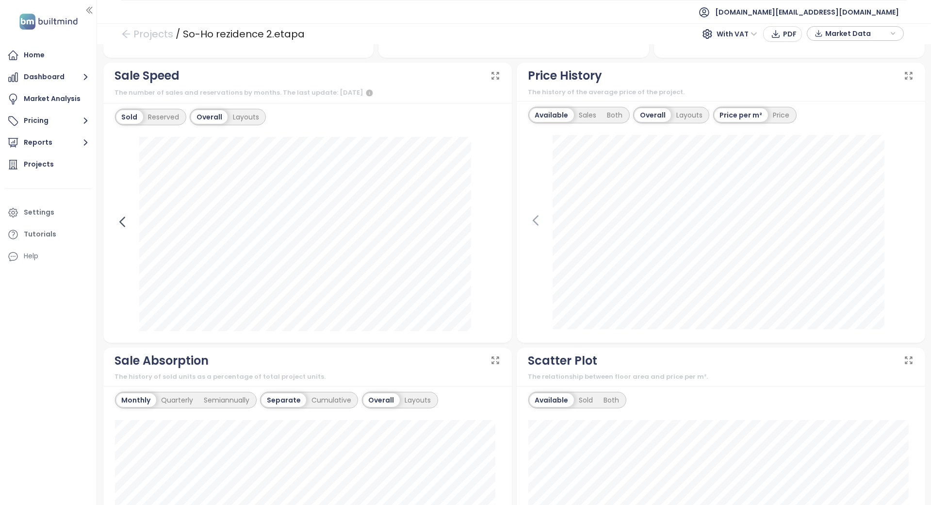
click at [120, 224] on icon at bounding box center [122, 221] width 15 height 15
click at [490, 219] on icon at bounding box center [493, 221] width 15 height 15
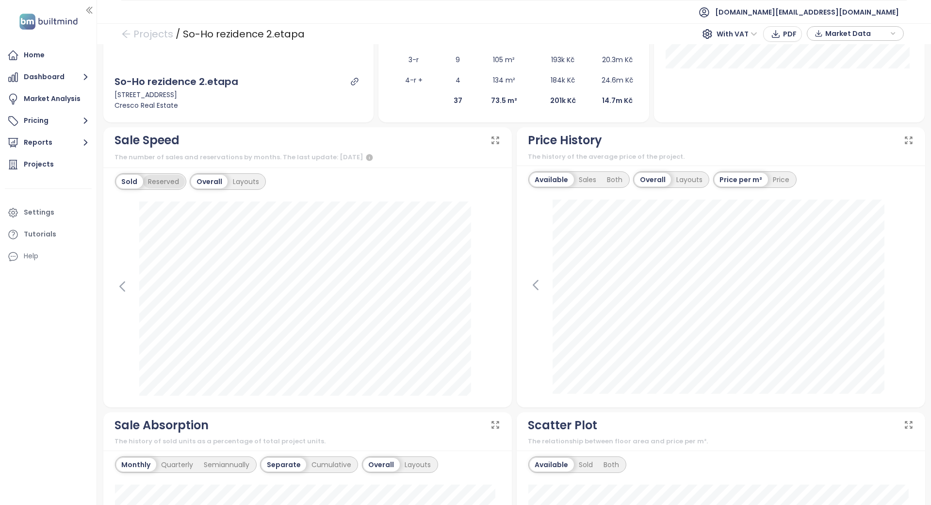
click at [171, 178] on div "Reserved" at bounding box center [164, 182] width 42 height 14
click at [126, 179] on div "Sold" at bounding box center [128, 182] width 25 height 14
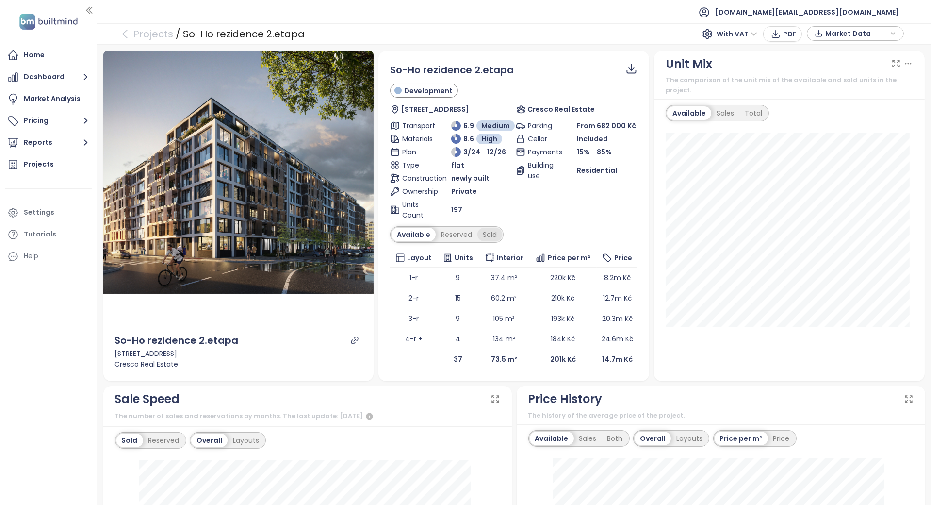
click at [487, 229] on div "Sold" at bounding box center [489, 235] width 25 height 14
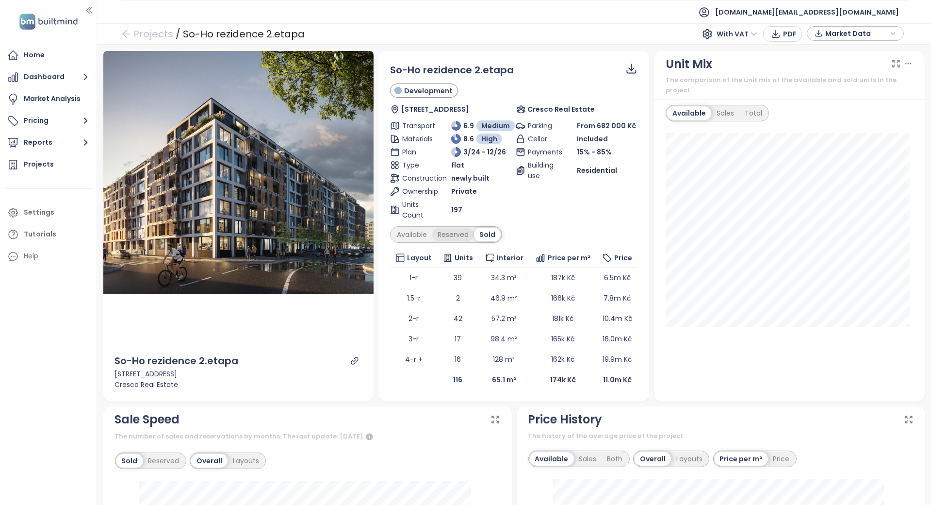
click at [458, 228] on div "Reserved" at bounding box center [453, 235] width 42 height 14
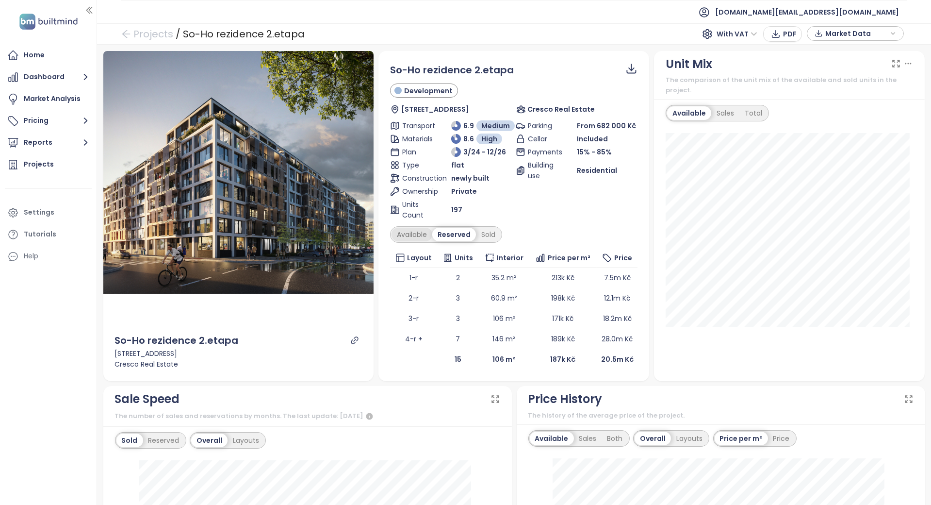
click at [396, 240] on div "Available" at bounding box center [412, 235] width 41 height 14
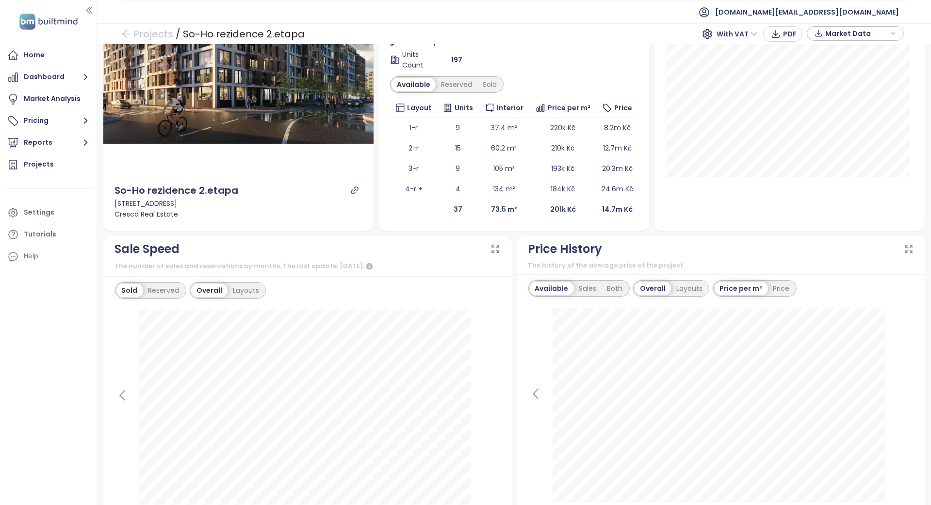
scroll to position [65, 0]
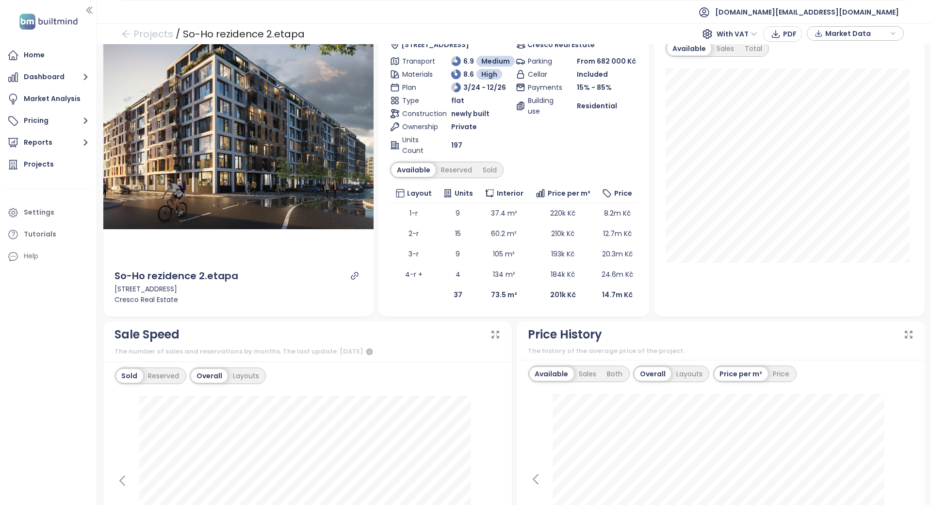
click at [517, 333] on div "Price History The history of the average price of the project." at bounding box center [721, 340] width 408 height 39
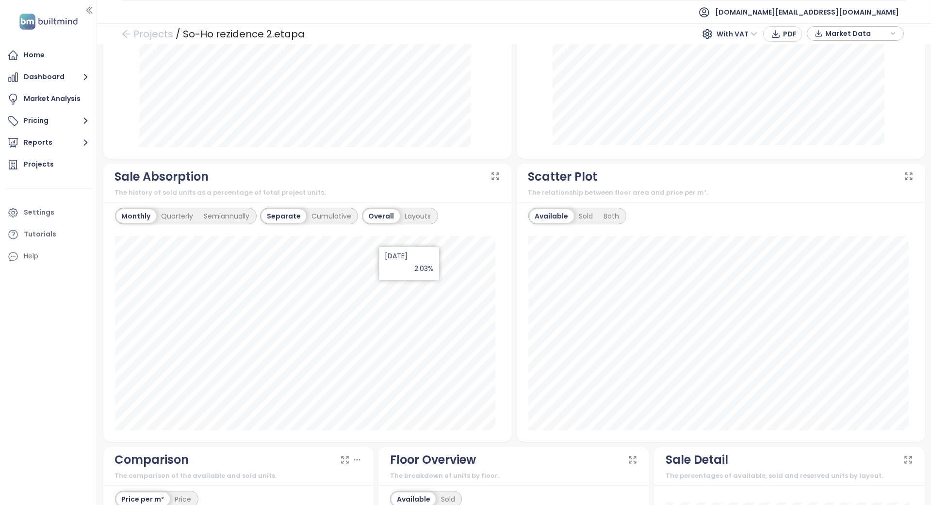
scroll to position [647, 0]
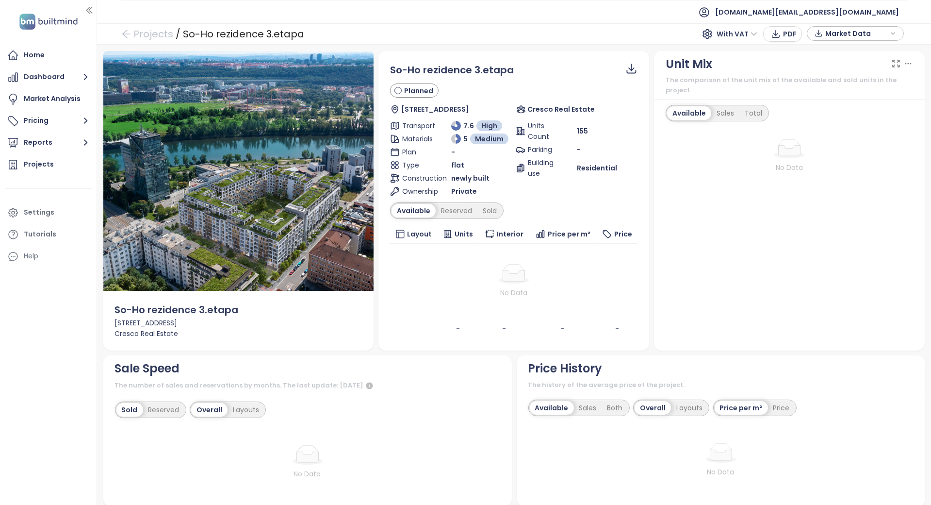
click at [467, 311] on td "No Data" at bounding box center [513, 281] width 247 height 75
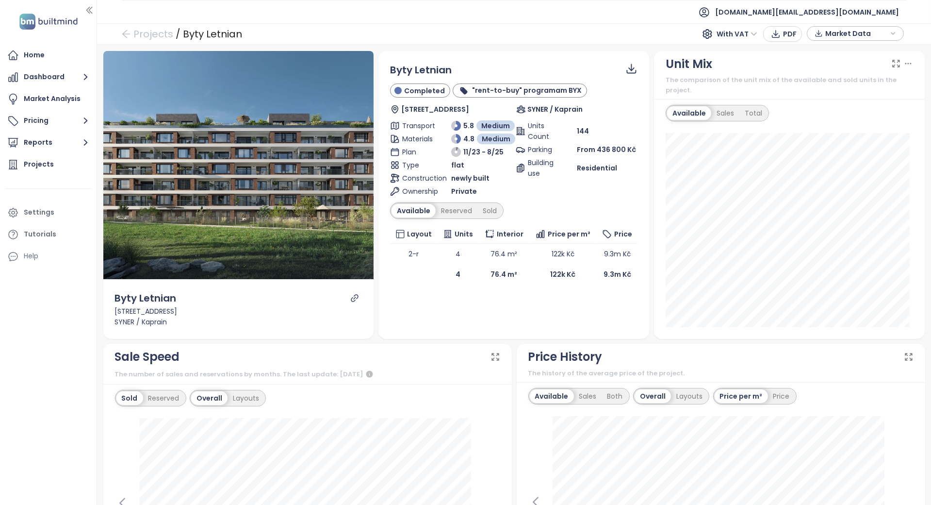
click at [28, 396] on div "Home Dashboard Market Analysis Pricing Reports Projects Settings Tutorials Help" at bounding box center [48, 252] width 97 height 505
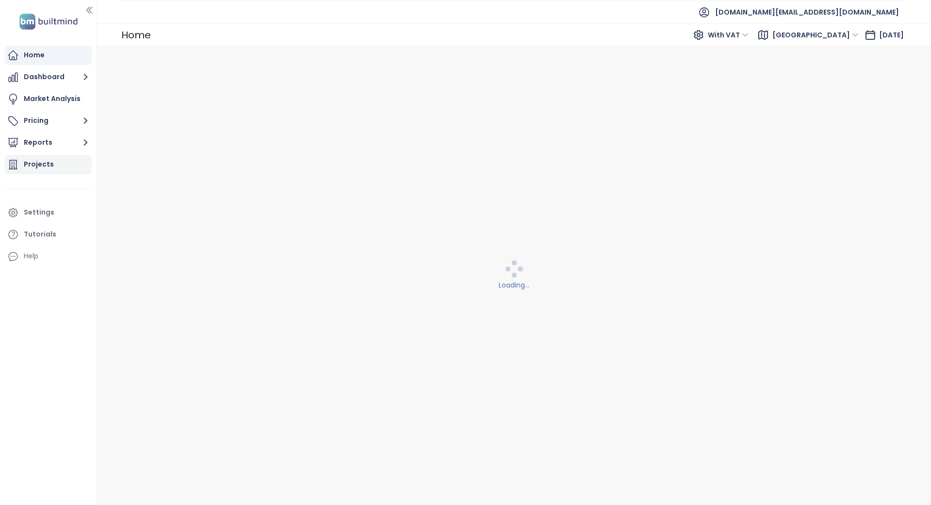
click at [24, 169] on div "Projects" at bounding box center [39, 164] width 30 height 12
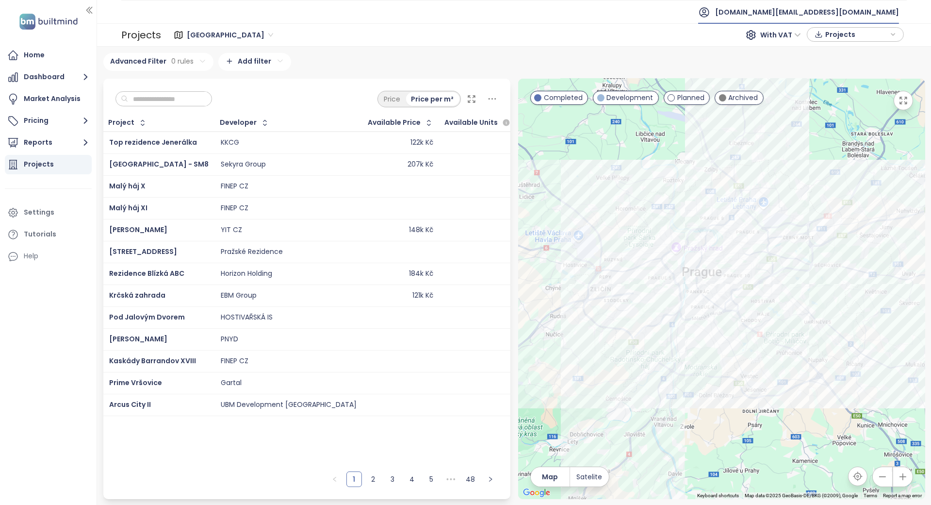
click at [852, 14] on span "[DOMAIN_NAME][EMAIL_ADDRESS][DOMAIN_NAME]" at bounding box center [807, 11] width 184 height 23
click at [838, 44] on li "Log out" at bounding box center [850, 38] width 94 height 19
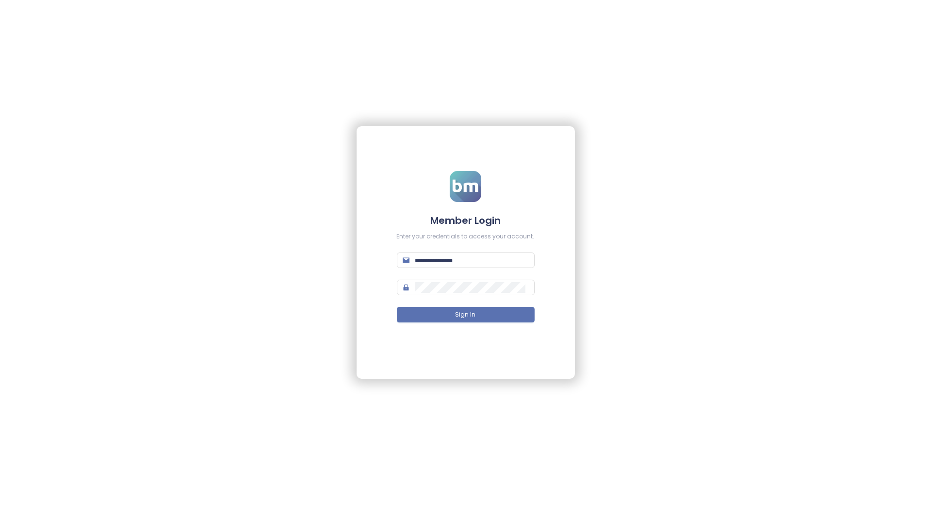
type input "**********"
